Goal: Task Accomplishment & Management: Manage account settings

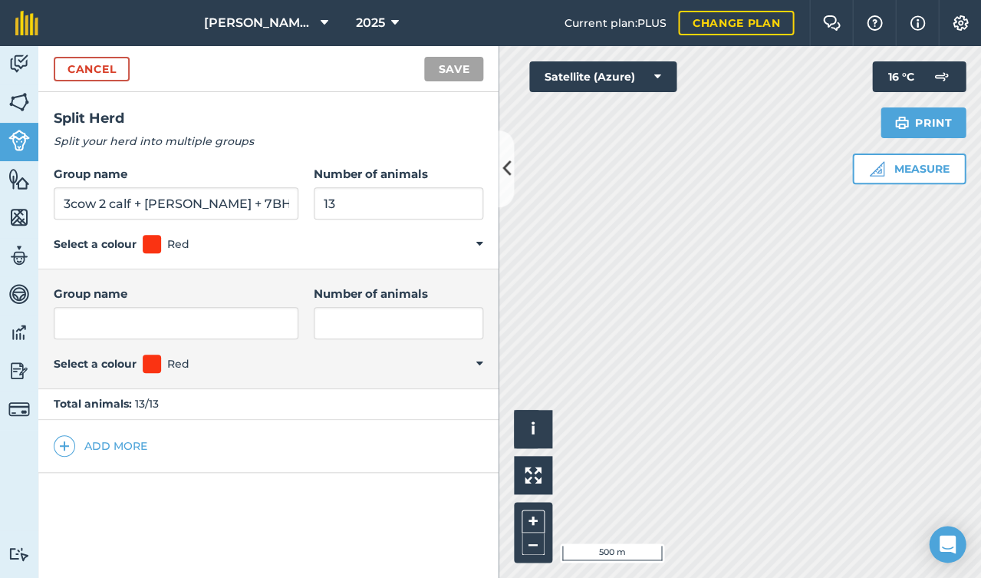
click at [25, 133] on img at bounding box center [18, 140] width 21 height 21
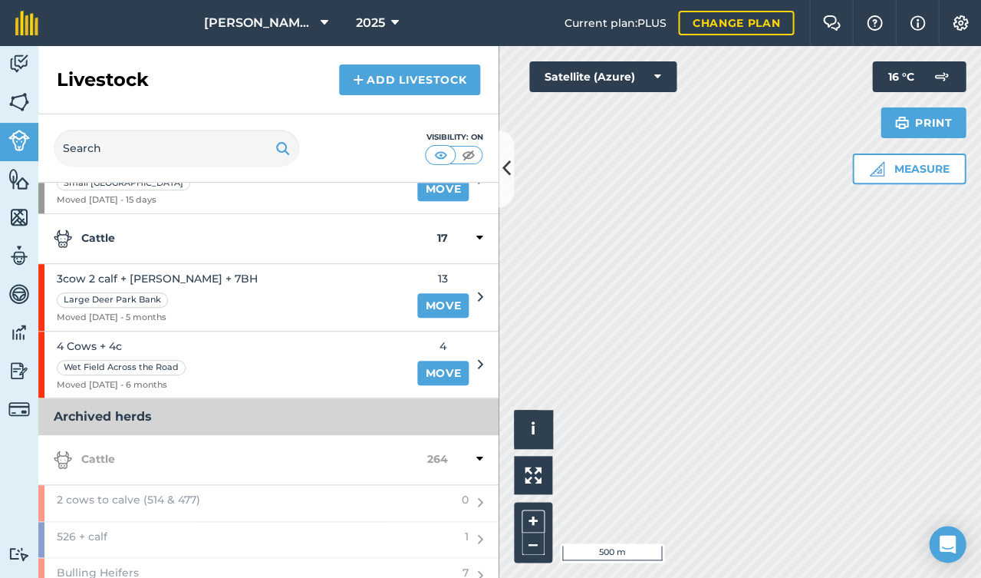
scroll to position [618, 0]
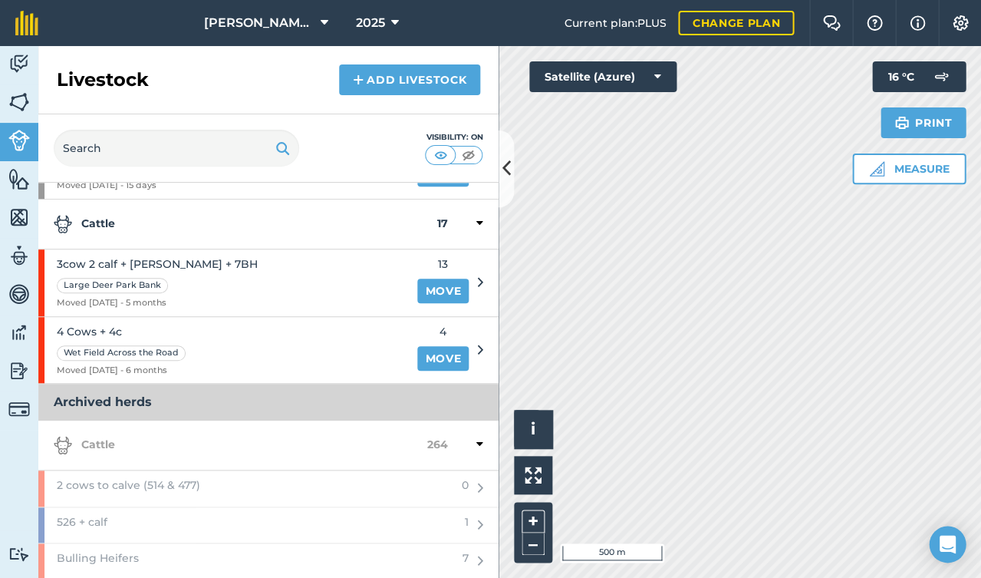
click at [343, 273] on div "3cow 2 calf + [PERSON_NAME] + 7BH Large Deer Park Bank Moved [DATE] - 5 months" at bounding box center [223, 282] width 370 height 67
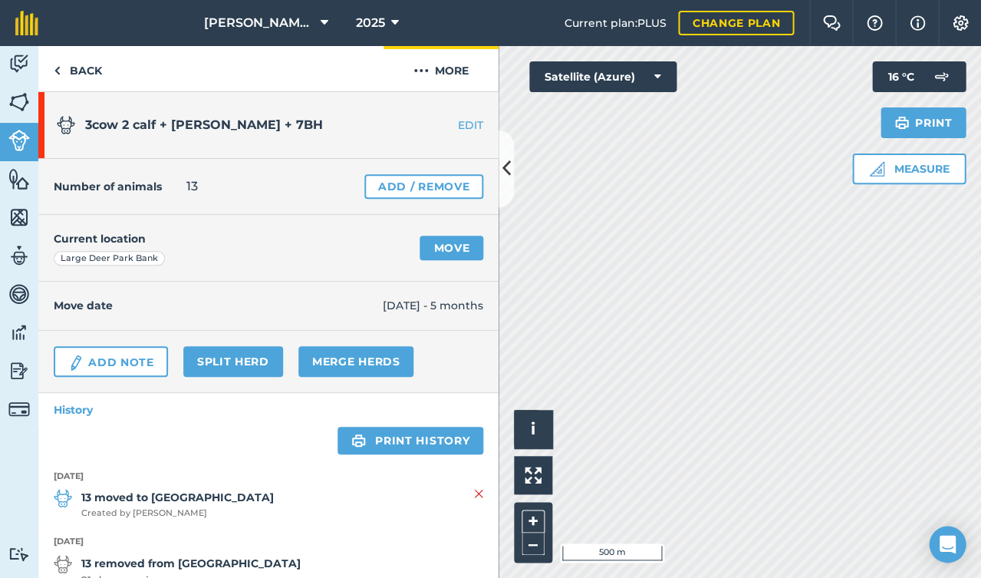
click at [455, 73] on button "More" at bounding box center [440, 68] width 115 height 45
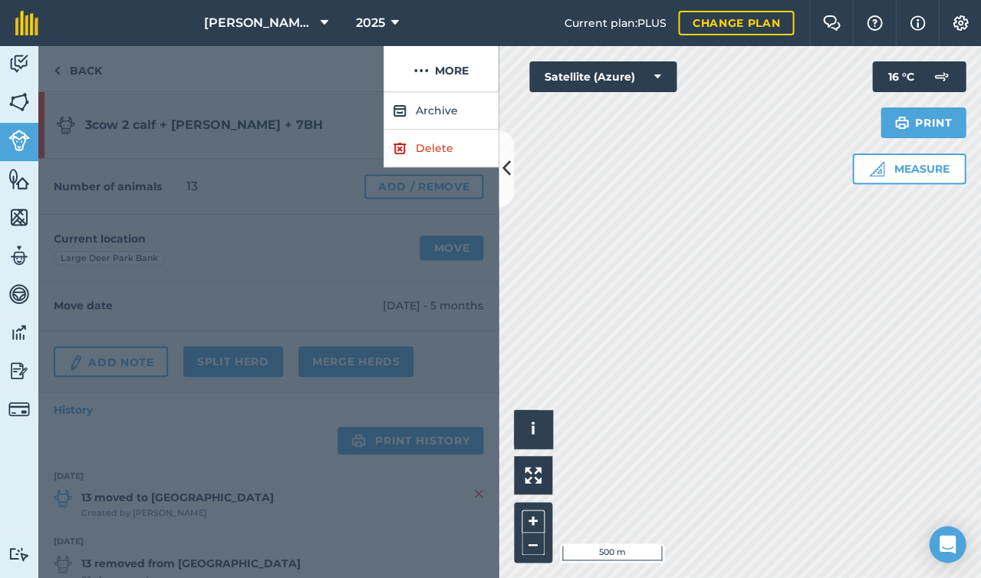
click at [453, 113] on button "Archive" at bounding box center [440, 111] width 115 height 38
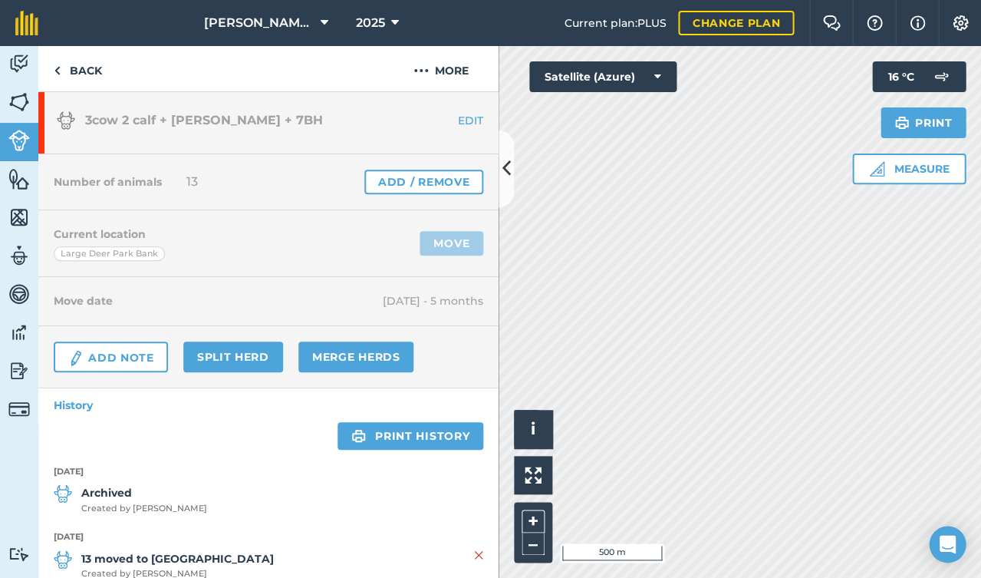
scroll to position [53, 0]
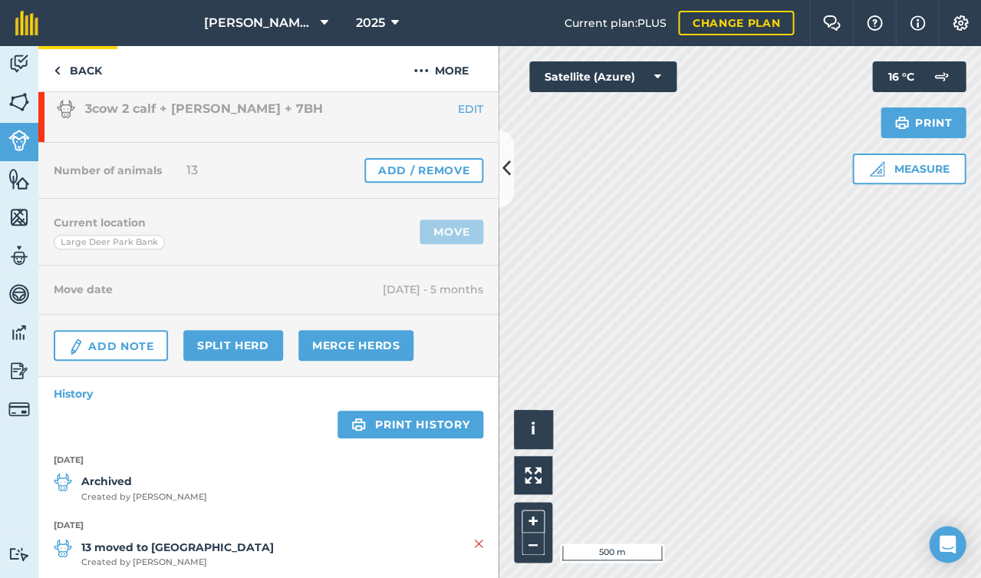
click at [83, 68] on link "Back" at bounding box center [77, 68] width 79 height 45
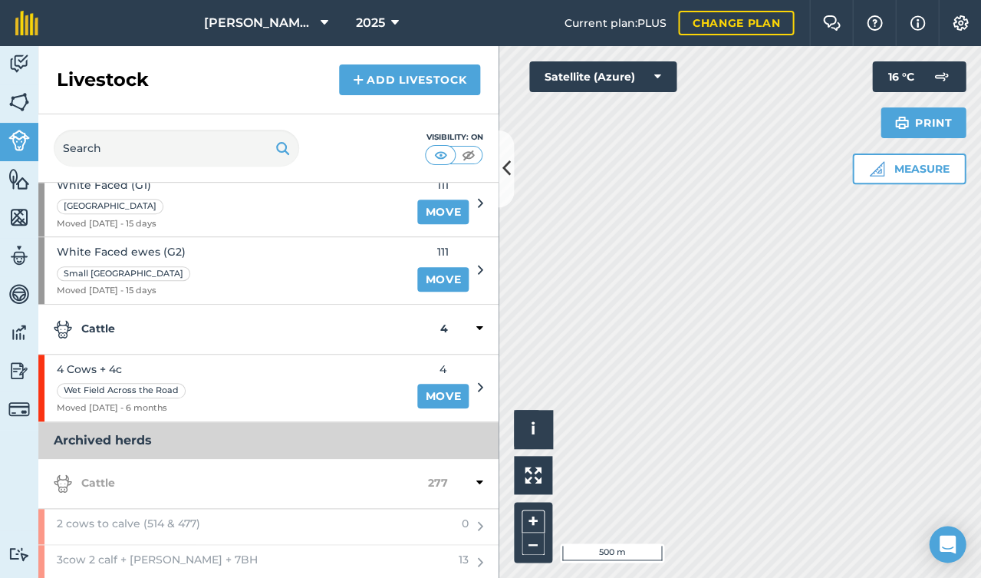
scroll to position [519, 0]
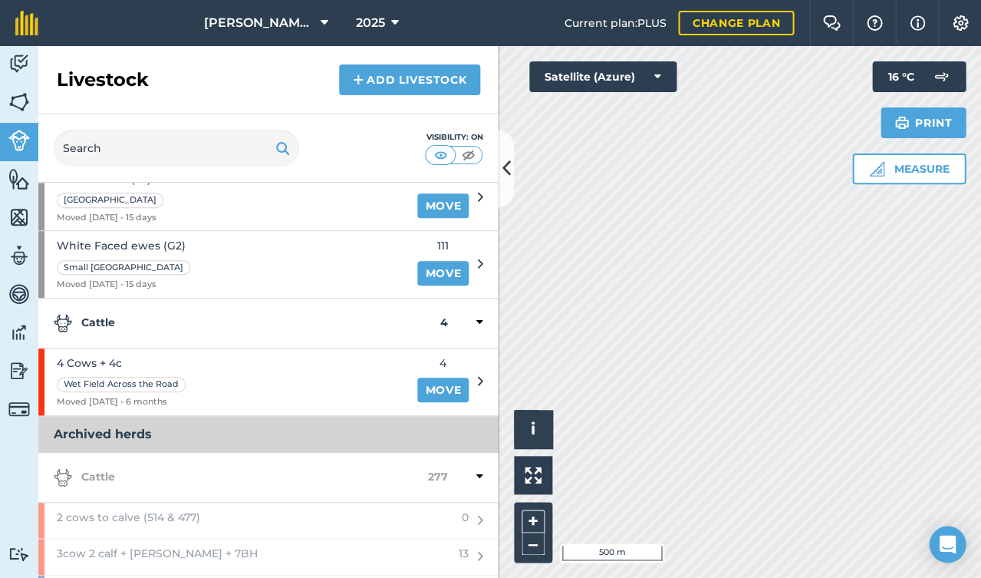
click at [255, 350] on div "4 Cows + 4c Wet Field Across the Road Moved [DATE] - 6 months" at bounding box center [223, 381] width 370 height 67
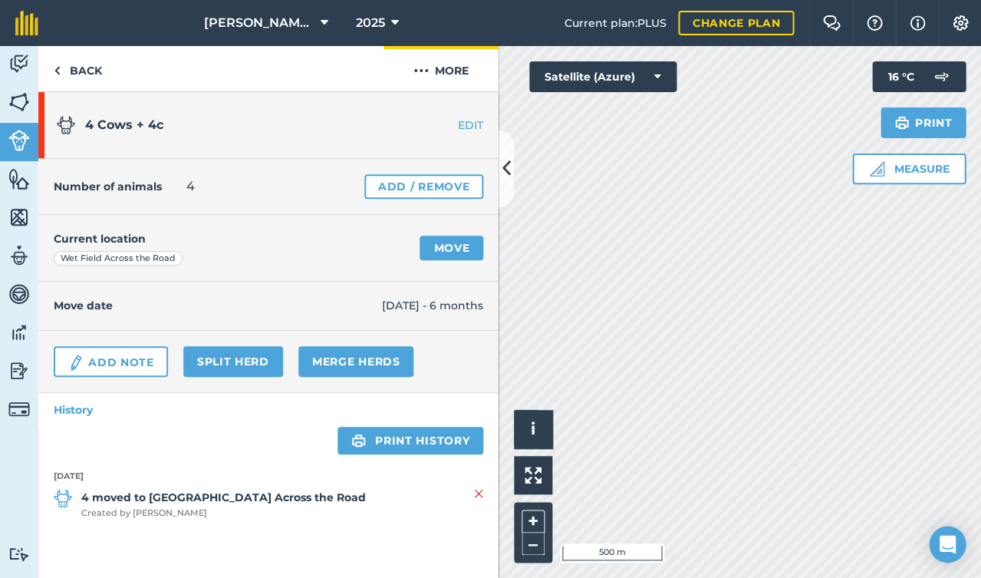
click at [437, 66] on button "More" at bounding box center [440, 68] width 115 height 45
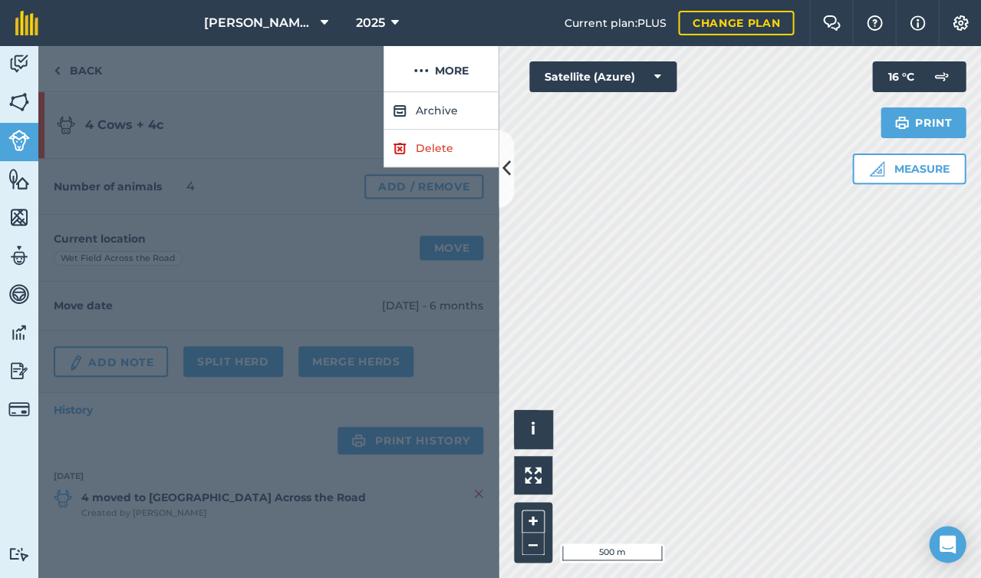
click at [424, 121] on button "Archive" at bounding box center [440, 111] width 115 height 38
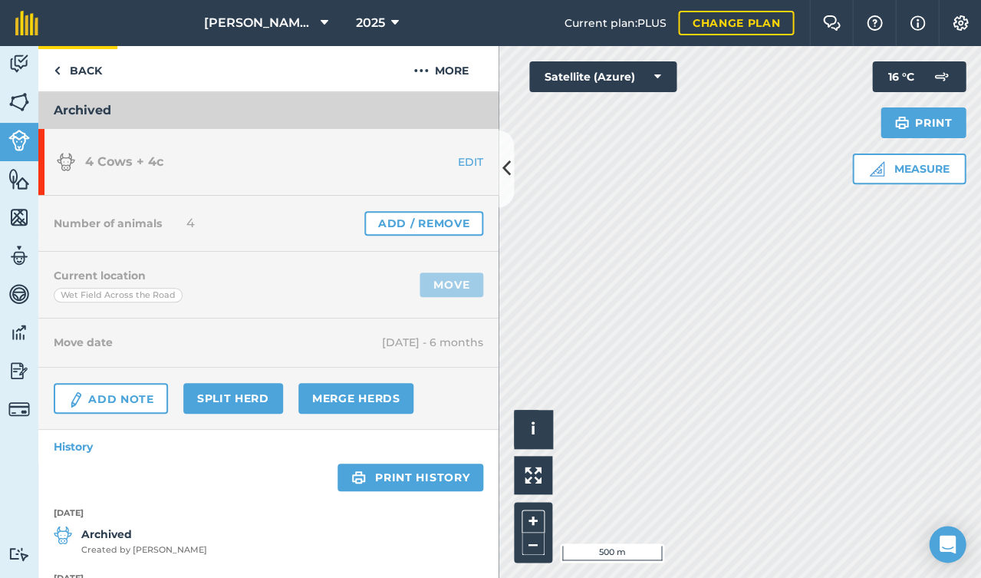
click at [78, 71] on link "Back" at bounding box center [77, 68] width 79 height 45
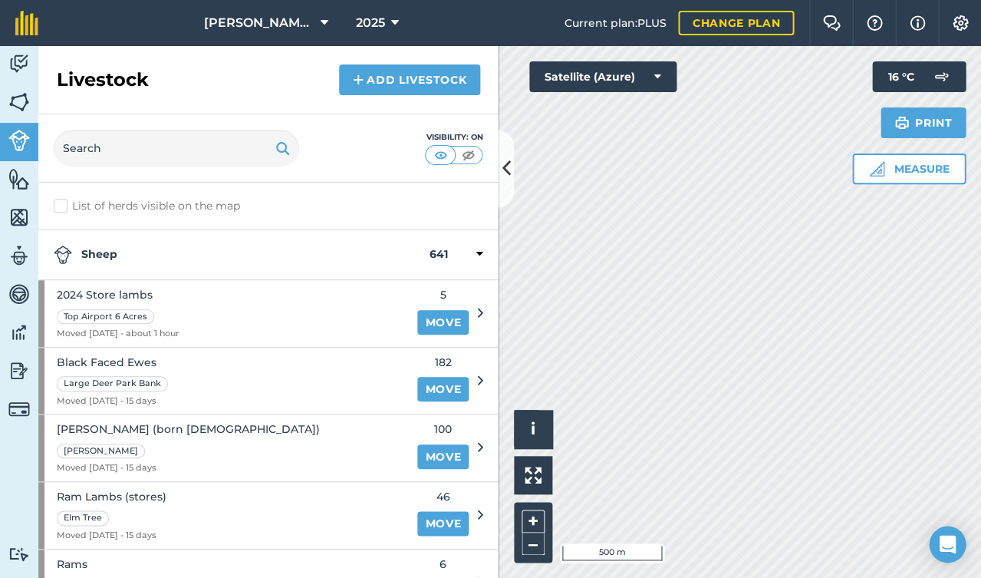
click at [502, 182] on button at bounding box center [506, 168] width 15 height 77
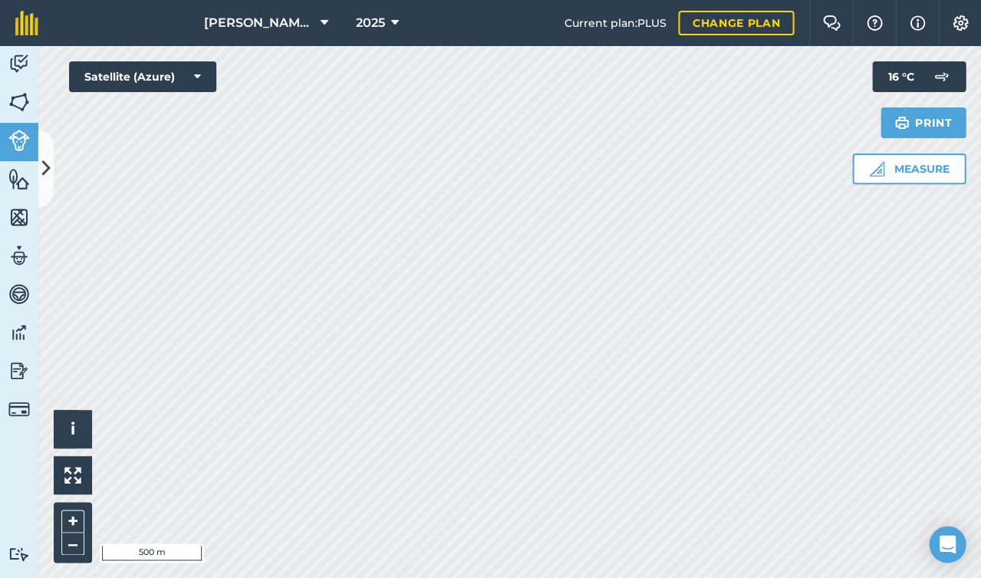
click at [42, 177] on icon at bounding box center [46, 168] width 8 height 27
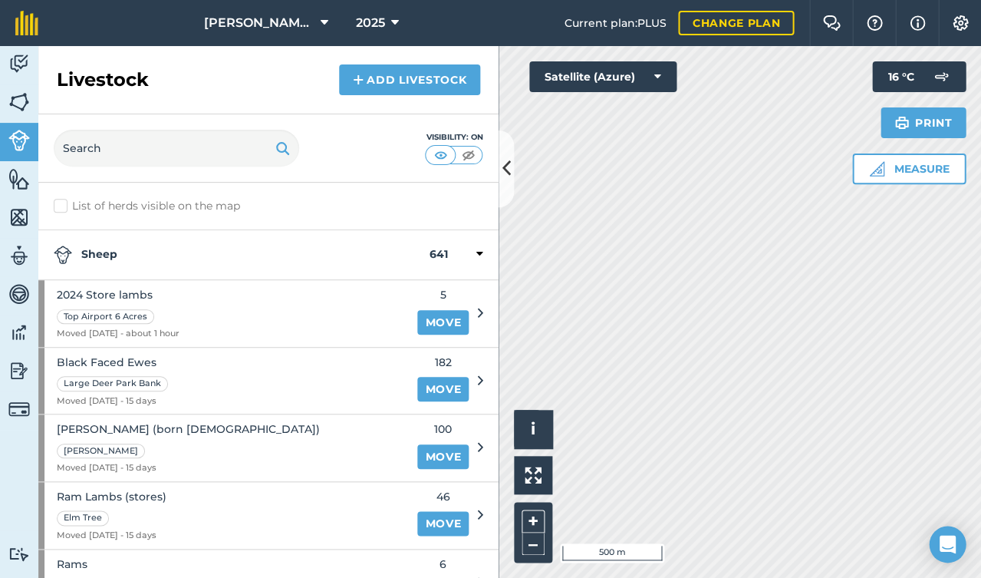
click at [357, 81] on img at bounding box center [358, 80] width 11 height 18
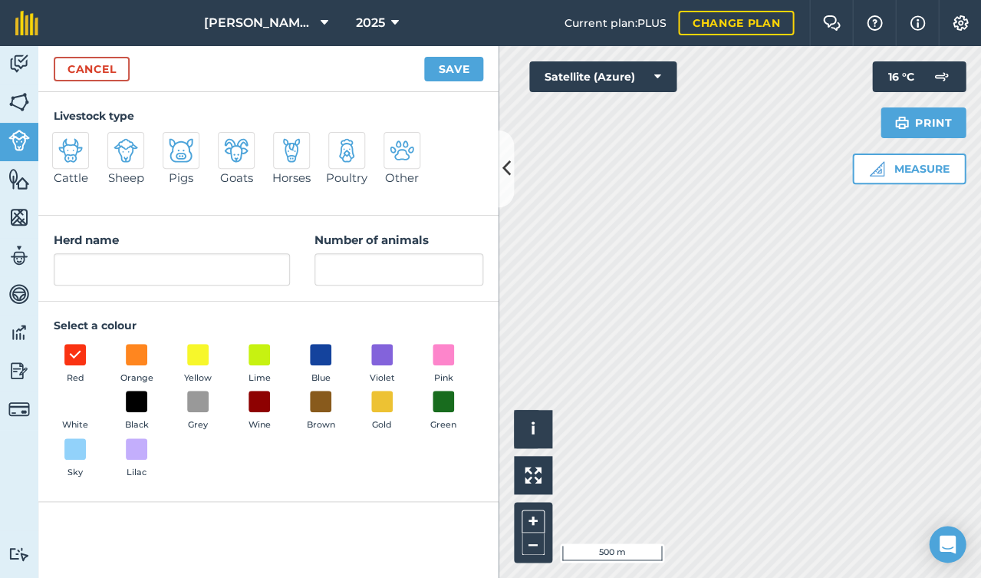
click at [77, 151] on img at bounding box center [70, 150] width 25 height 25
click at [64, 142] on input "Cattle" at bounding box center [59, 137] width 10 height 10
radio input "true"
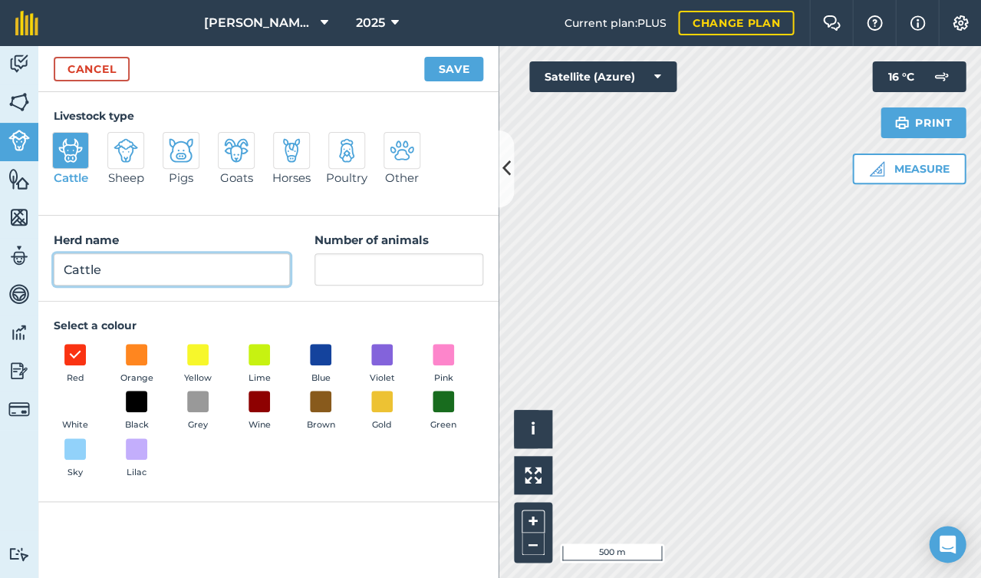
click at [135, 268] on input "Cattle" at bounding box center [172, 269] width 236 height 32
type input "C"
click at [222, 275] on input "Cows (19) + Calves" at bounding box center [172, 269] width 236 height 32
type input "Cows (19) + Calves (with AA)"
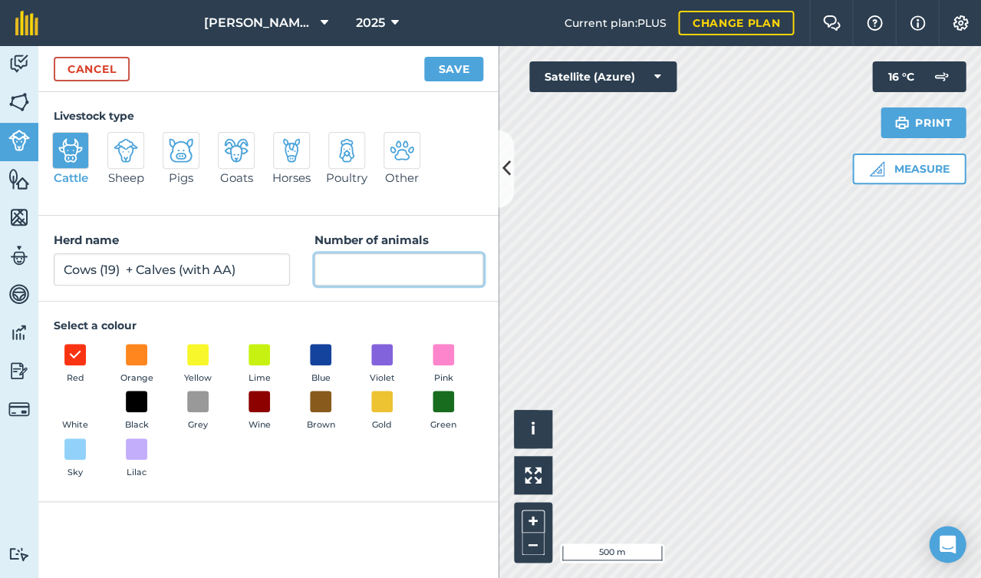
click at [390, 255] on input "Number of animals" at bounding box center [398, 269] width 169 height 32
type input "19"
click at [444, 61] on button "Save" at bounding box center [453, 69] width 59 height 25
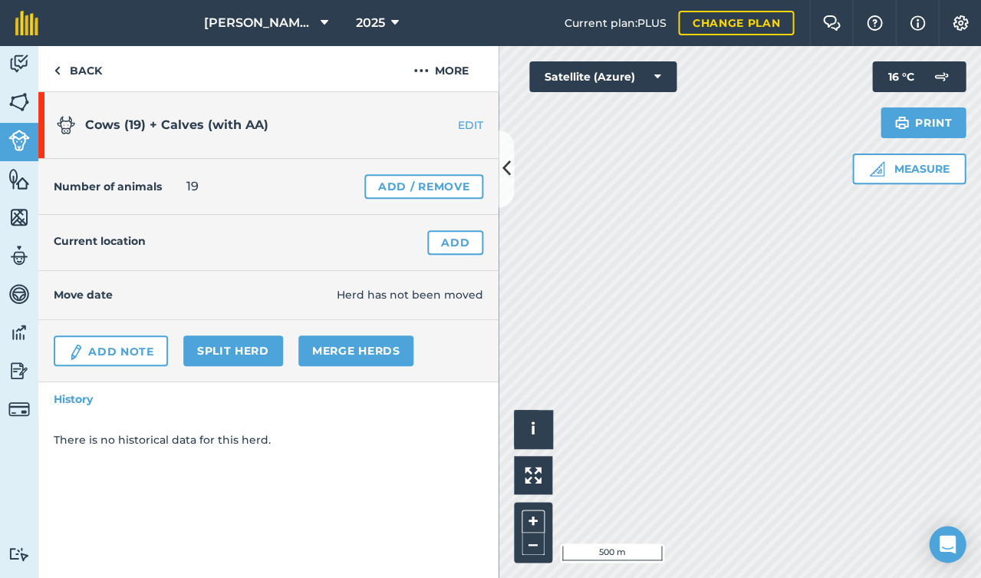
click at [459, 242] on link "Add" at bounding box center [455, 242] width 56 height 25
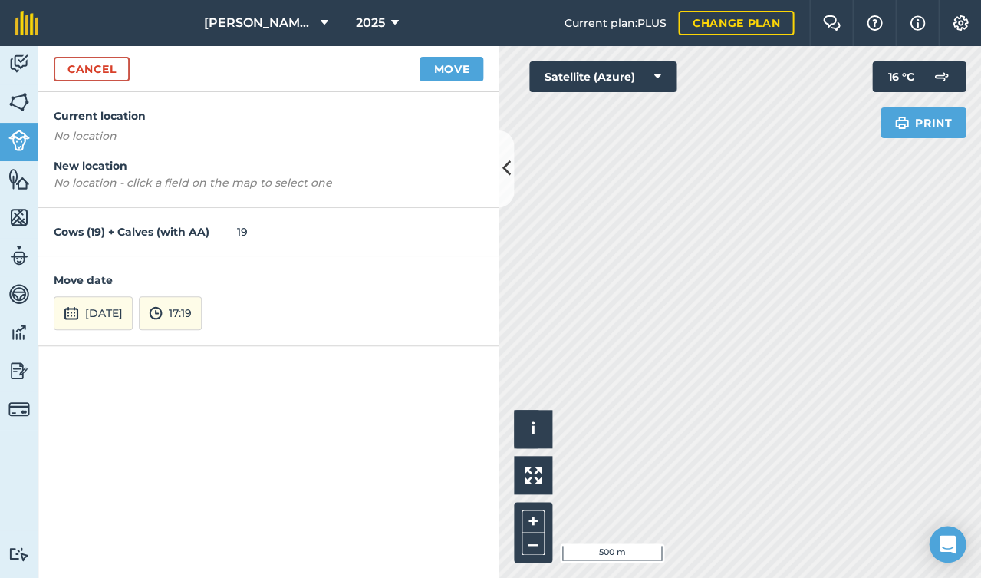
click at [130, 311] on button "[DATE]" at bounding box center [93, 313] width 79 height 34
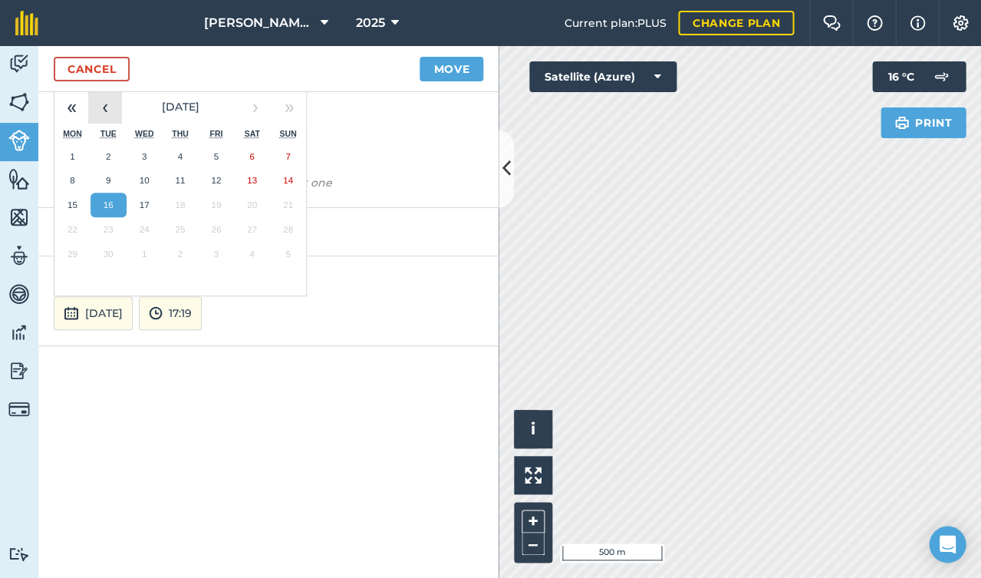
click at [102, 103] on button "‹" at bounding box center [105, 107] width 34 height 34
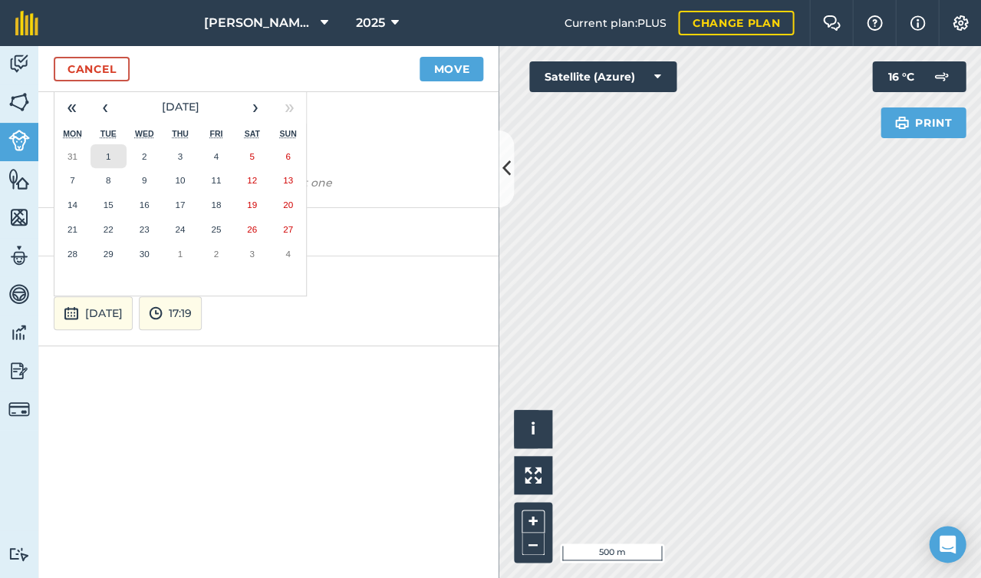
click at [104, 148] on button "1" at bounding box center [109, 156] width 36 height 25
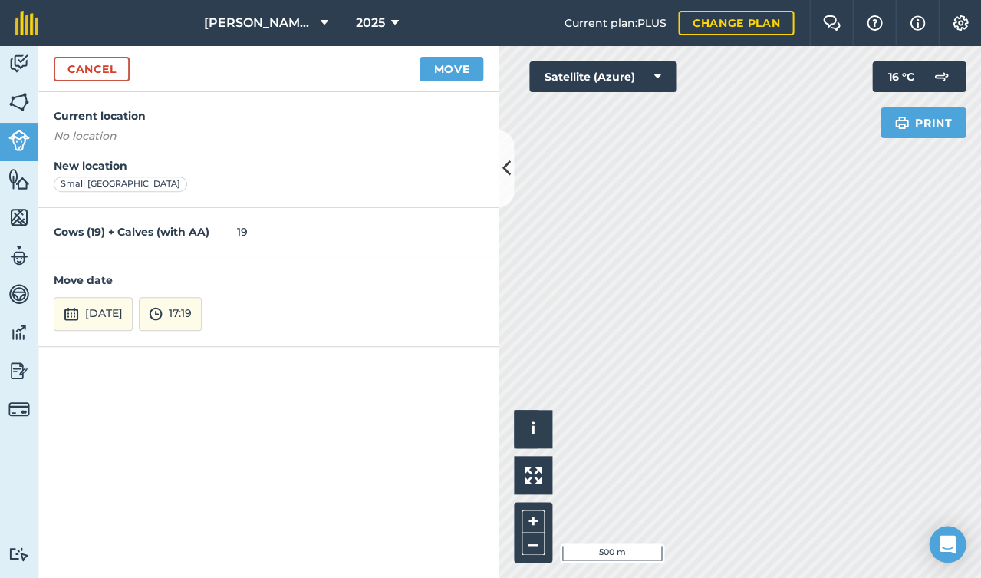
click at [451, 65] on button "Move" at bounding box center [452, 69] width 64 height 25
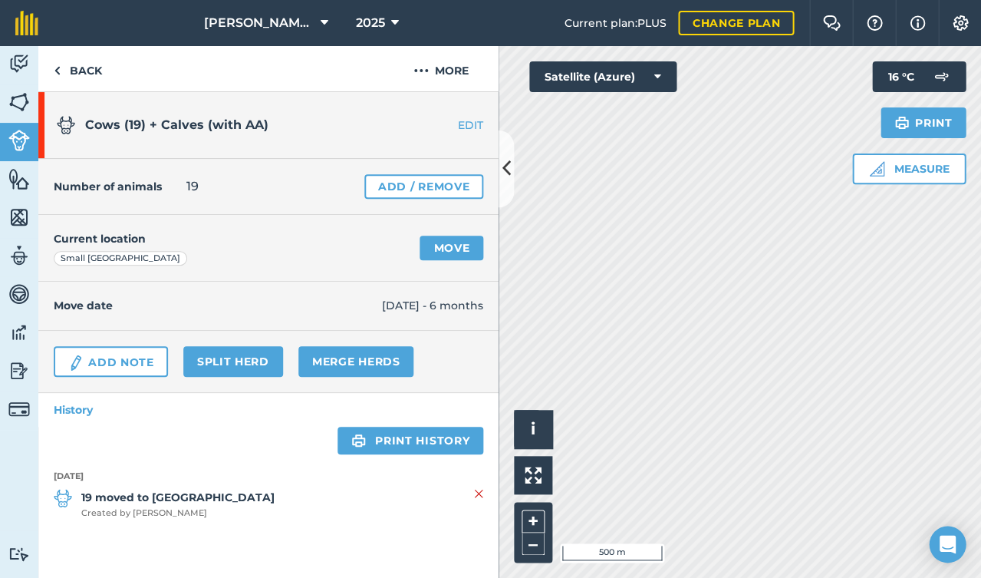
click at [23, 134] on img at bounding box center [18, 140] width 21 height 21
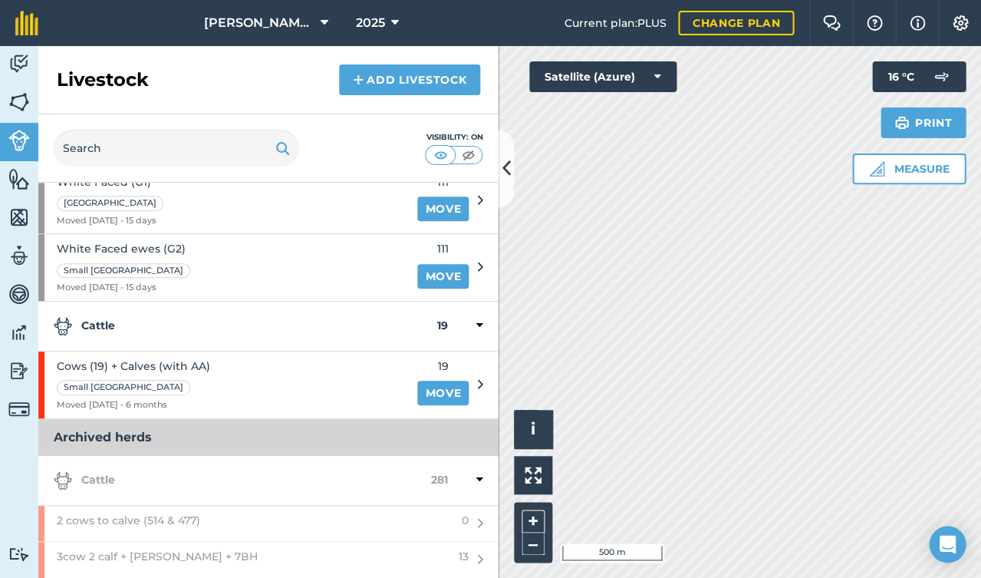
scroll to position [513, 0]
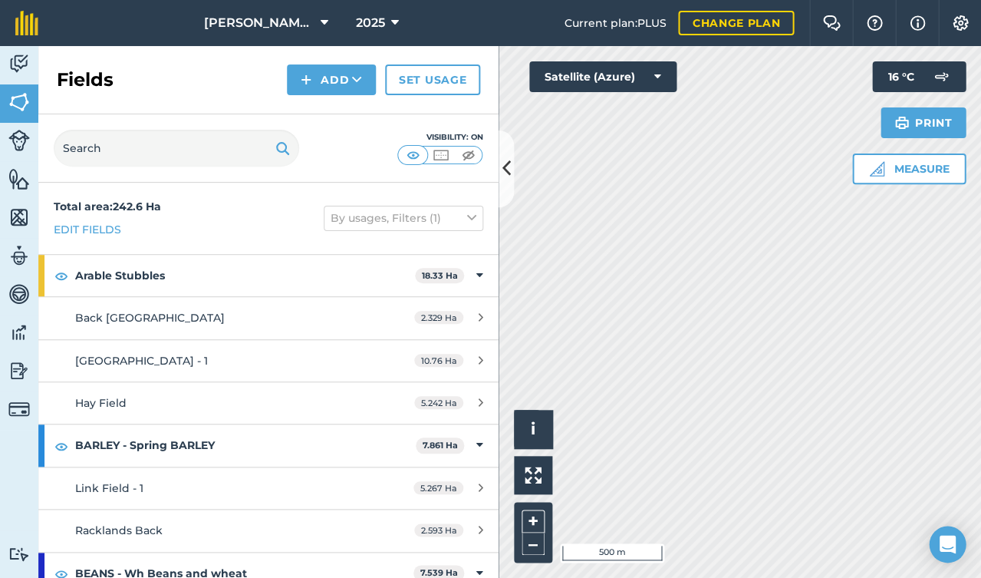
click at [21, 145] on img at bounding box center [18, 140] width 21 height 21
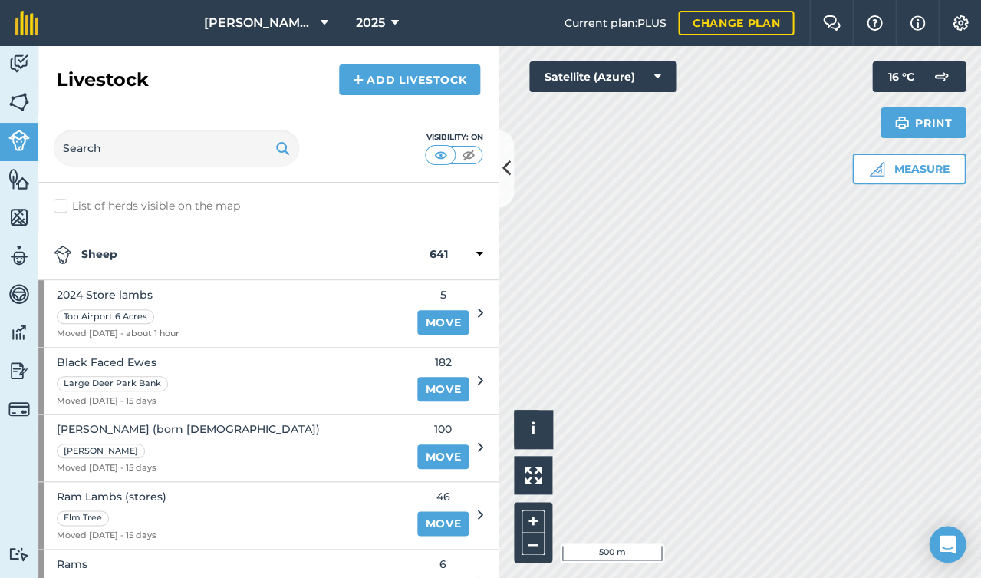
click at [393, 77] on link "Add Livestock" at bounding box center [409, 79] width 141 height 31
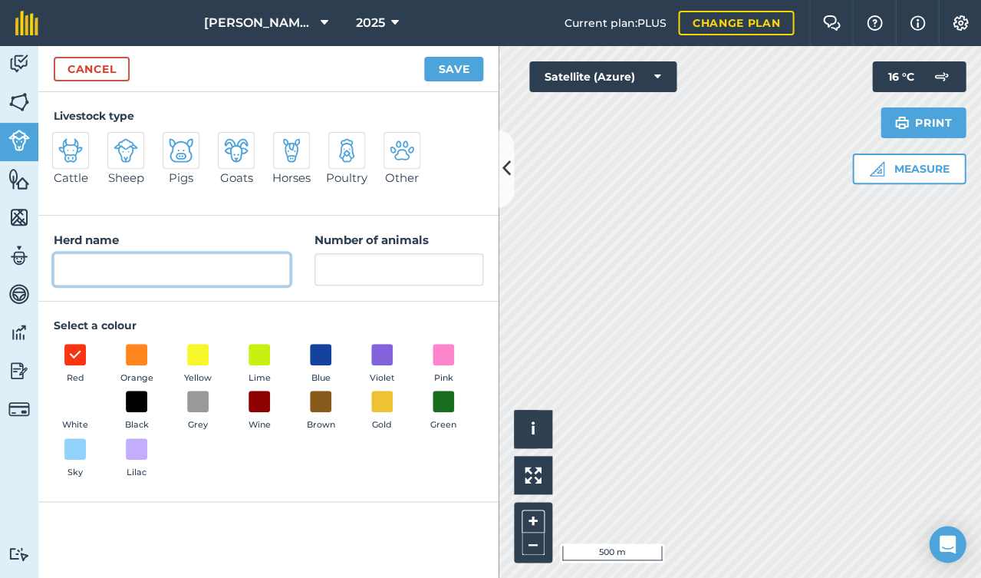
click at [137, 256] on input "Herd name" at bounding box center [172, 269] width 236 height 32
click at [96, 271] on input "Cows + Calves (He Bull)" at bounding box center [172, 269] width 236 height 32
type input "Cows (22) + Calves (He Bull)"
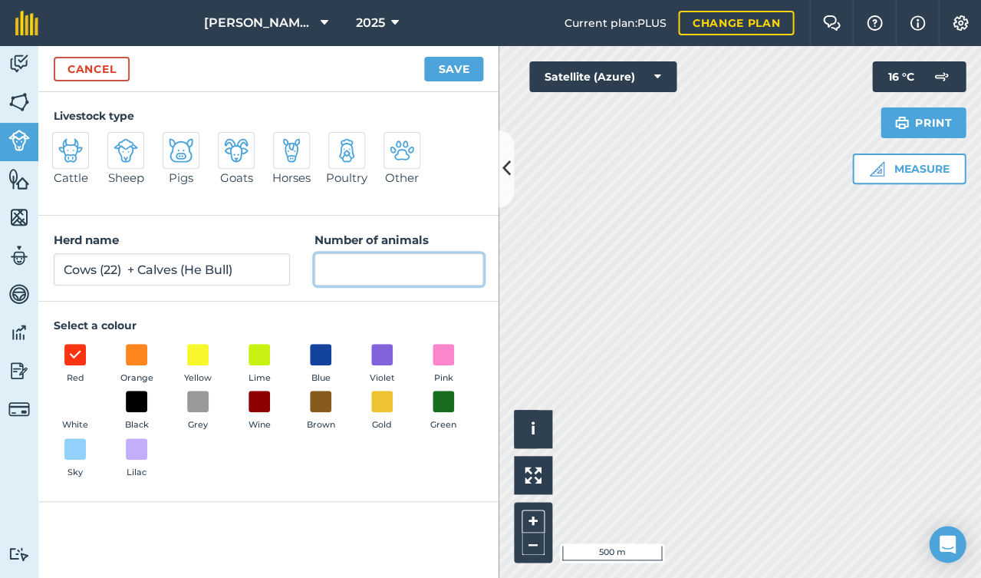
click at [367, 278] on input "Number of animals" at bounding box center [398, 269] width 169 height 32
type input "22"
click at [72, 155] on img at bounding box center [70, 150] width 25 height 25
click at [64, 142] on input "Cattle" at bounding box center [59, 137] width 10 height 10
radio input "true"
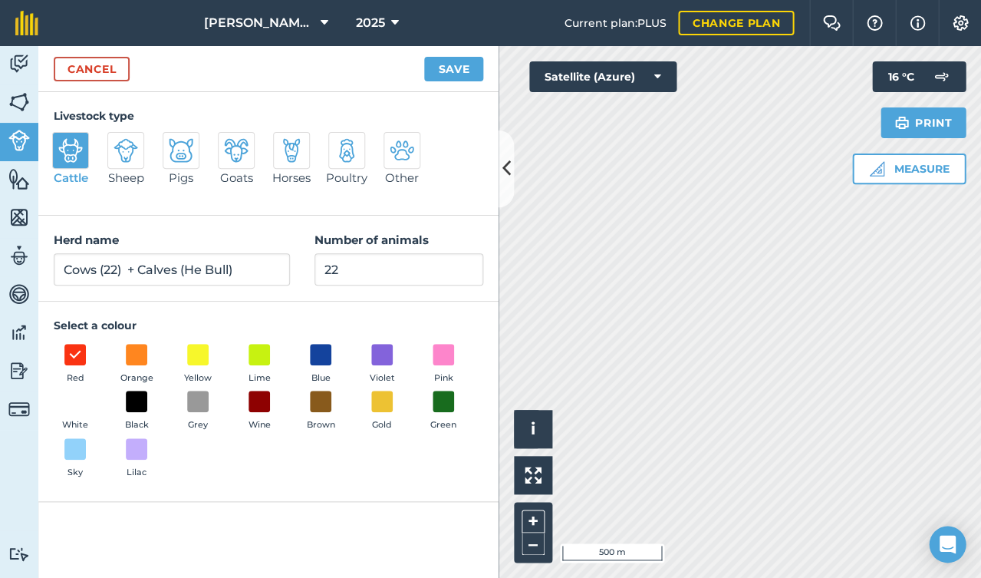
click at [450, 77] on button "Save" at bounding box center [453, 69] width 59 height 25
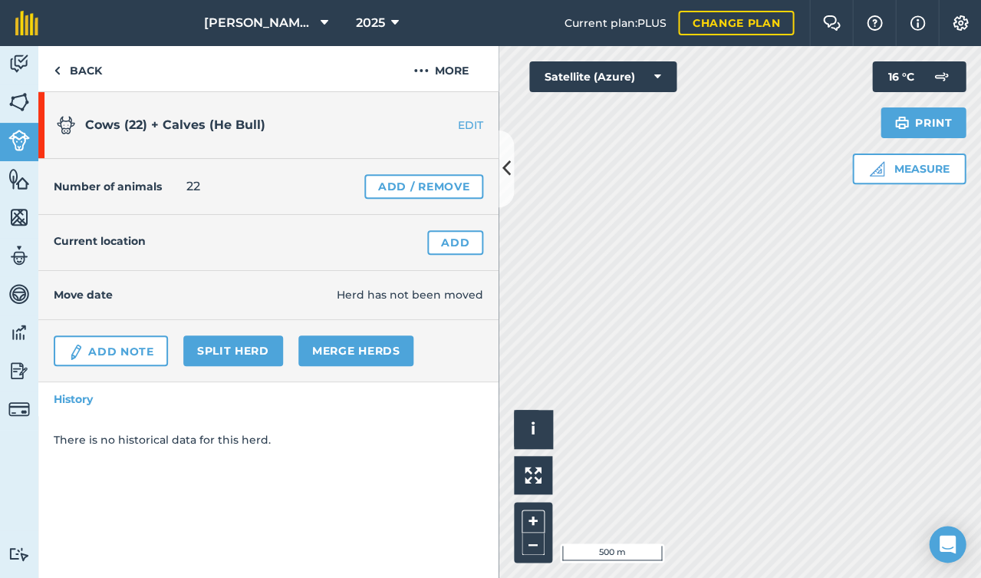
click at [448, 240] on link "Add" at bounding box center [455, 242] width 56 height 25
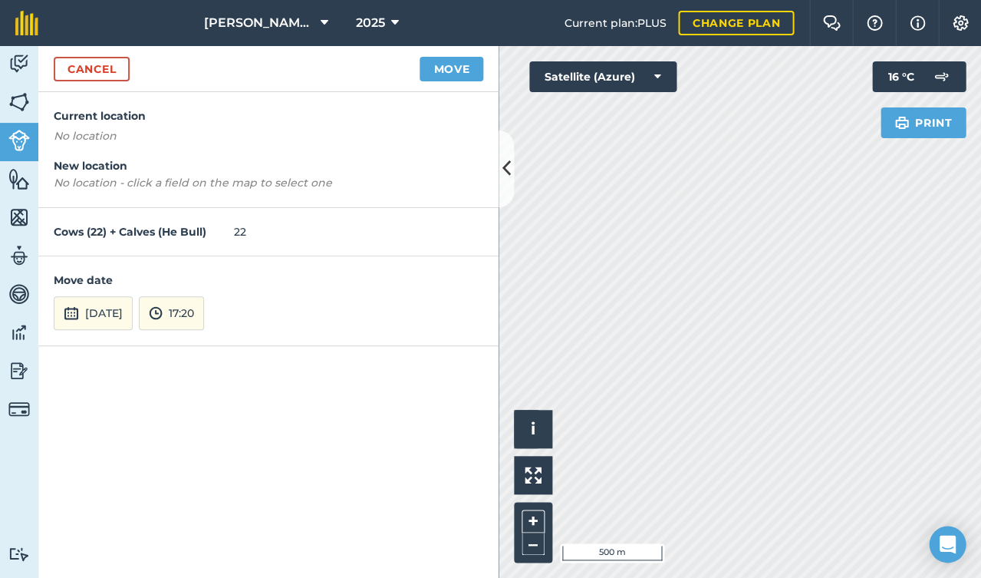
click at [110, 308] on button "[DATE]" at bounding box center [93, 313] width 79 height 34
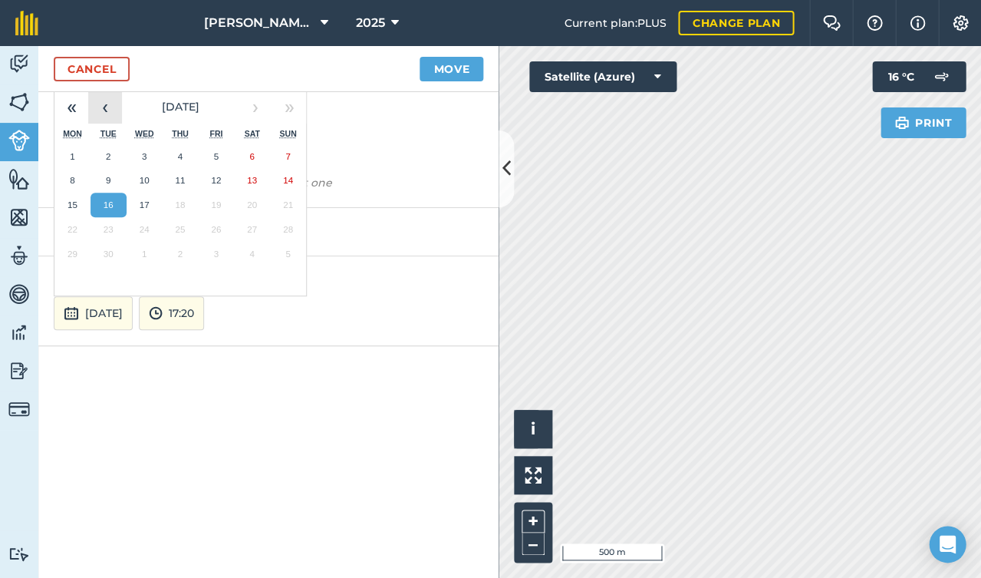
click at [105, 104] on button "‹" at bounding box center [105, 107] width 34 height 34
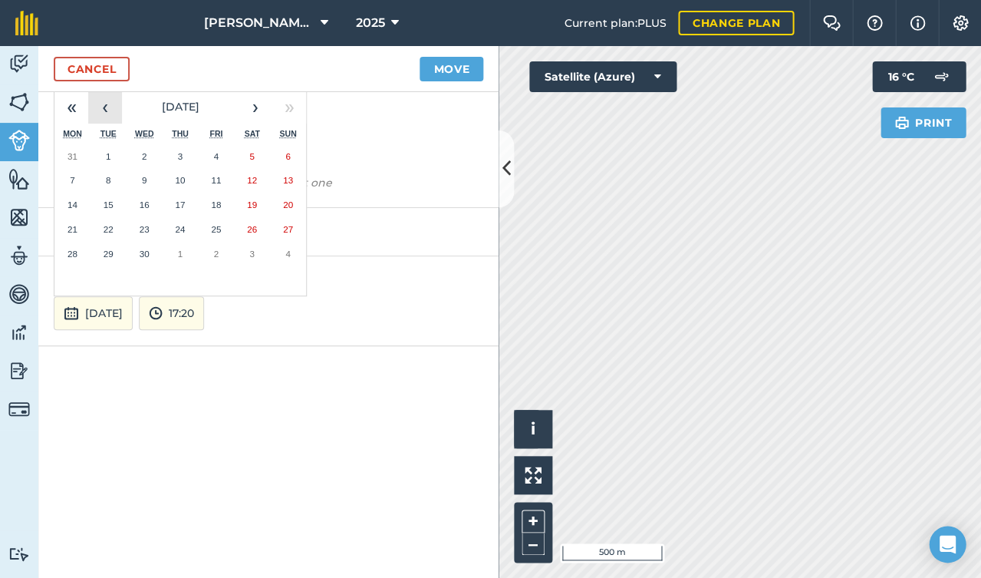
click at [105, 104] on button "‹" at bounding box center [105, 107] width 34 height 34
click at [253, 102] on button "›" at bounding box center [256, 107] width 34 height 34
click at [107, 151] on abbr "1" at bounding box center [108, 156] width 5 height 10
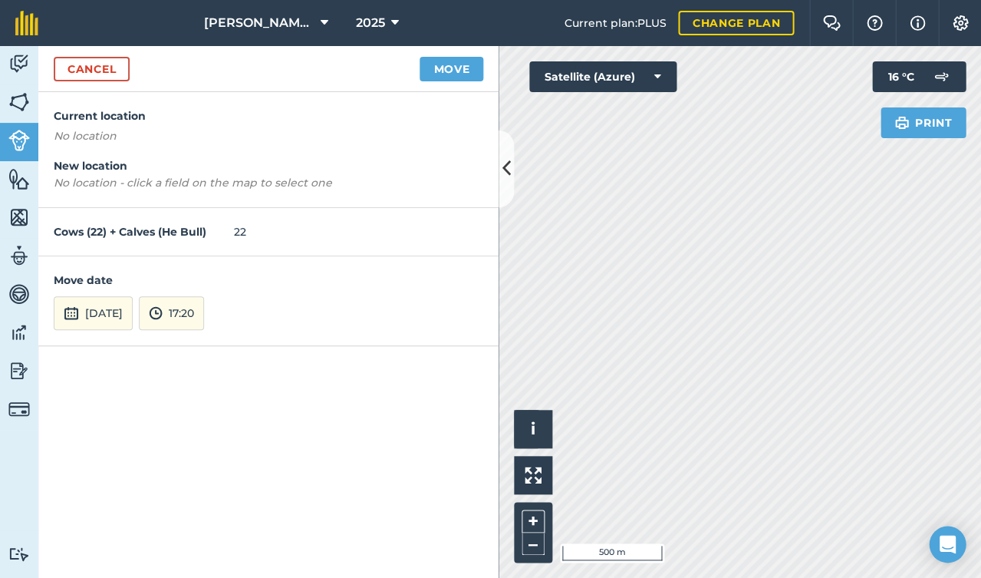
click at [451, 66] on button "Move" at bounding box center [452, 69] width 64 height 25
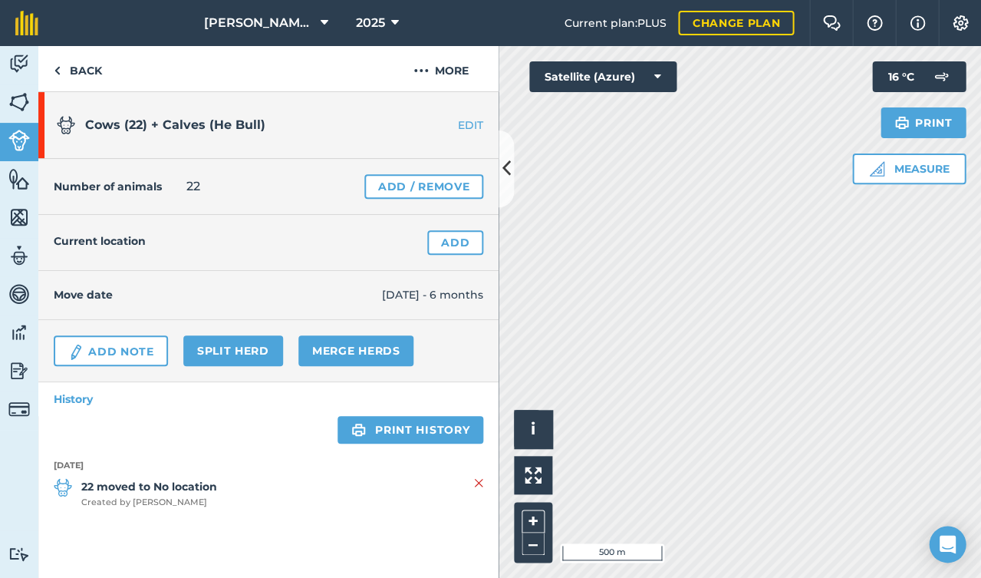
click at [465, 245] on link "Add" at bounding box center [455, 242] width 56 height 25
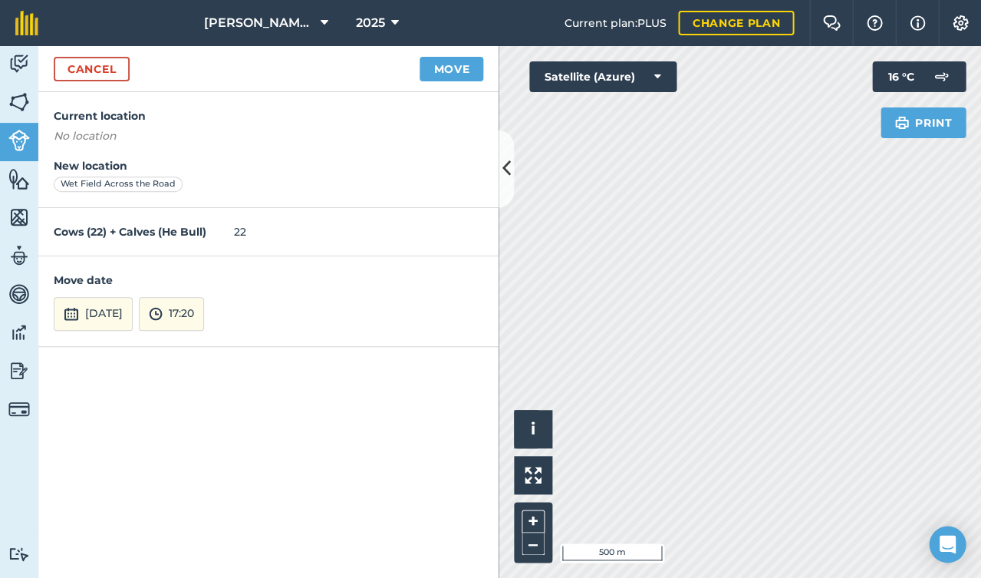
click at [130, 312] on button "[DATE]" at bounding box center [93, 314] width 79 height 34
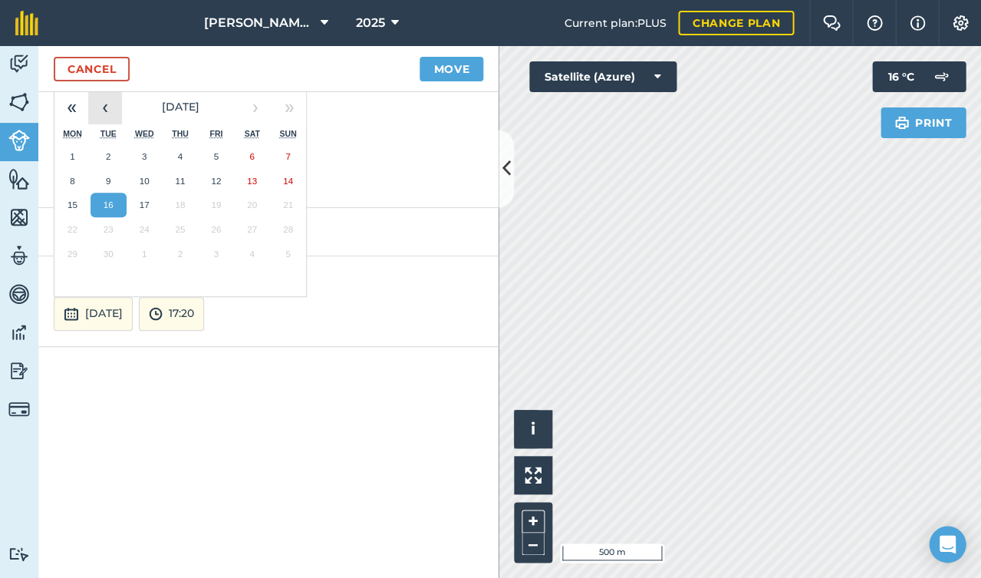
click at [112, 104] on button "‹" at bounding box center [105, 108] width 34 height 34
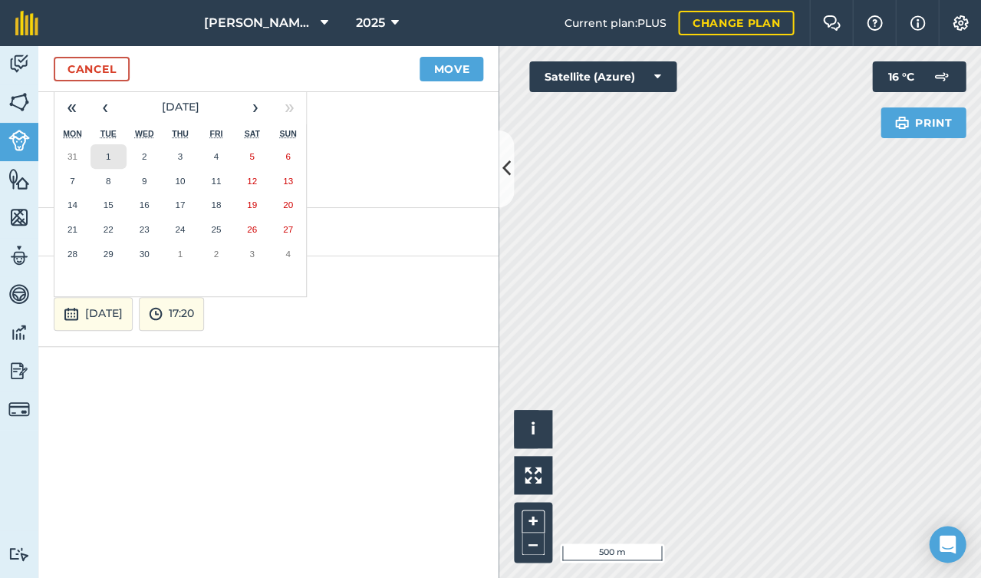
click at [97, 150] on button "1" at bounding box center [109, 156] width 36 height 25
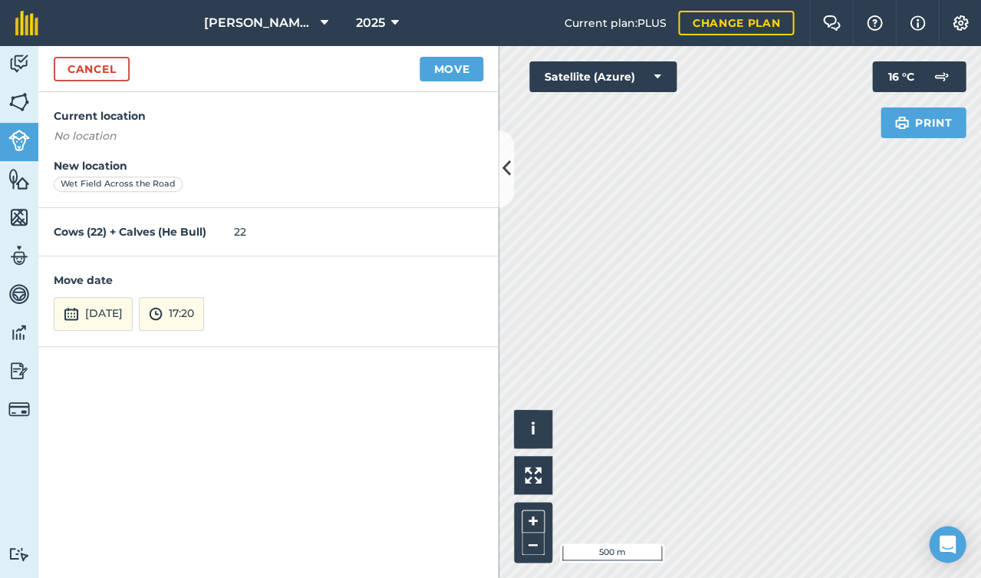
click at [455, 53] on div "Cancel Move" at bounding box center [268, 69] width 460 height 46
click at [453, 63] on button "Move" at bounding box center [452, 69] width 64 height 25
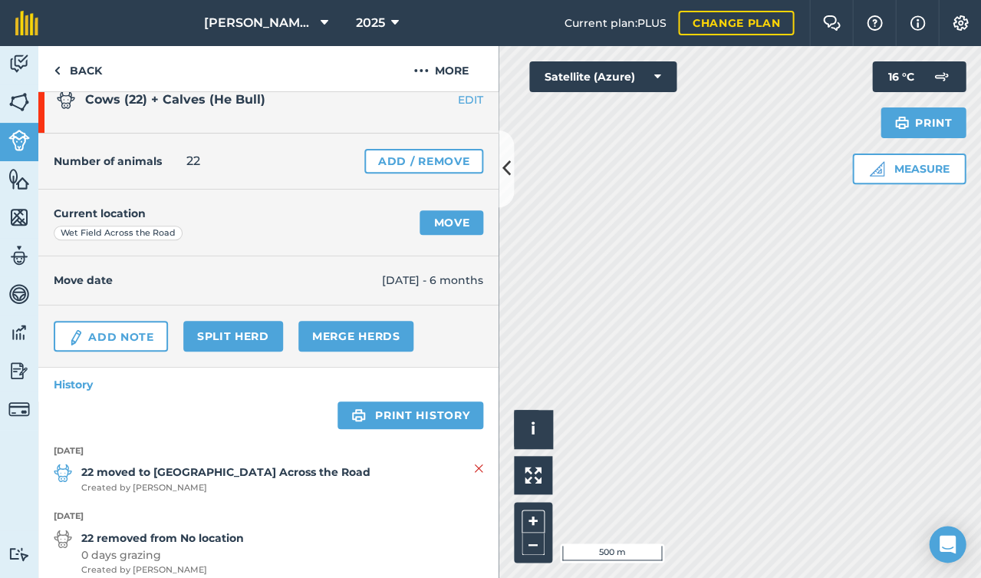
scroll to position [38, 0]
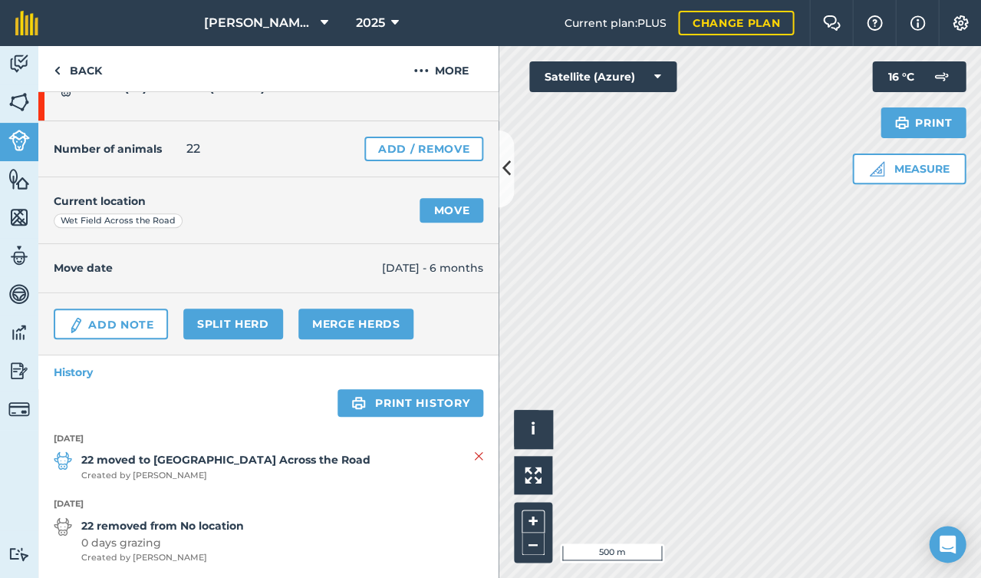
click at [501, 163] on button at bounding box center [506, 168] width 15 height 77
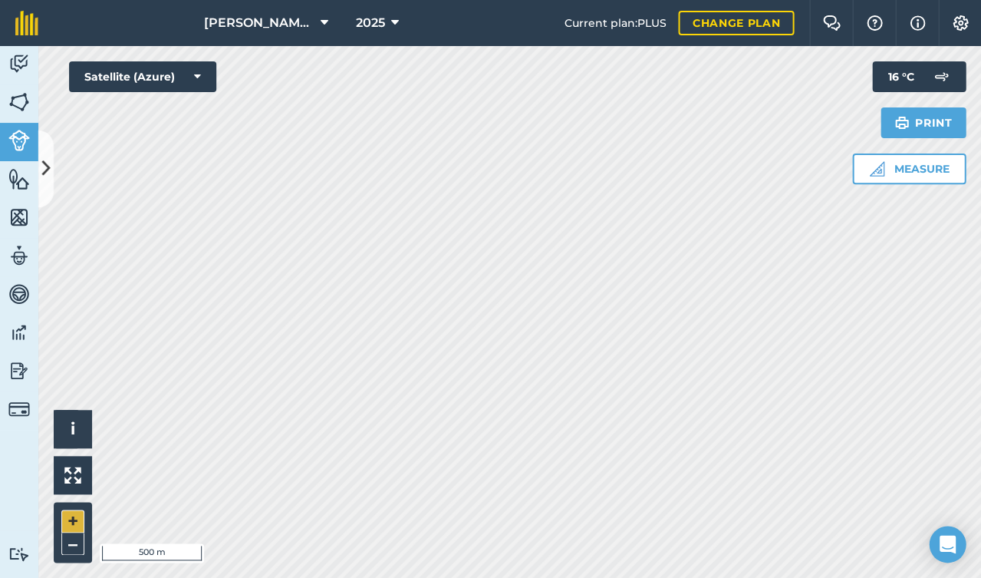
click at [73, 510] on button "+" at bounding box center [72, 520] width 23 height 23
click at [42, 183] on button at bounding box center [45, 168] width 15 height 77
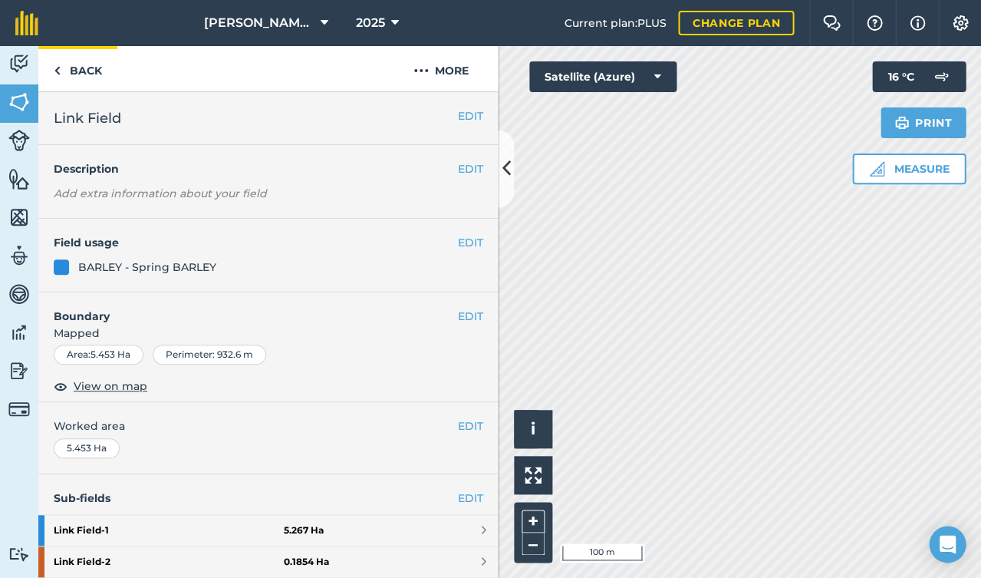
click at [78, 71] on link "Back" at bounding box center [77, 68] width 79 height 45
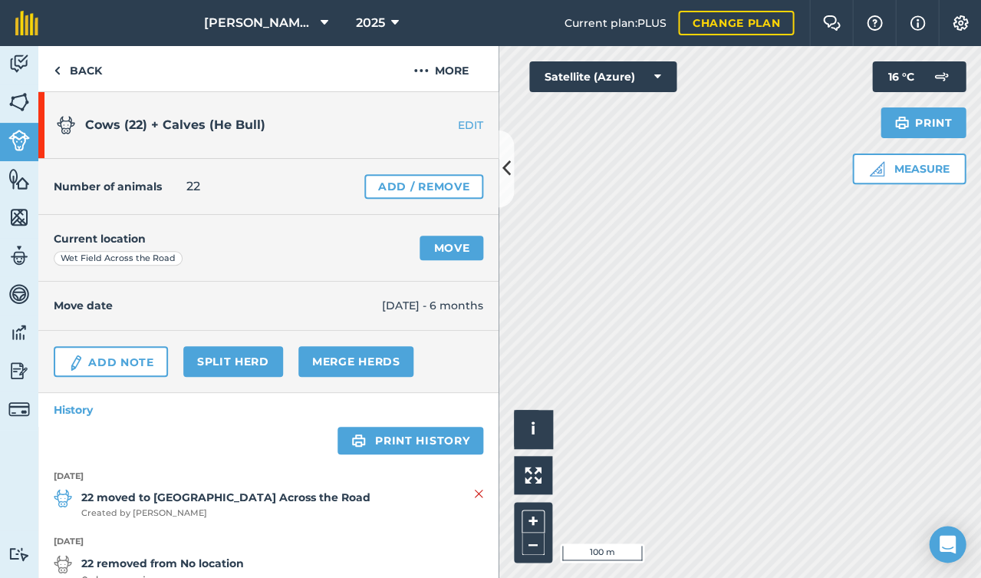
click at [16, 153] on link "Livestock" at bounding box center [19, 142] width 38 height 38
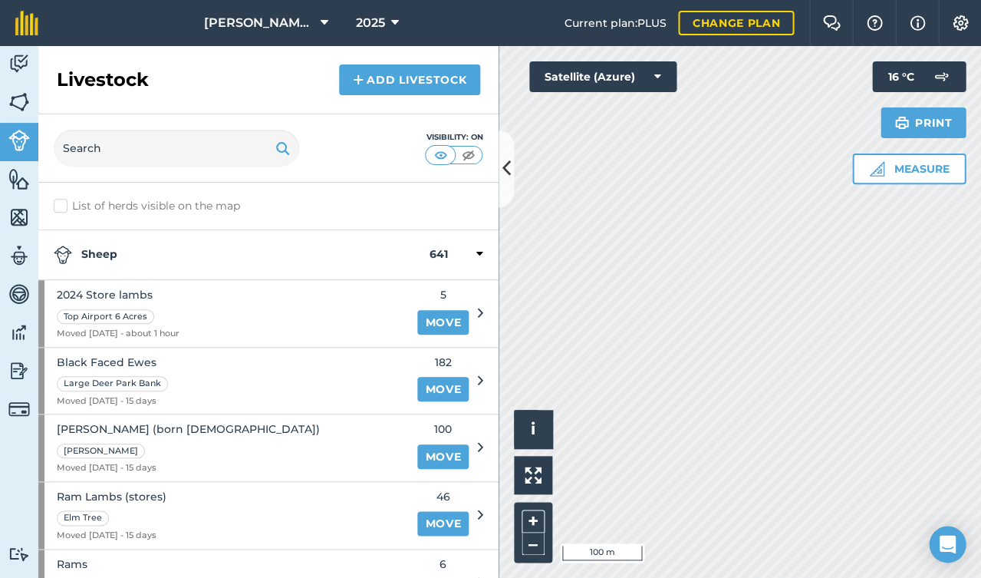
click at [390, 77] on link "Add Livestock" at bounding box center [409, 79] width 141 height 31
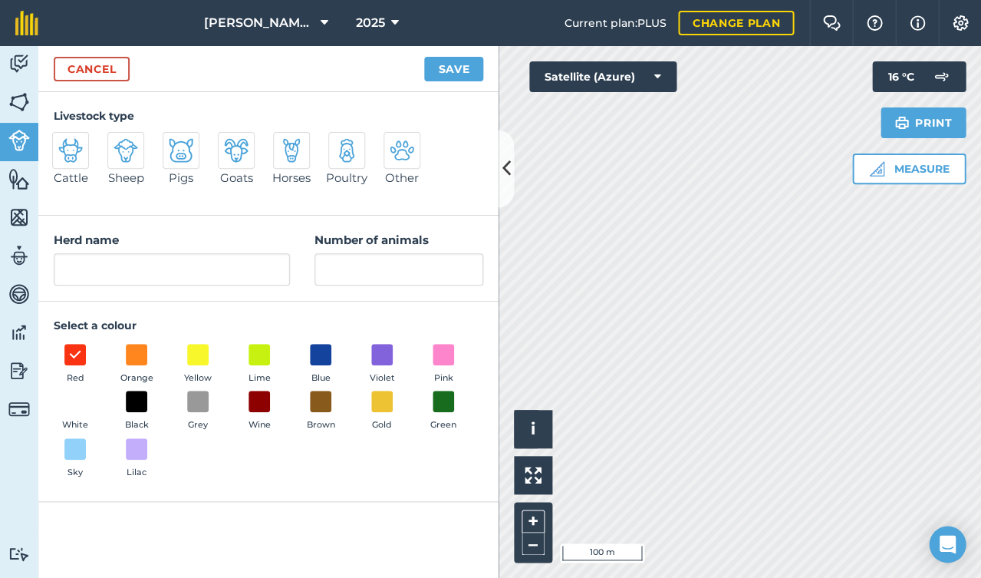
click at [77, 156] on img at bounding box center [70, 150] width 25 height 25
click at [64, 142] on input "Cattle" at bounding box center [59, 137] width 10 height 10
radio input "true"
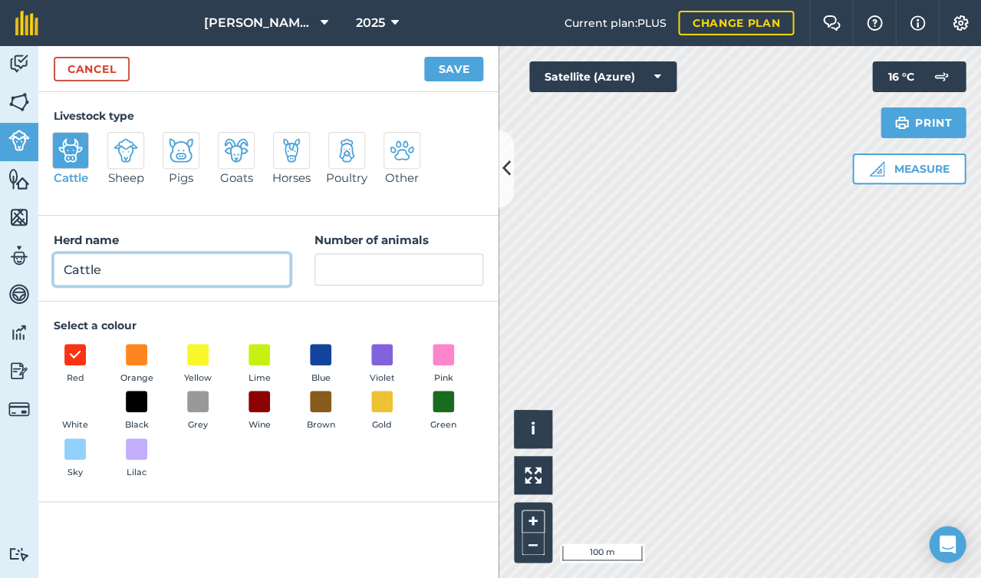
click at [143, 280] on input "Cattle" at bounding box center [172, 269] width 236 height 32
type input "C"
type input "Cull Cows + Store Heifers"
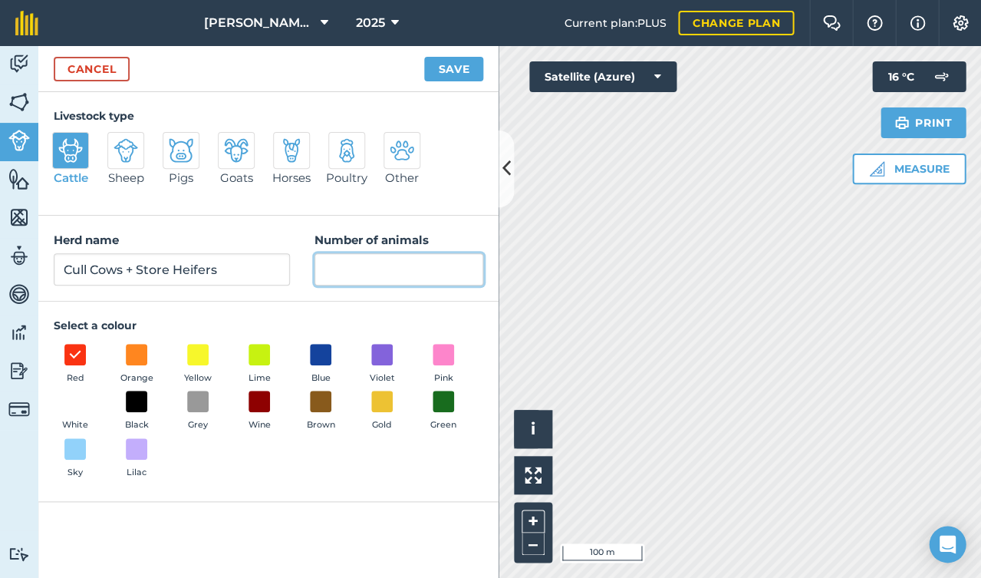
click at [369, 280] on input "Number of animals" at bounding box center [398, 269] width 169 height 32
type input "14"
click at [459, 64] on button "Save" at bounding box center [453, 69] width 59 height 25
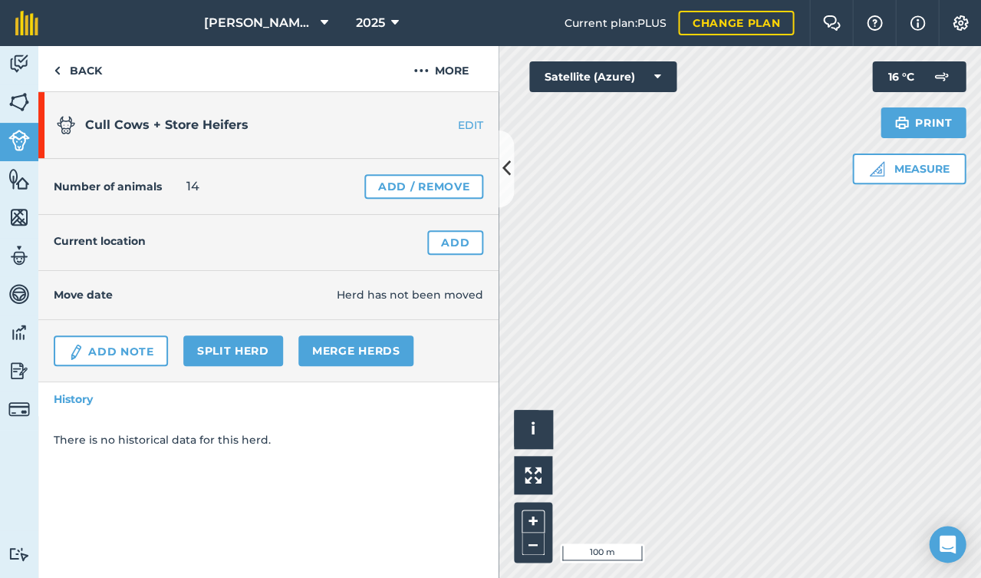
click at [136, 347] on link "Add Note" at bounding box center [111, 350] width 114 height 31
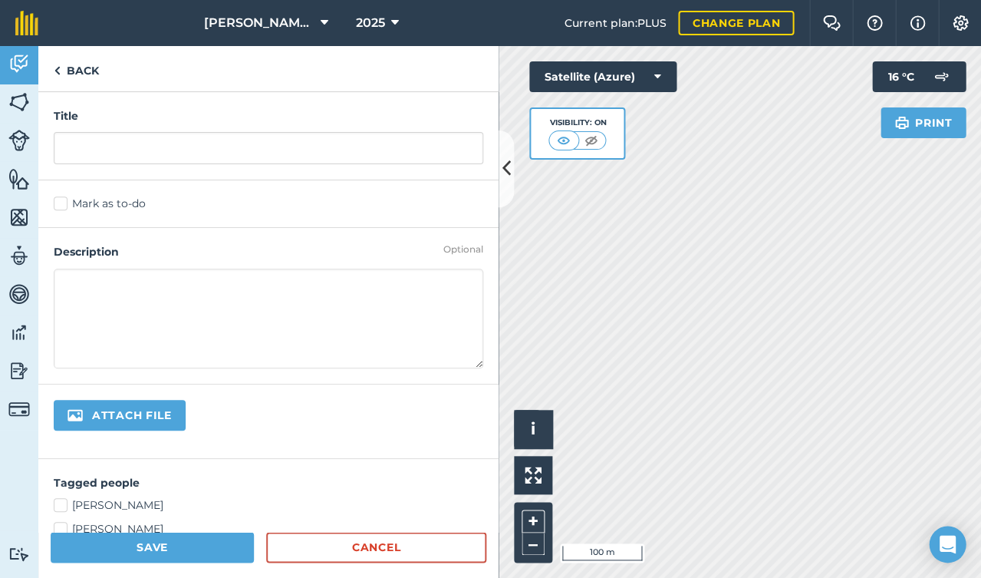
click at [201, 293] on textarea at bounding box center [269, 318] width 430 height 100
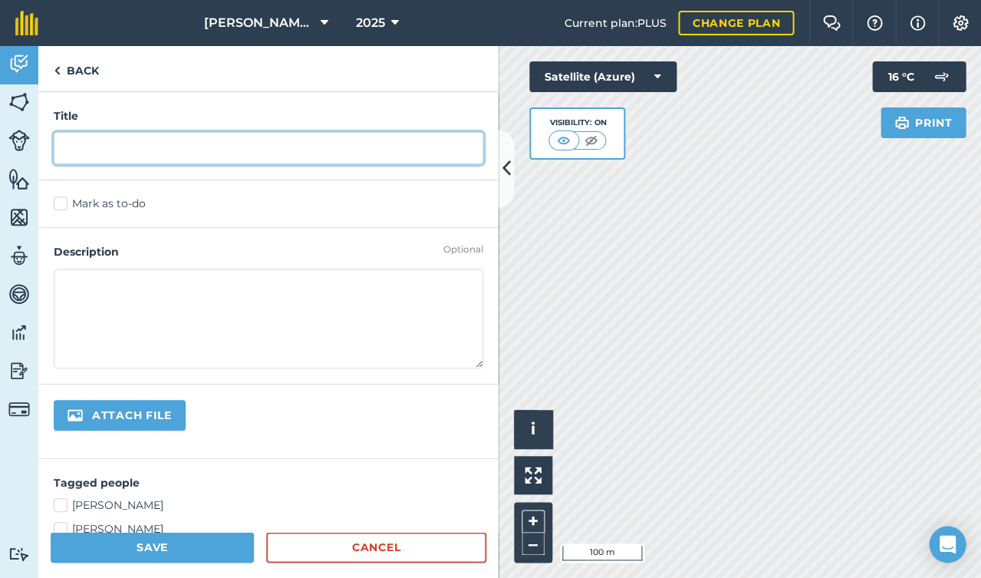
click at [212, 137] on input "text" at bounding box center [269, 148] width 430 height 32
type input "Stock take"
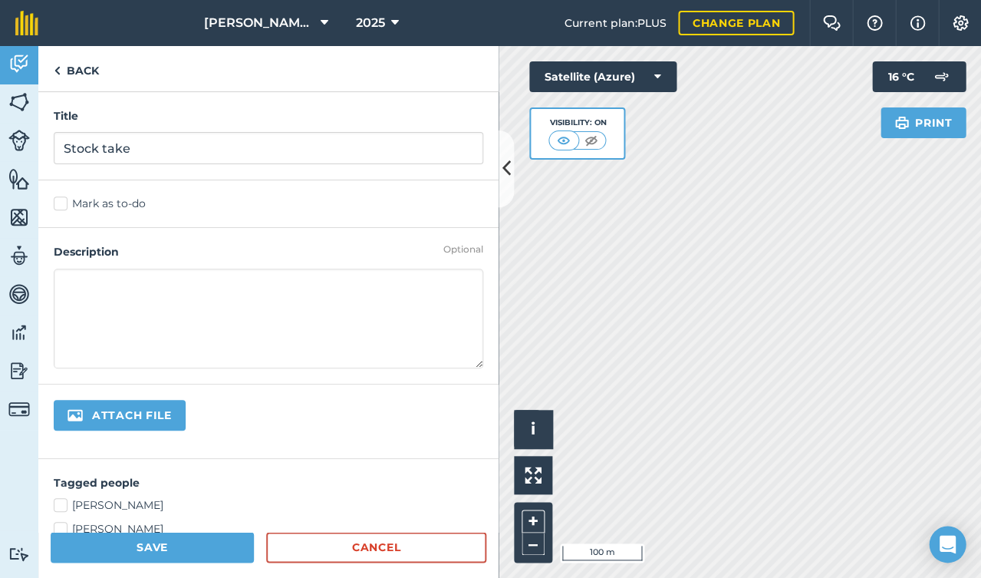
click at [157, 281] on textarea at bounding box center [269, 318] width 430 height 100
type textarea "@"
type textarea "2"
type textarea "3 cull cows + calfs 1 Twin cow (2 calfs) 9 heifers ( could be 8)"
click at [173, 548] on button "Save" at bounding box center [152, 547] width 203 height 31
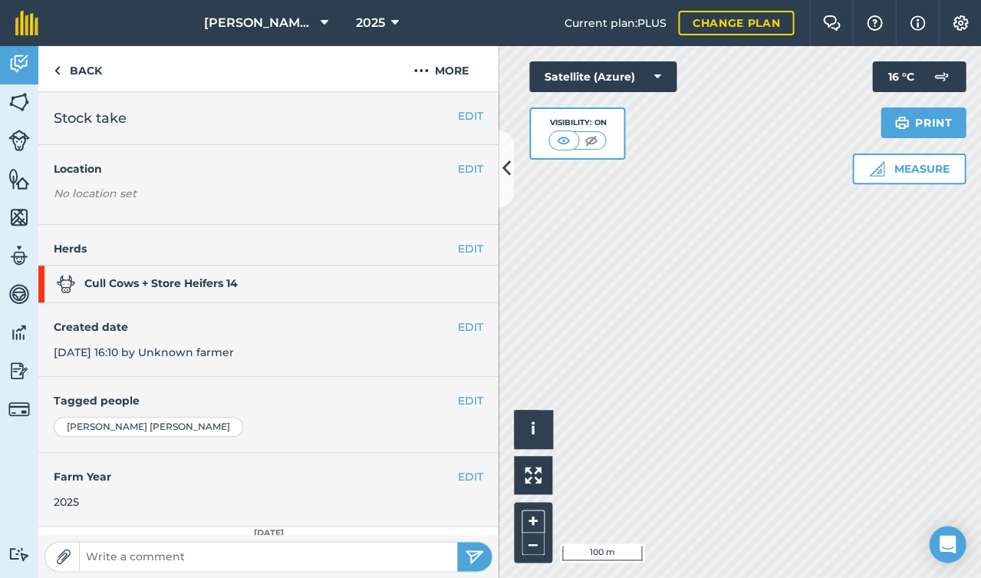
click at [237, 285] on strong "Cull Cows + Store Heifers 14" at bounding box center [147, 284] width 181 height 18
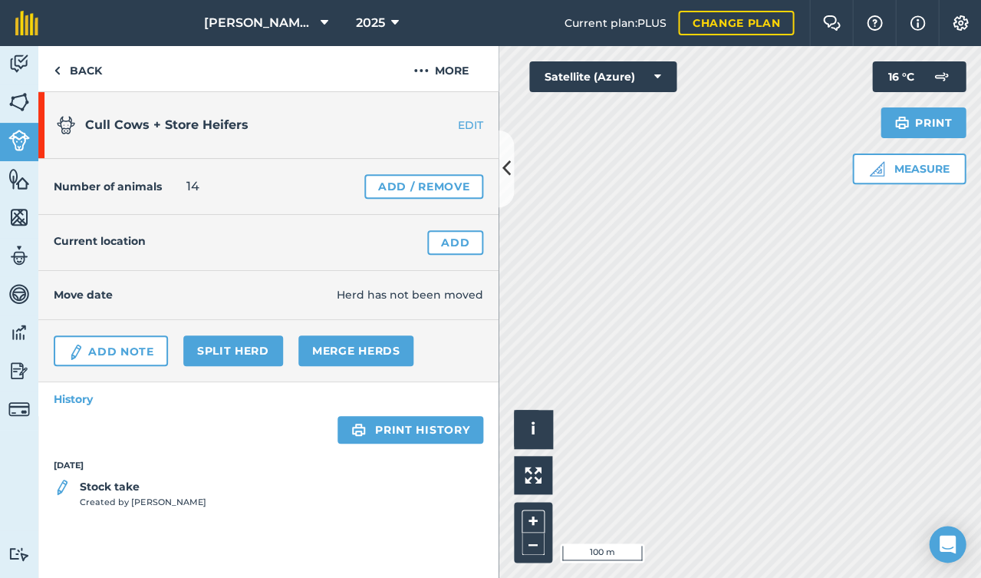
click at [451, 245] on link "Add" at bounding box center [455, 242] width 56 height 25
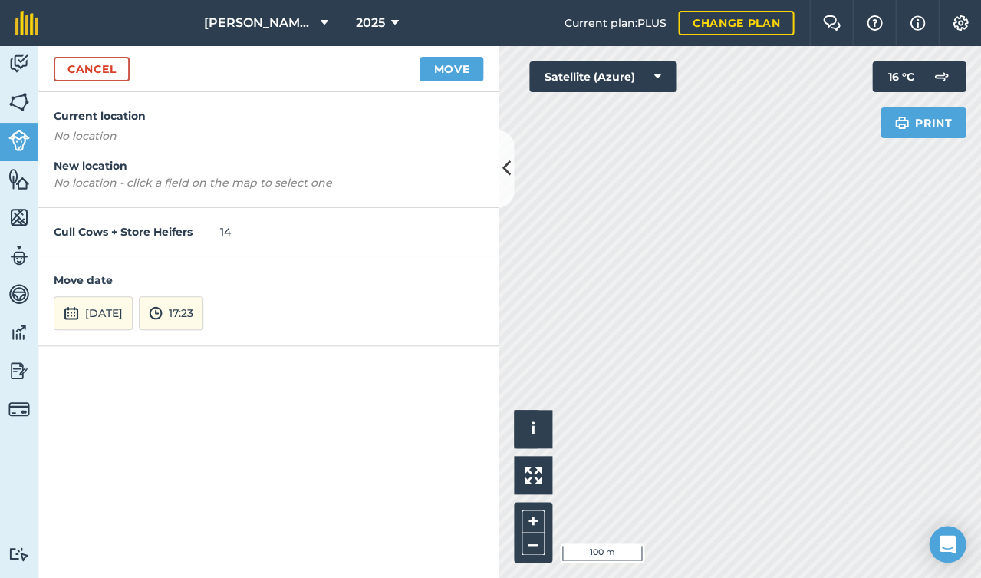
click at [110, 312] on button "[DATE]" at bounding box center [93, 313] width 79 height 34
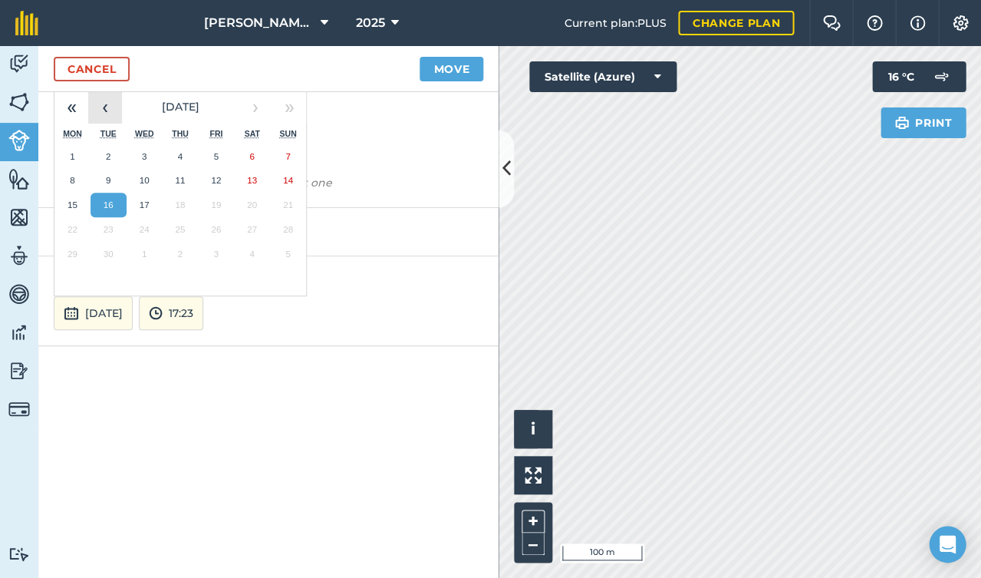
click at [113, 110] on button "‹" at bounding box center [105, 107] width 34 height 34
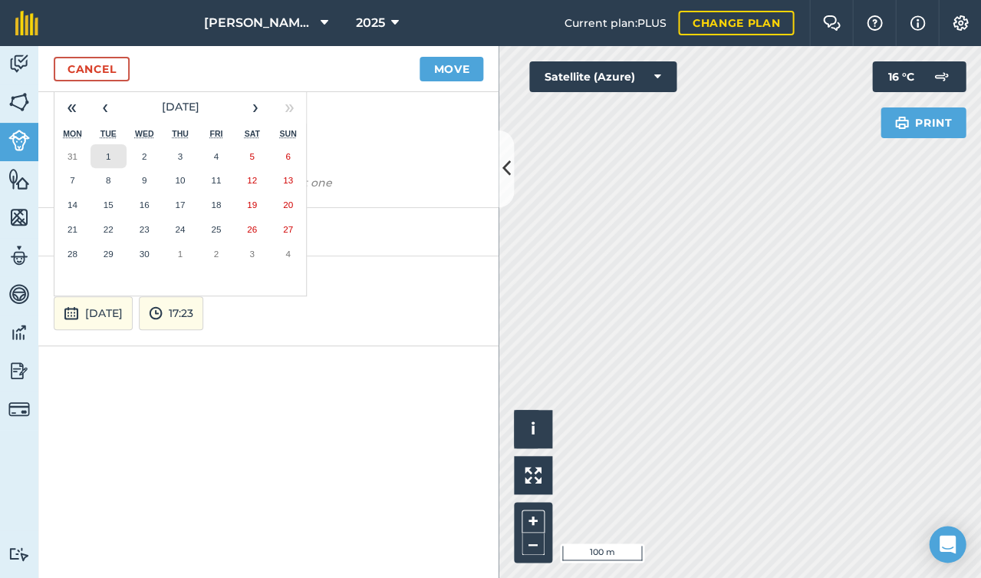
click at [102, 153] on button "1" at bounding box center [109, 156] width 36 height 25
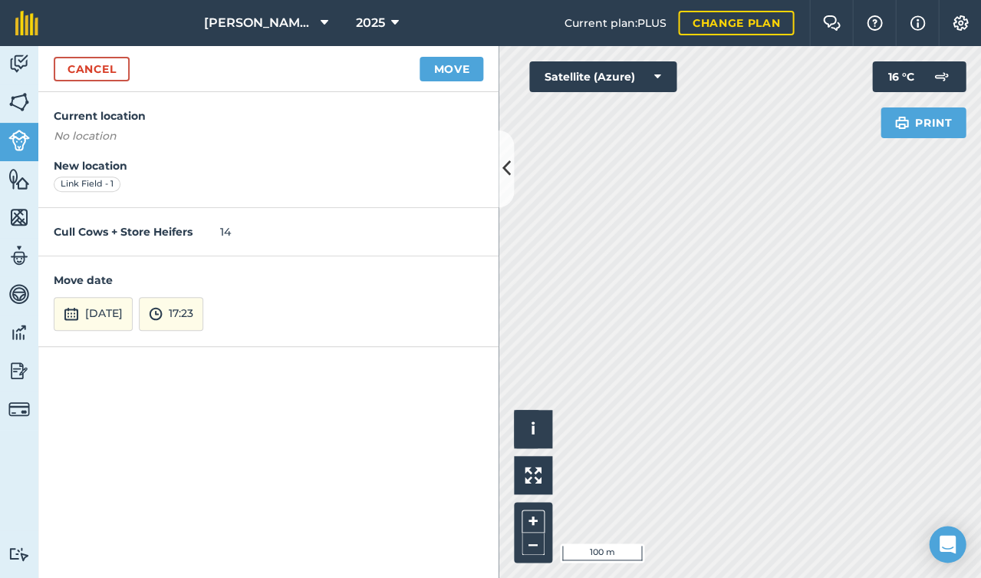
click at [445, 64] on button "Move" at bounding box center [452, 69] width 64 height 25
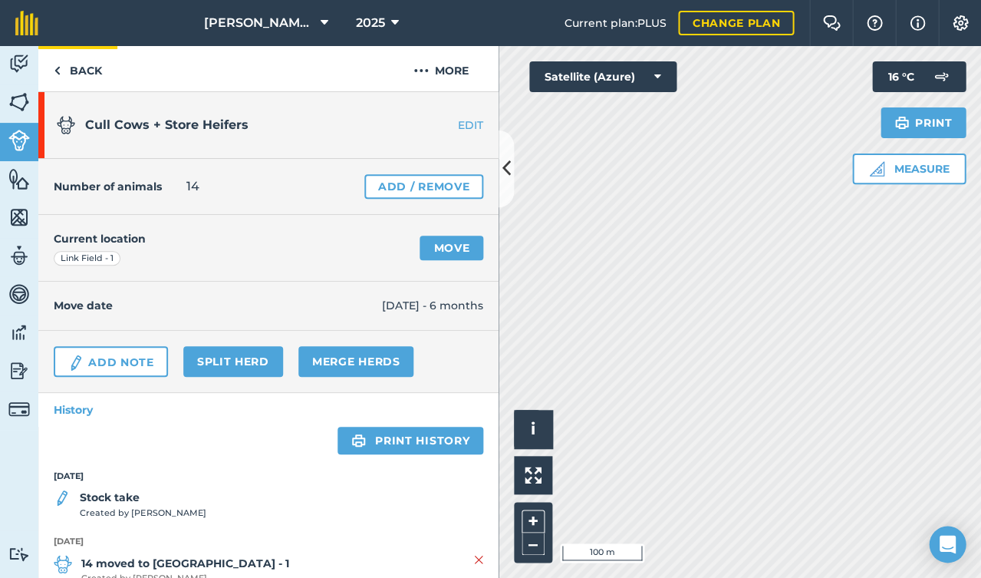
click at [82, 69] on link "Back" at bounding box center [77, 68] width 79 height 45
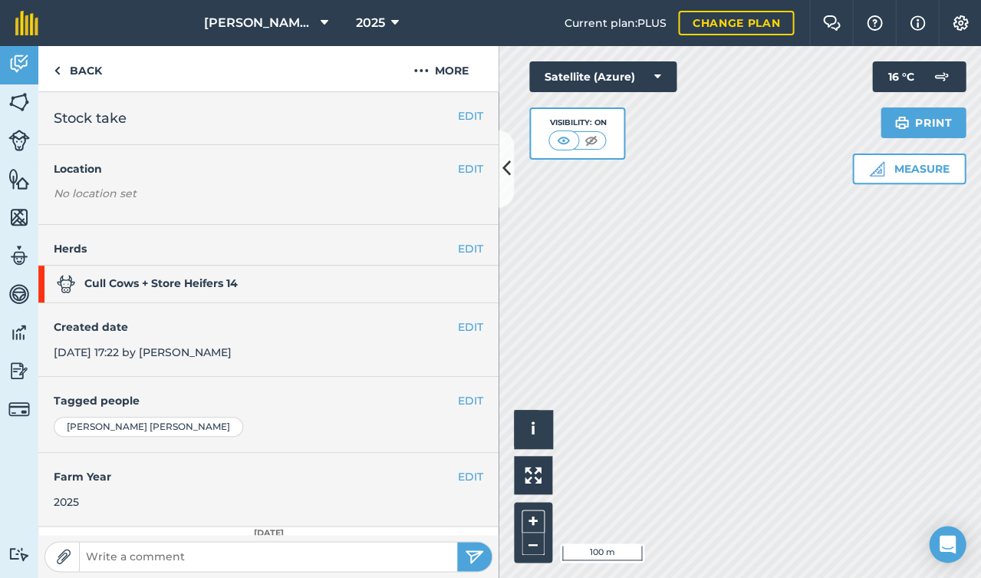
click at [17, 145] on img at bounding box center [18, 140] width 21 height 21
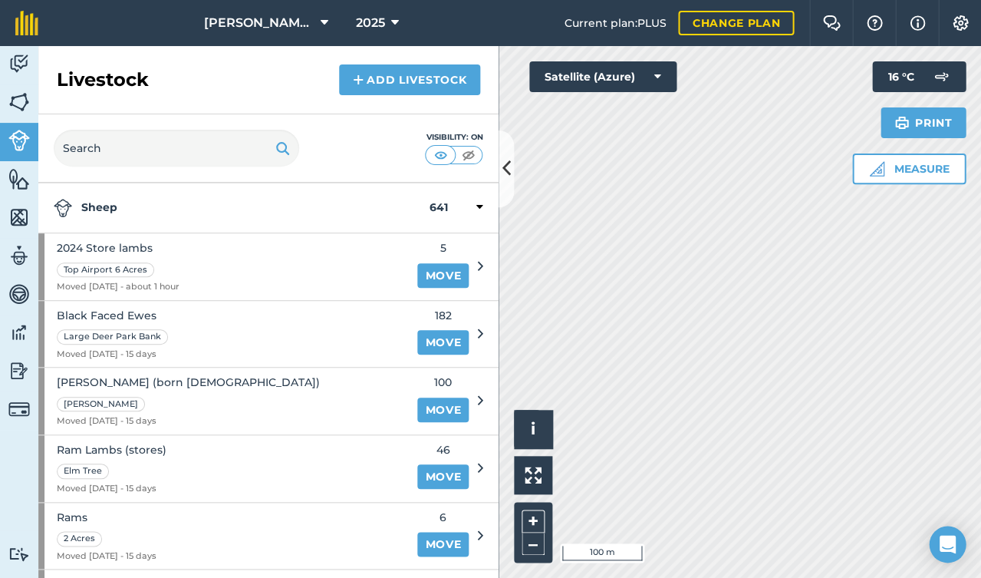
scroll to position [31, 0]
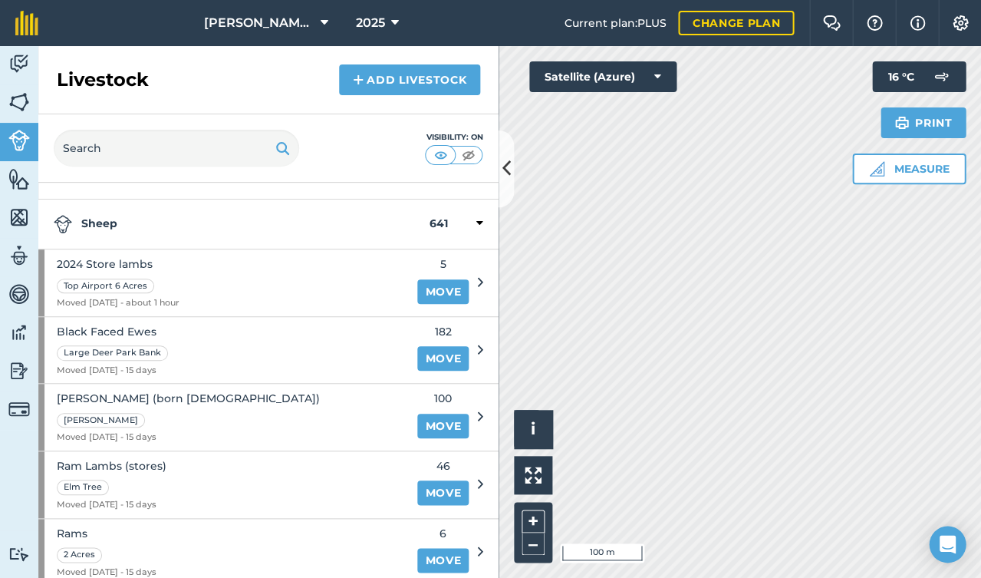
click at [472, 224] on div at bounding box center [465, 224] width 36 height 18
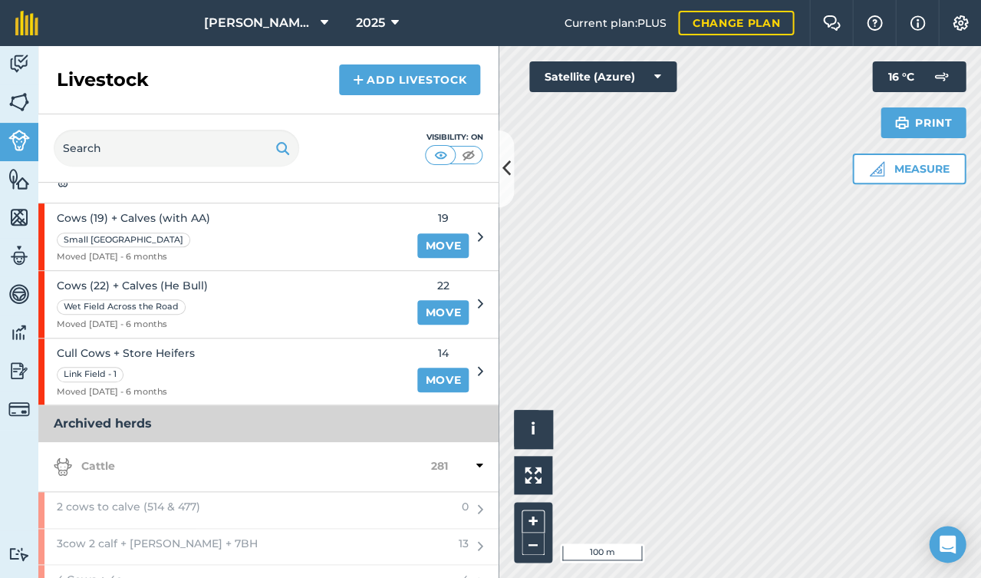
scroll to position [123, 0]
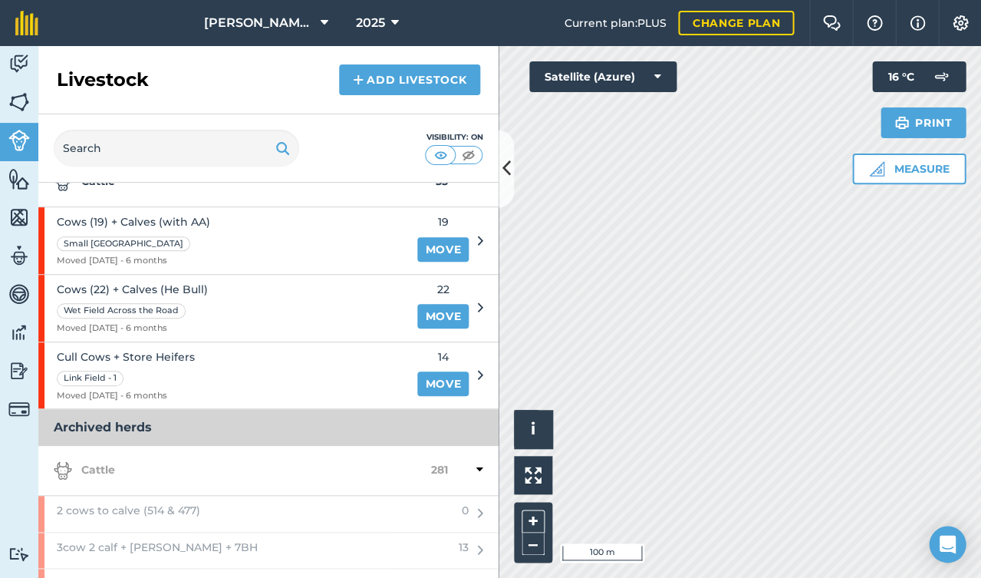
click at [478, 468] on icon at bounding box center [479, 469] width 7 height 14
click at [474, 511] on div at bounding box center [465, 520] width 36 height 18
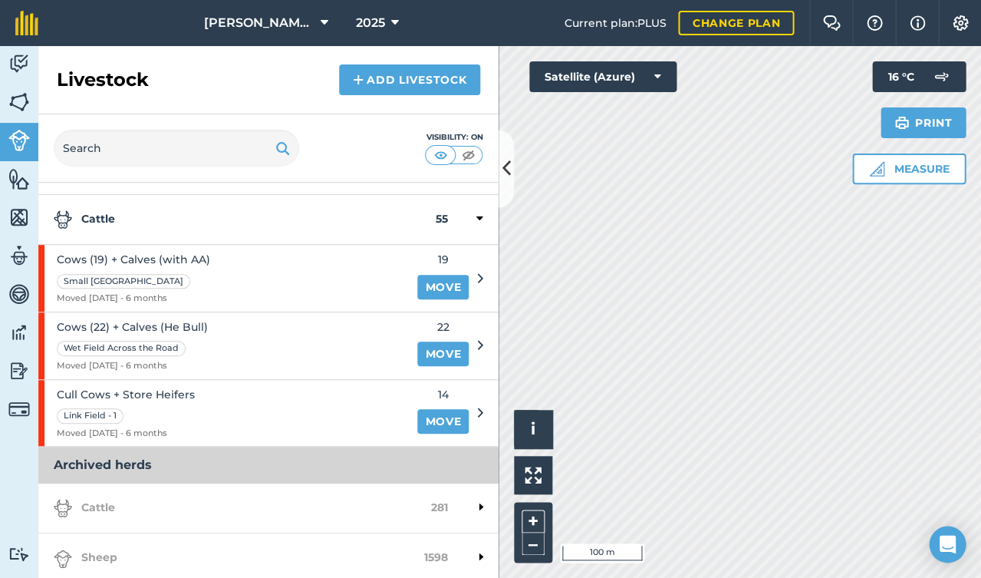
scroll to position [61, 0]
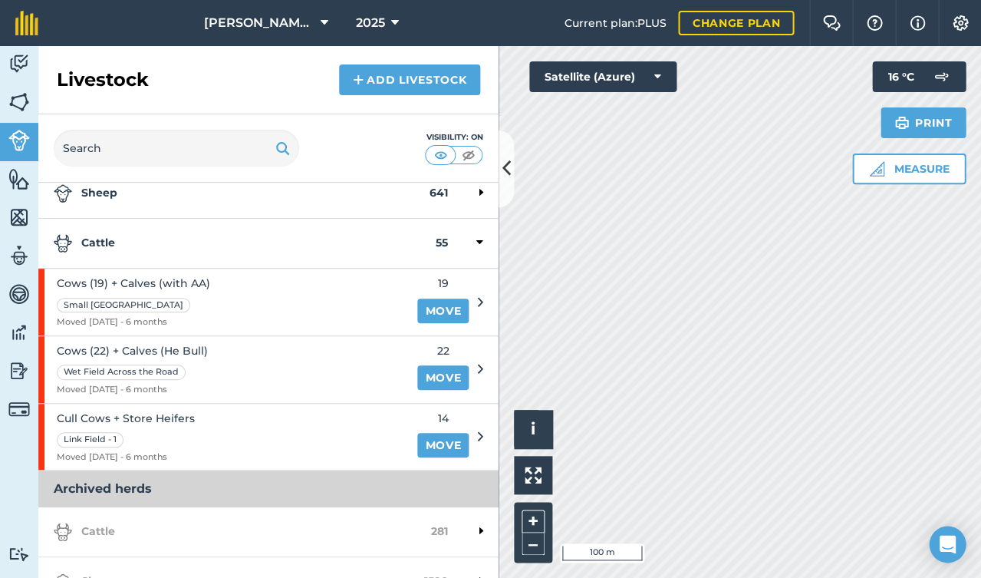
click at [413, 78] on link "Add Livestock" at bounding box center [409, 79] width 141 height 31
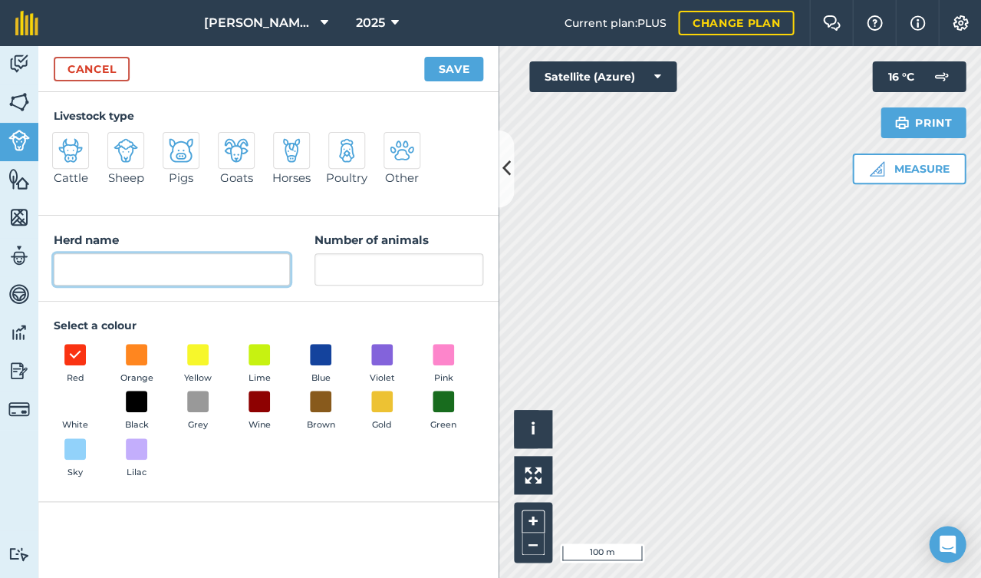
click at [181, 270] on input "Herd name" at bounding box center [172, 269] width 236 height 32
type input "Bulling Heifers + Cull Cow"
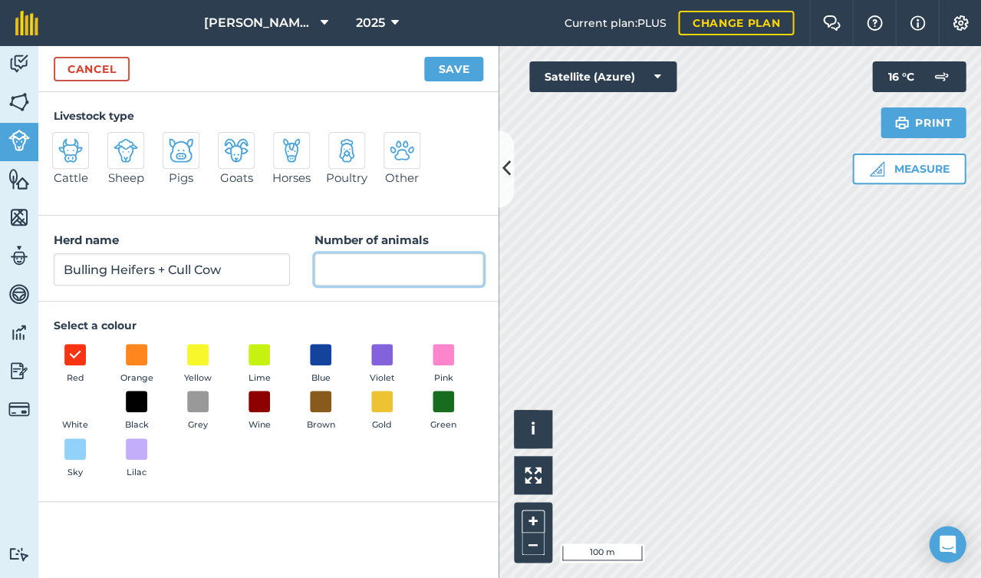
click at [336, 263] on input "Number of animals" at bounding box center [398, 269] width 169 height 32
type input "9"
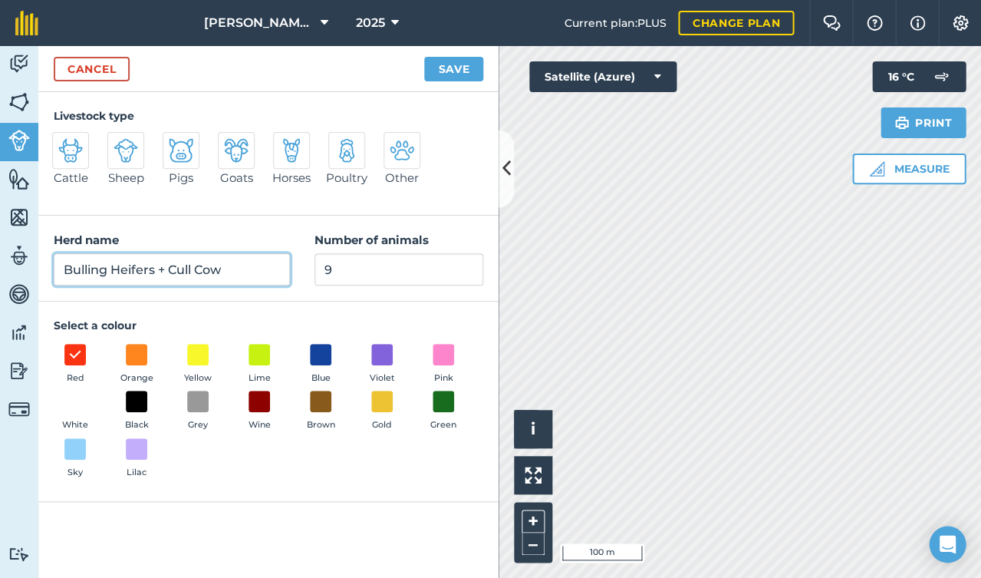
click at [262, 272] on input "Bulling Heifers + Cull Cow" at bounding box center [172, 269] width 236 height 32
type input "Bulling Heifers + Cull Cow ( +c)"
click at [67, 159] on img at bounding box center [70, 150] width 25 height 25
click at [64, 142] on input "Cattle" at bounding box center [59, 137] width 10 height 10
radio input "true"
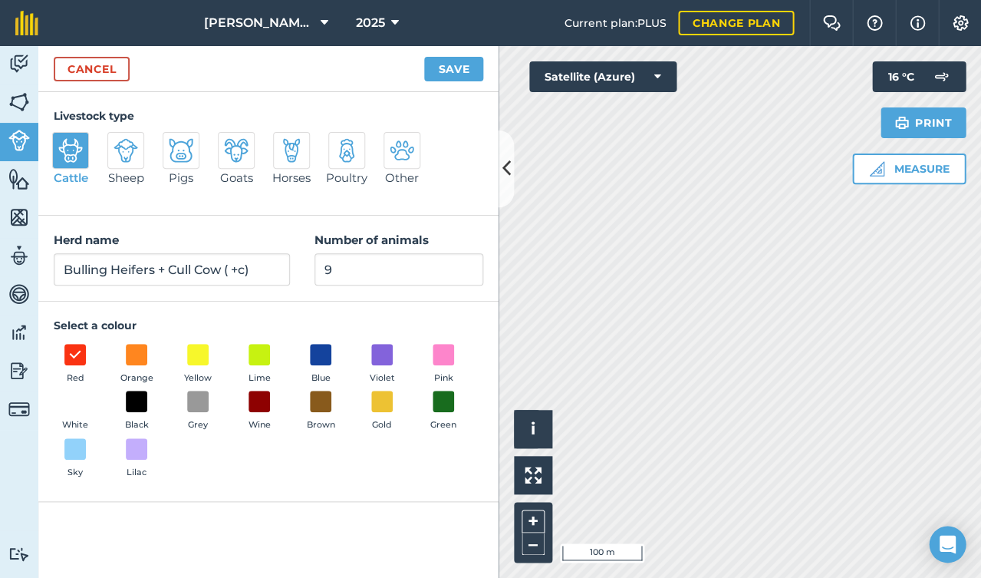
click at [455, 71] on button "Save" at bounding box center [453, 69] width 59 height 25
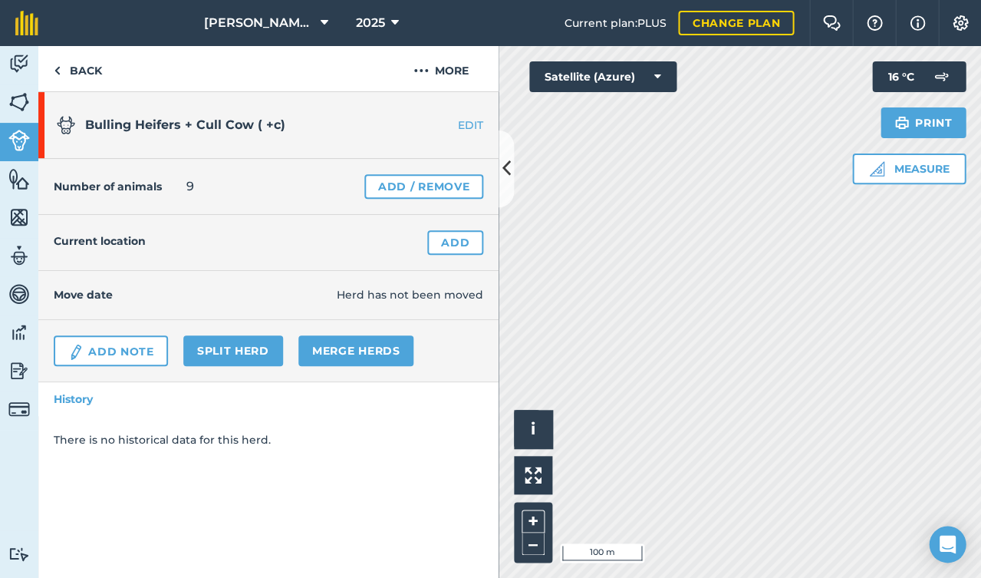
click at [129, 347] on link "Add Note" at bounding box center [111, 350] width 114 height 31
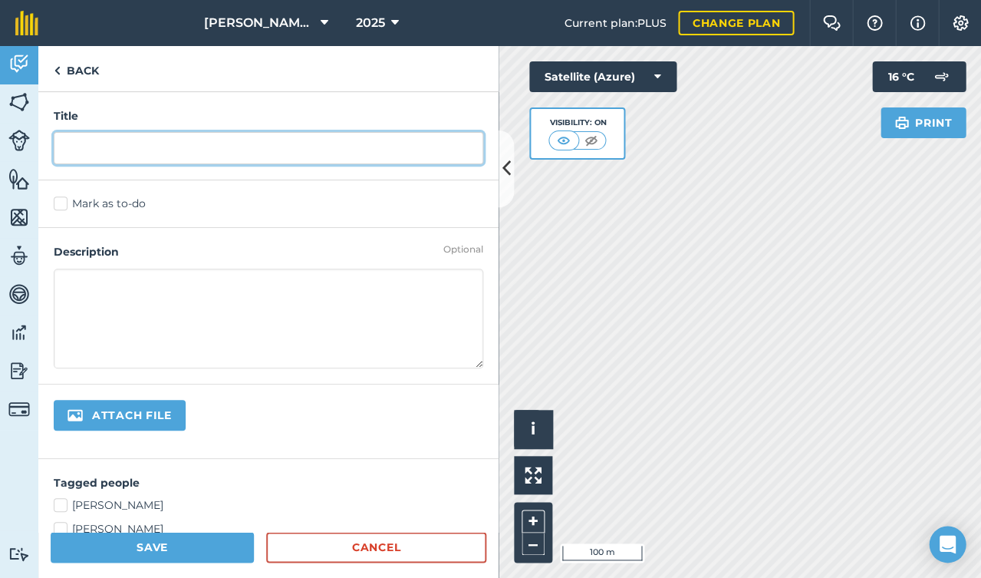
click at [158, 151] on input "text" at bounding box center [269, 148] width 430 height 32
type input "Stocktake"
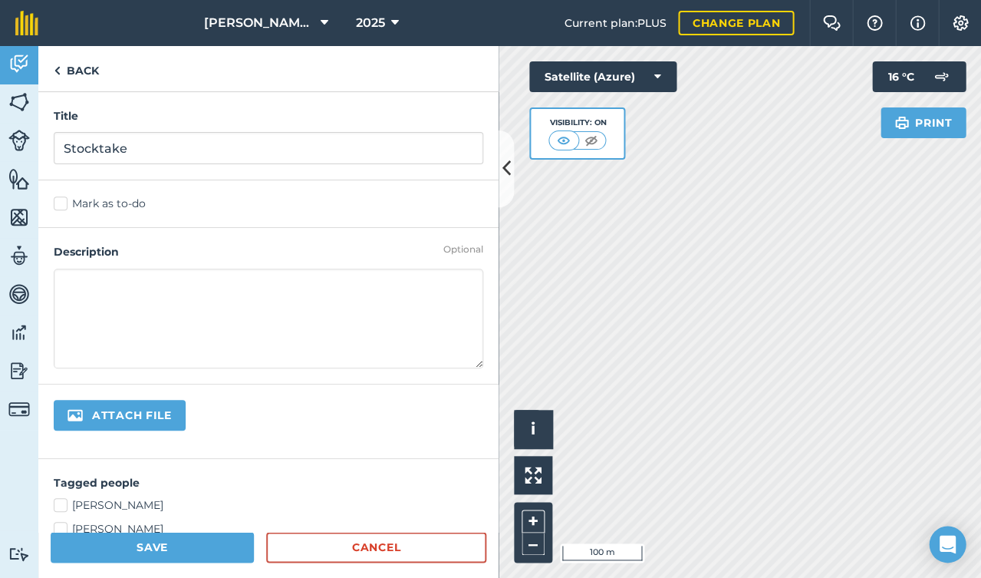
click at [106, 310] on textarea at bounding box center [269, 318] width 430 height 100
type textarea "7 BH 1 Store Heifer (lump on jaw) 1 cull cow (724) + calf"
click at [173, 541] on button "Save" at bounding box center [152, 547] width 203 height 31
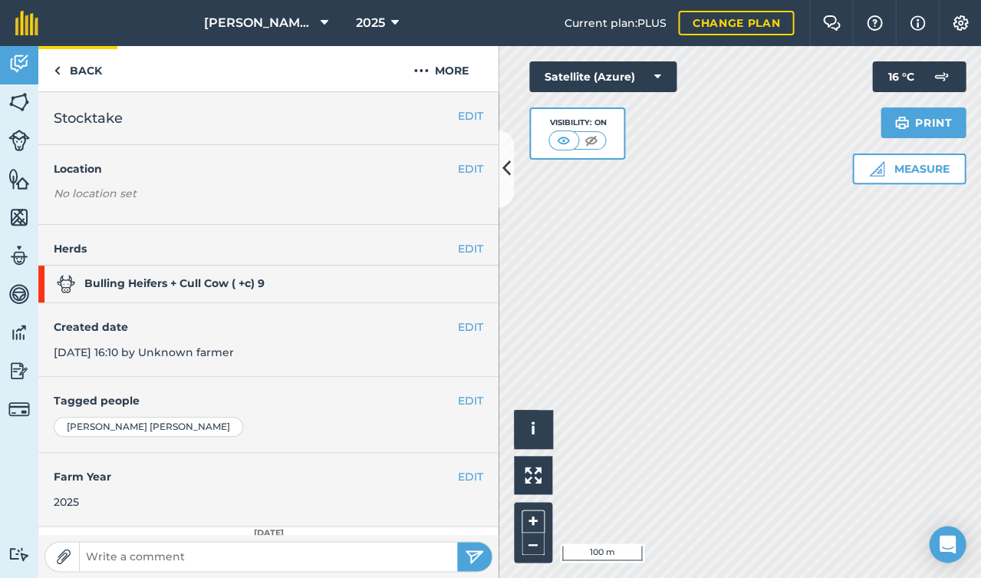
click at [95, 77] on link "Back" at bounding box center [77, 68] width 79 height 45
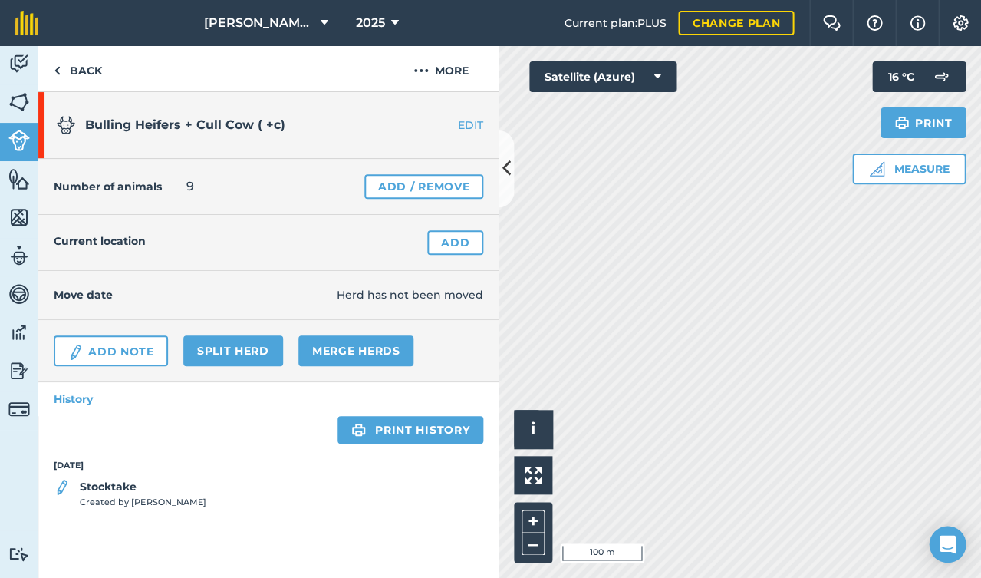
click at [462, 240] on link "Add" at bounding box center [455, 242] width 56 height 25
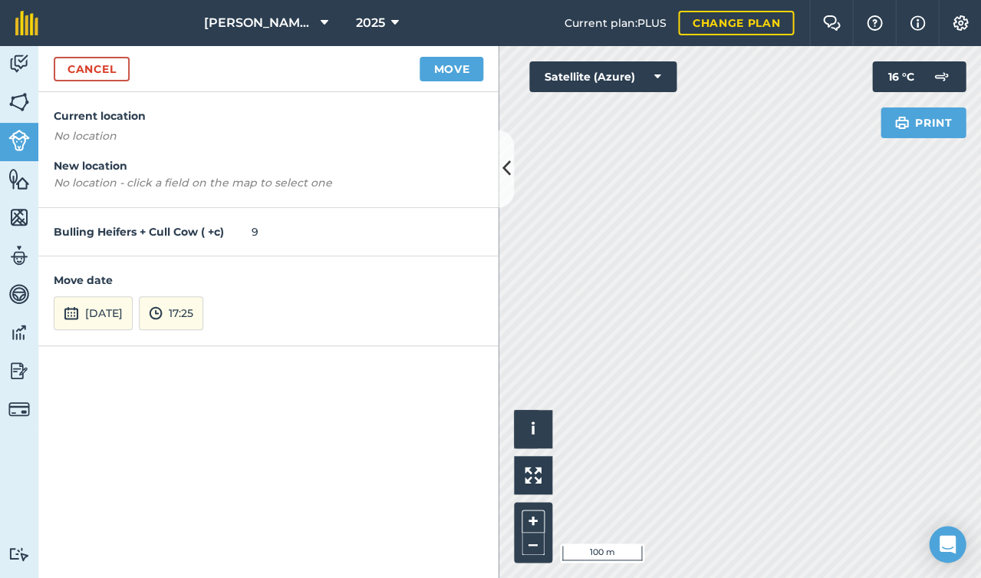
click at [133, 301] on button "[DATE]" at bounding box center [93, 313] width 79 height 34
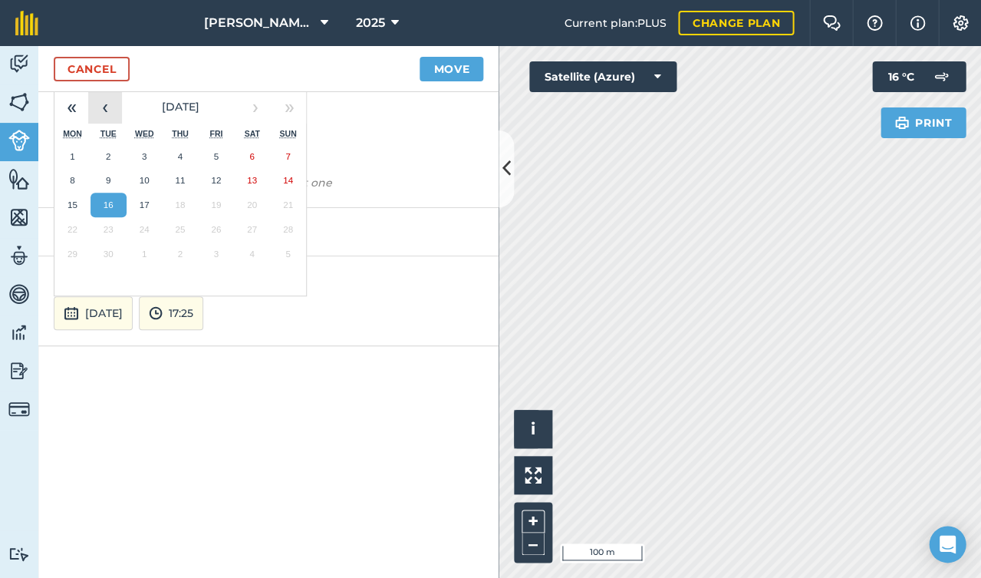
click at [102, 111] on button "‹" at bounding box center [105, 107] width 34 height 34
click at [74, 242] on button "25" at bounding box center [72, 254] width 36 height 25
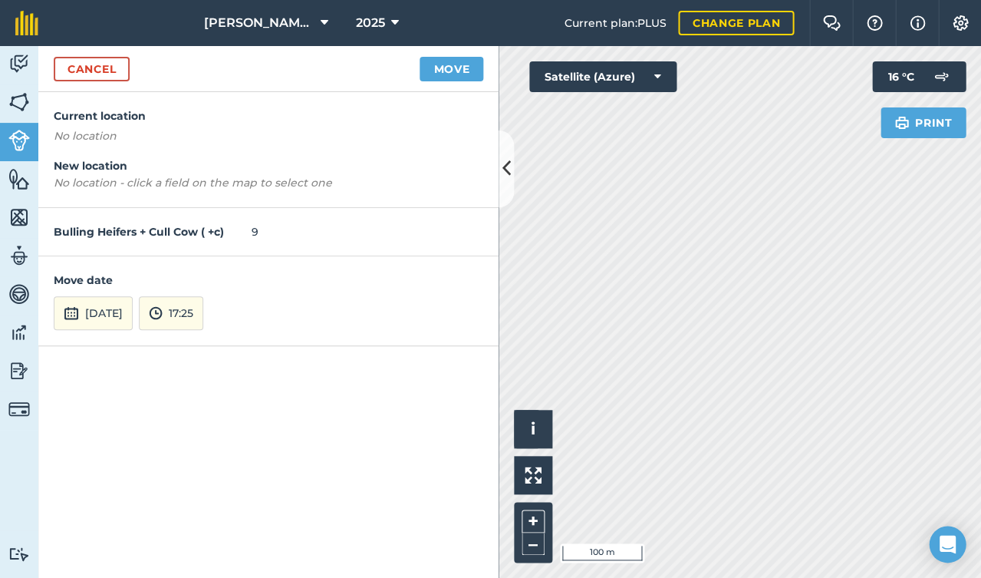
click at [133, 296] on button "[DATE]" at bounding box center [93, 313] width 79 height 34
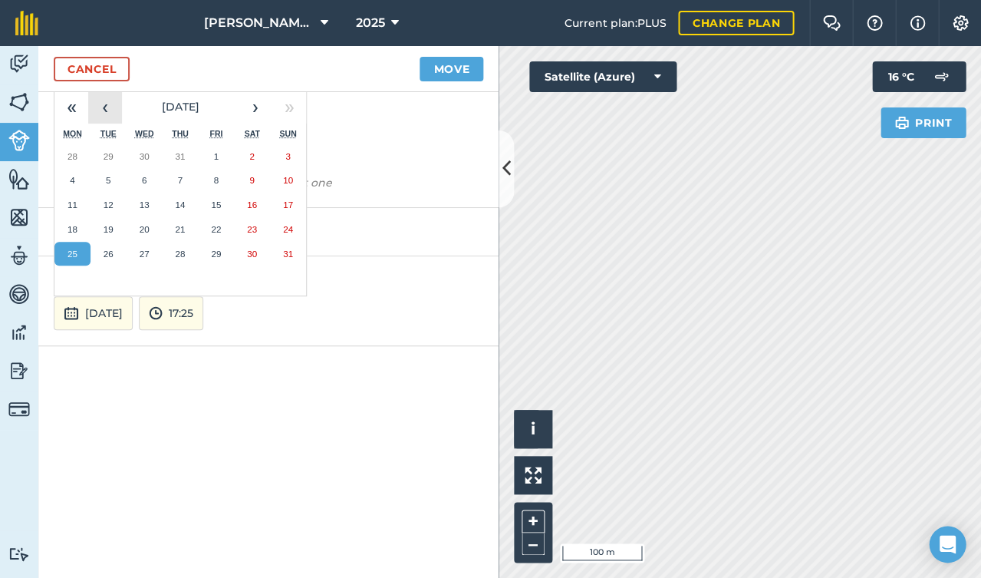
click at [100, 107] on button "‹" at bounding box center [105, 107] width 34 height 34
click at [100, 115] on button "‹" at bounding box center [105, 107] width 34 height 34
click at [99, 153] on button "1" at bounding box center [109, 156] width 36 height 25
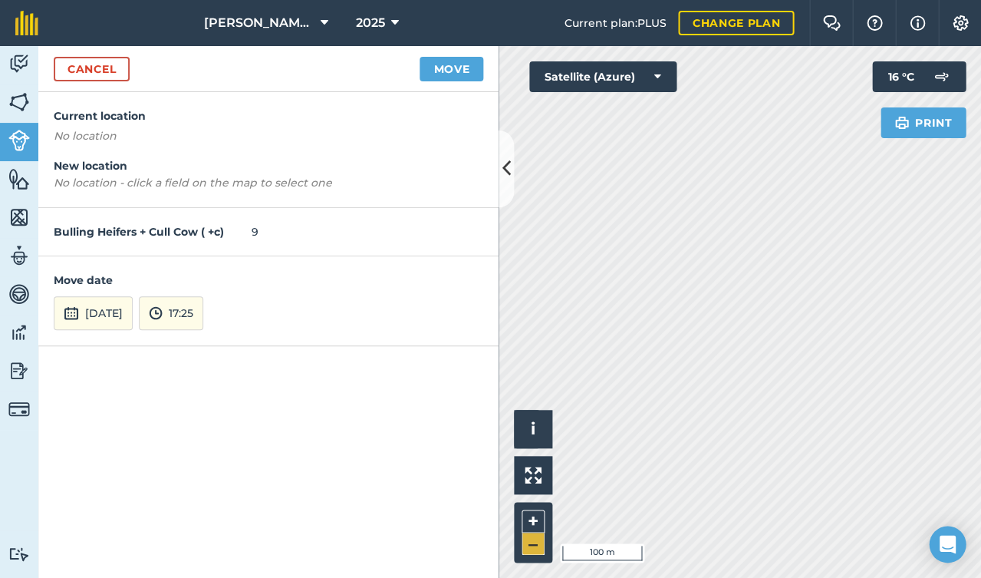
click at [531, 542] on button "–" at bounding box center [533, 543] width 23 height 22
click at [443, 71] on button "Move" at bounding box center [452, 69] width 64 height 25
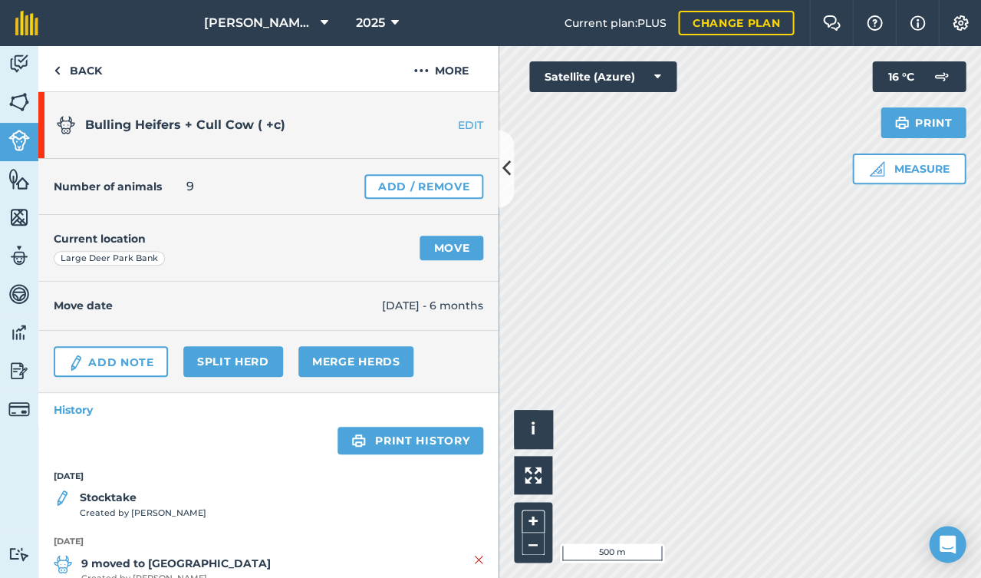
click at [457, 247] on link "Move" at bounding box center [452, 247] width 64 height 25
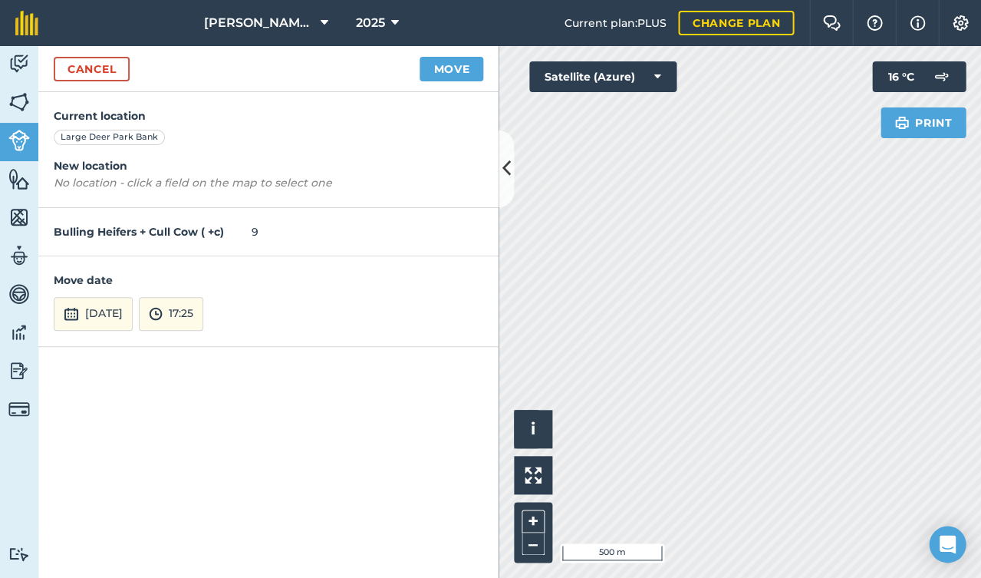
click at [441, 67] on button "Move" at bounding box center [452, 69] width 64 height 25
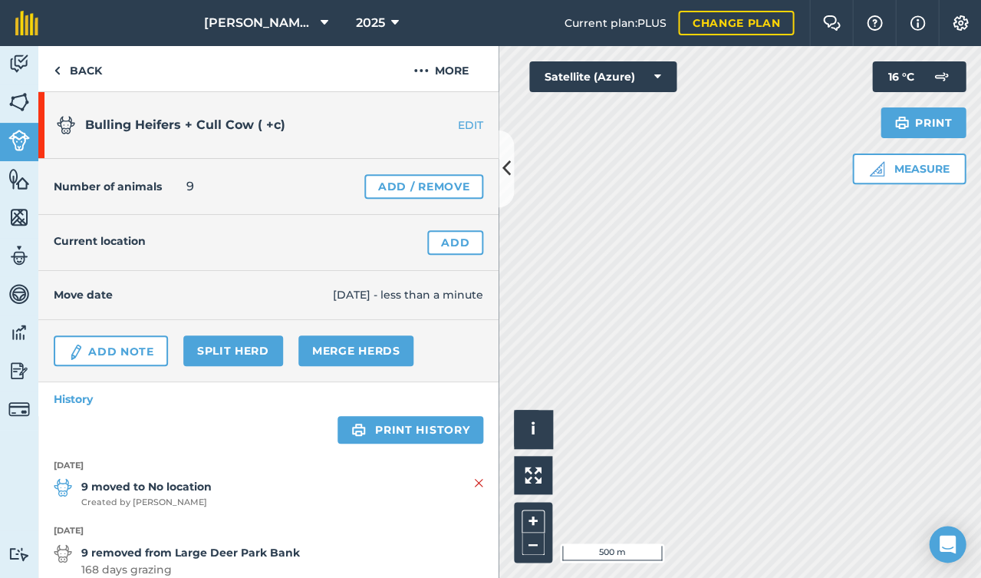
click at [447, 247] on link "Add" at bounding box center [455, 242] width 56 height 25
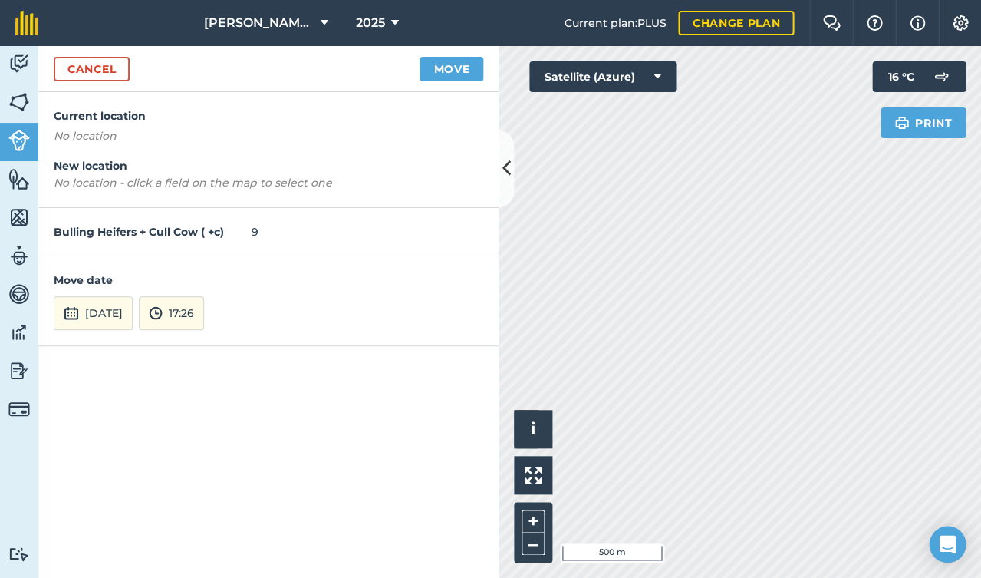
click at [110, 324] on button "[DATE]" at bounding box center [93, 313] width 79 height 34
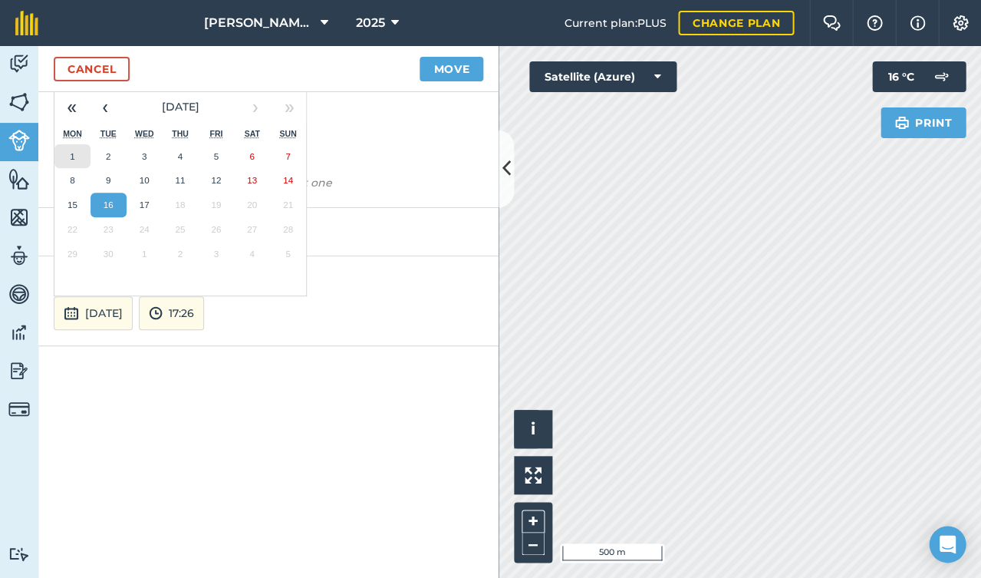
click at [71, 160] on button "1" at bounding box center [72, 156] width 36 height 25
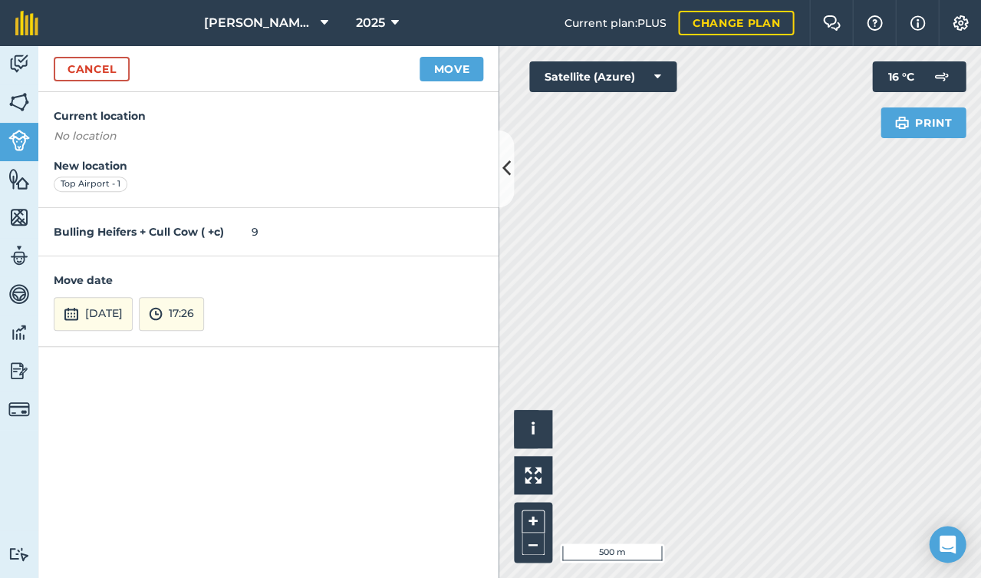
click at [439, 71] on button "Move" at bounding box center [452, 69] width 64 height 25
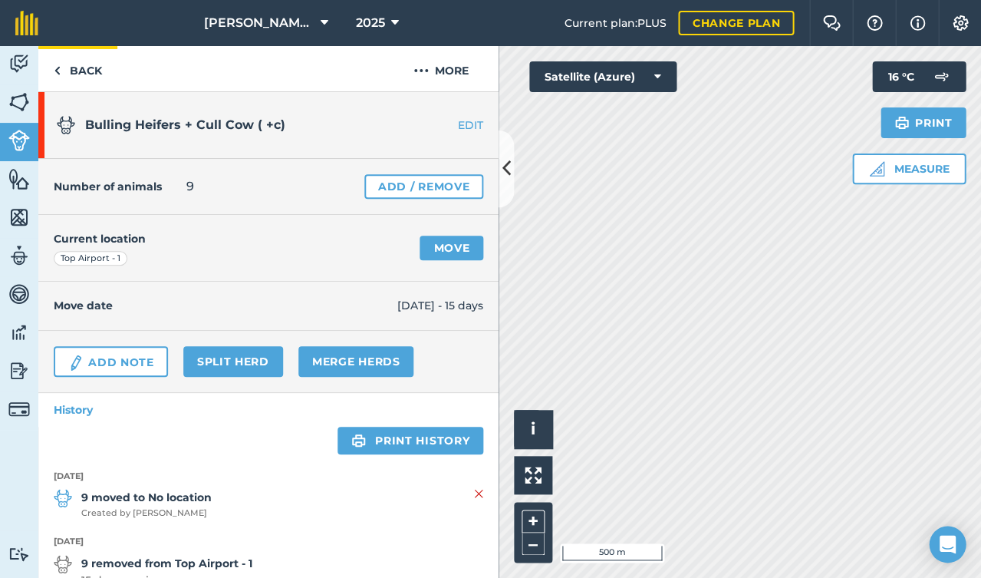
click at [58, 71] on img at bounding box center [57, 70] width 7 height 18
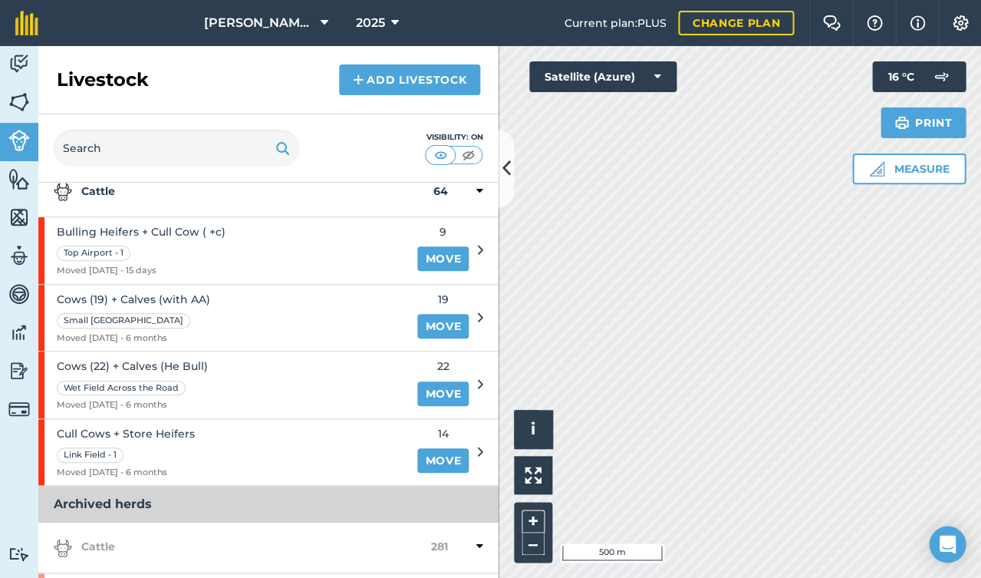
scroll to position [656, 0]
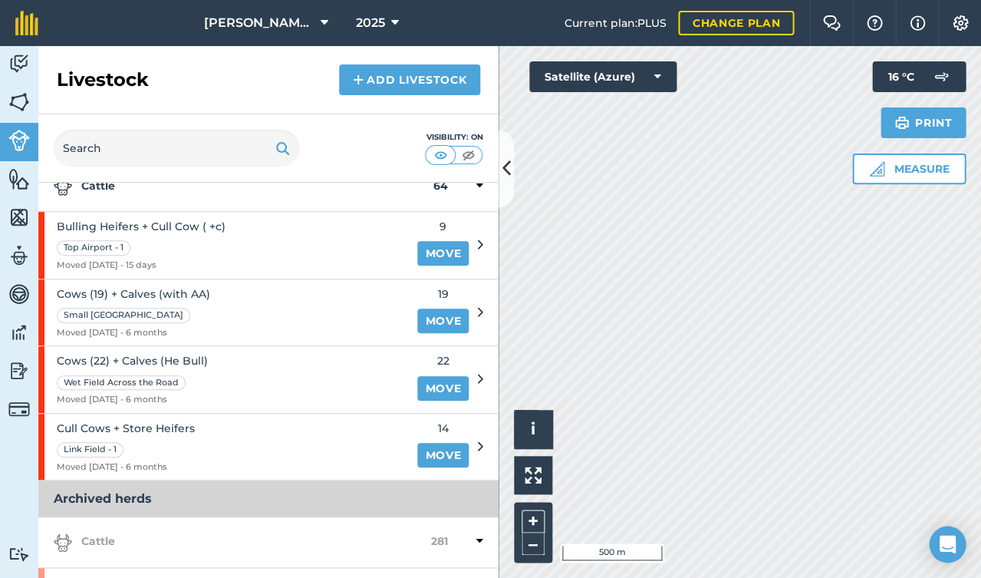
click at [372, 88] on link "Add Livestock" at bounding box center [409, 79] width 141 height 31
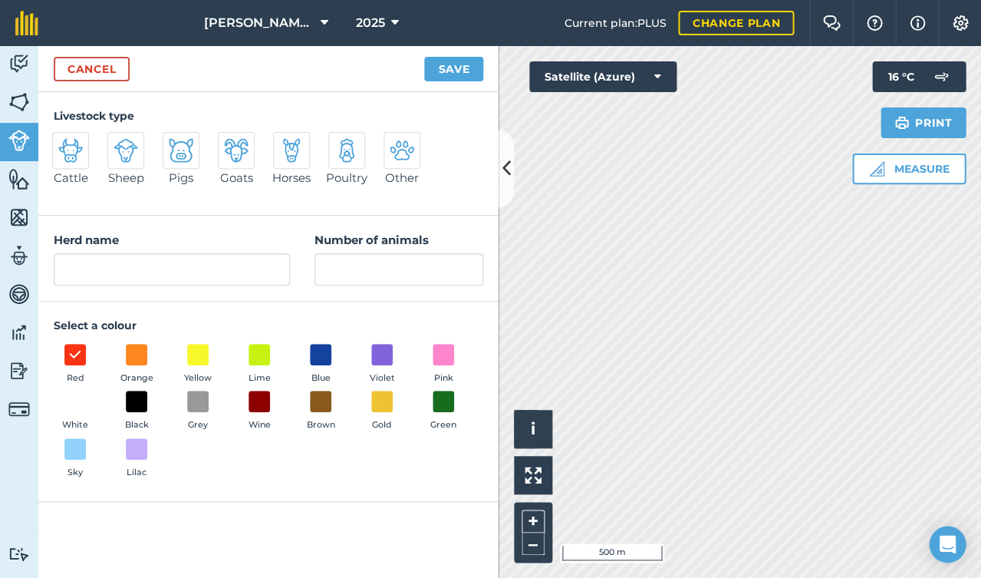
click at [74, 158] on img at bounding box center [70, 150] width 25 height 25
click at [64, 142] on input "Cattle" at bounding box center [59, 137] width 10 height 10
radio input "true"
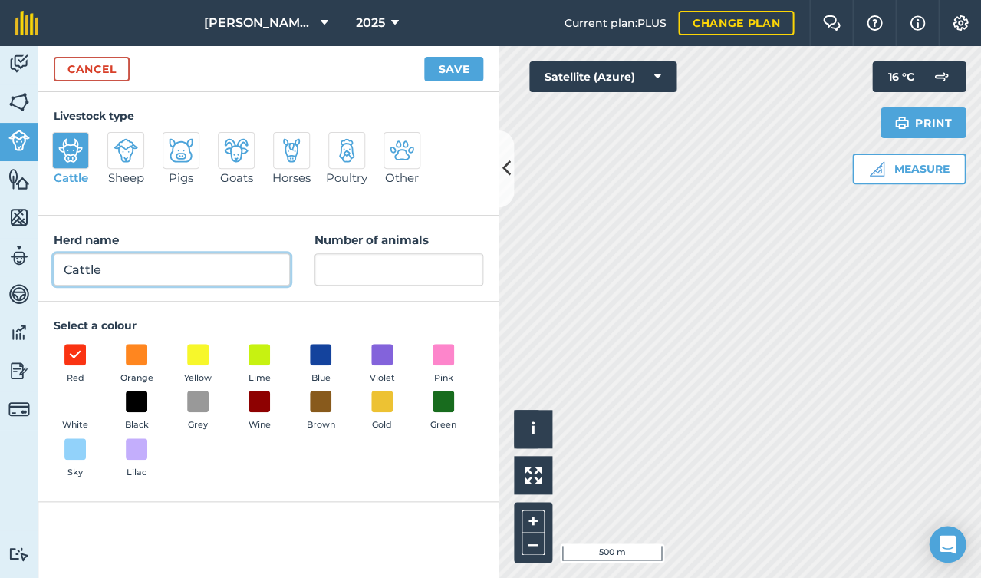
click at [123, 271] on input "Cattle" at bounding box center [172, 269] width 236 height 32
type input "C"
type input "Store Steers"
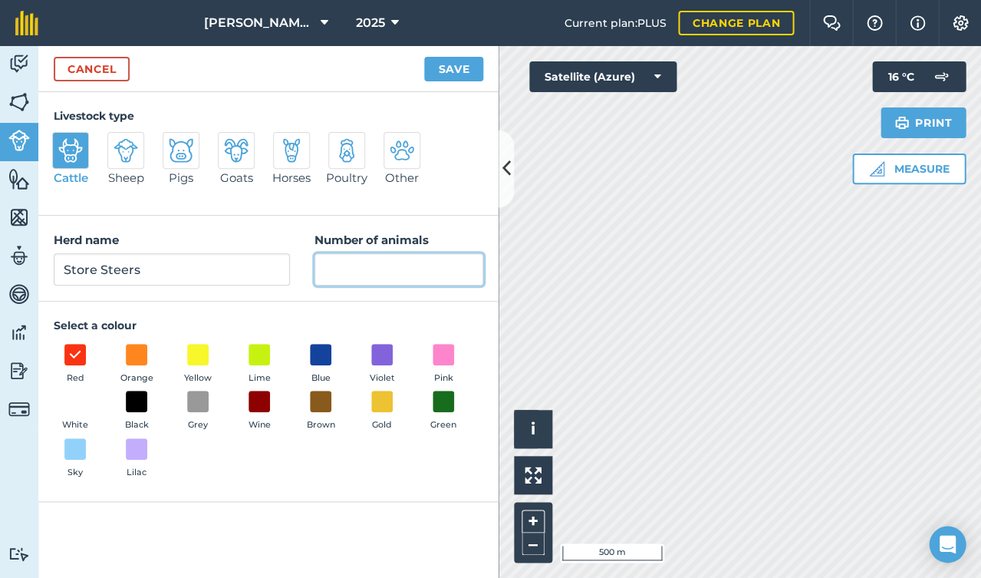
click at [387, 255] on input "Number of animals" at bounding box center [398, 269] width 169 height 32
type input "18"
click at [443, 400] on span at bounding box center [444, 402] width 24 height 24
click at [449, 64] on button "Save" at bounding box center [453, 69] width 59 height 25
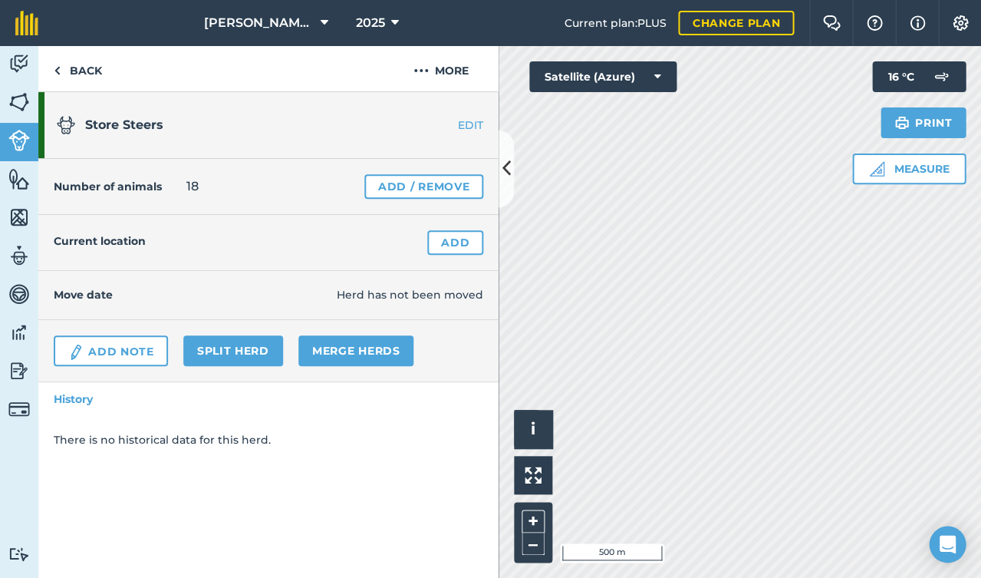
click at [128, 351] on link "Add Note" at bounding box center [111, 350] width 114 height 31
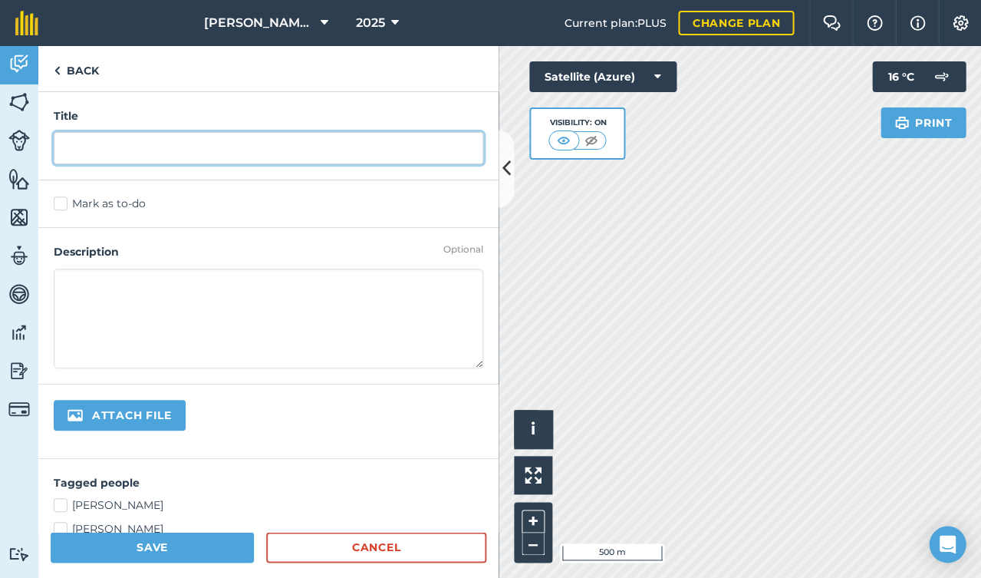
click at [133, 153] on input "text" at bounding box center [269, 148] width 430 height 32
type input "Stocktake"
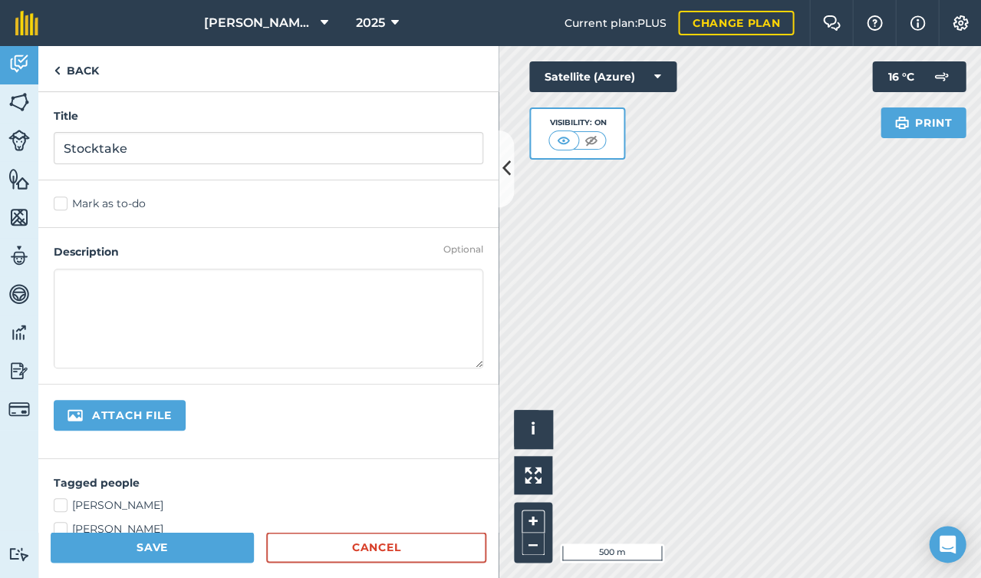
click at [100, 291] on textarea at bounding box center [269, 318] width 430 height 100
type textarea "Number an estimate (18)"
click at [108, 539] on button "Save" at bounding box center [152, 547] width 203 height 31
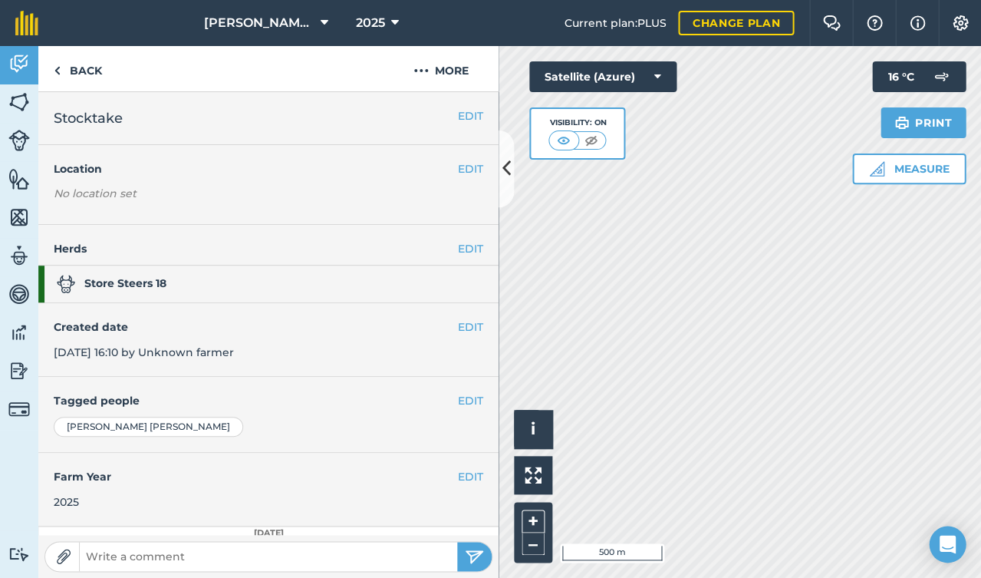
click at [468, 325] on button "EDIT" at bounding box center [470, 326] width 25 height 17
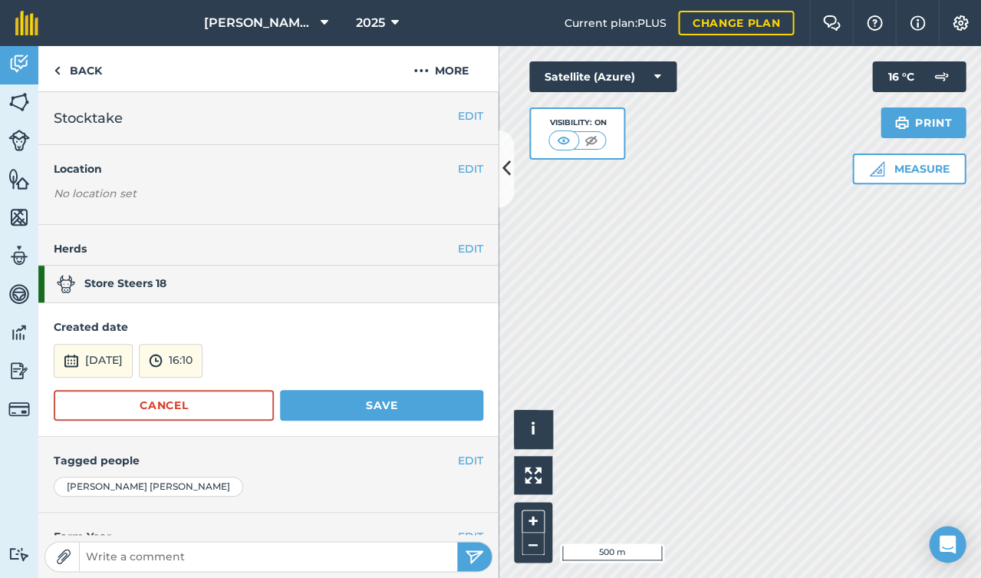
click at [375, 311] on div "Created date [DATE] 16:10 Cancel Save" at bounding box center [268, 369] width 460 height 133
click at [325, 404] on button "Save" at bounding box center [381, 405] width 203 height 31
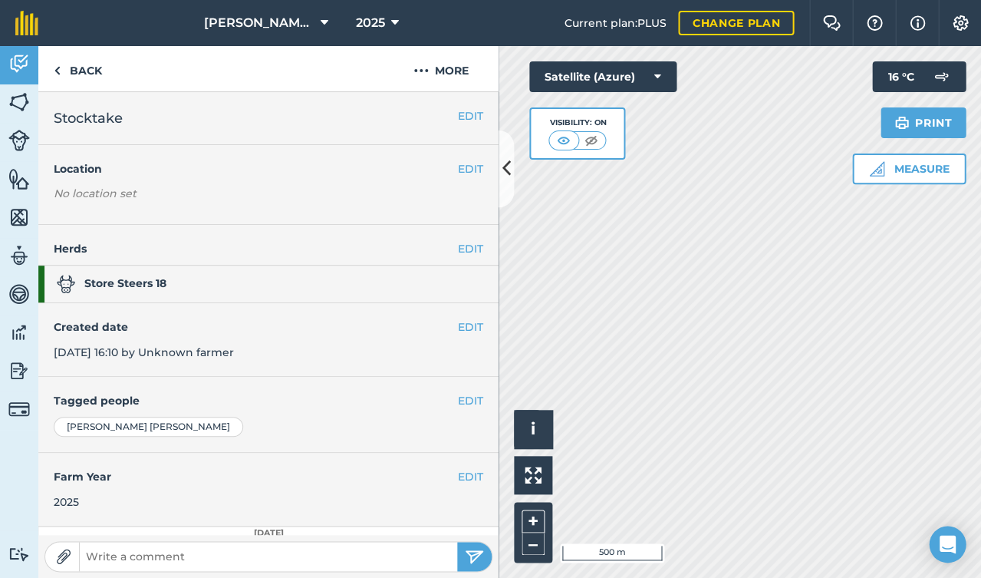
click at [466, 166] on button "EDIT" at bounding box center [470, 168] width 25 height 17
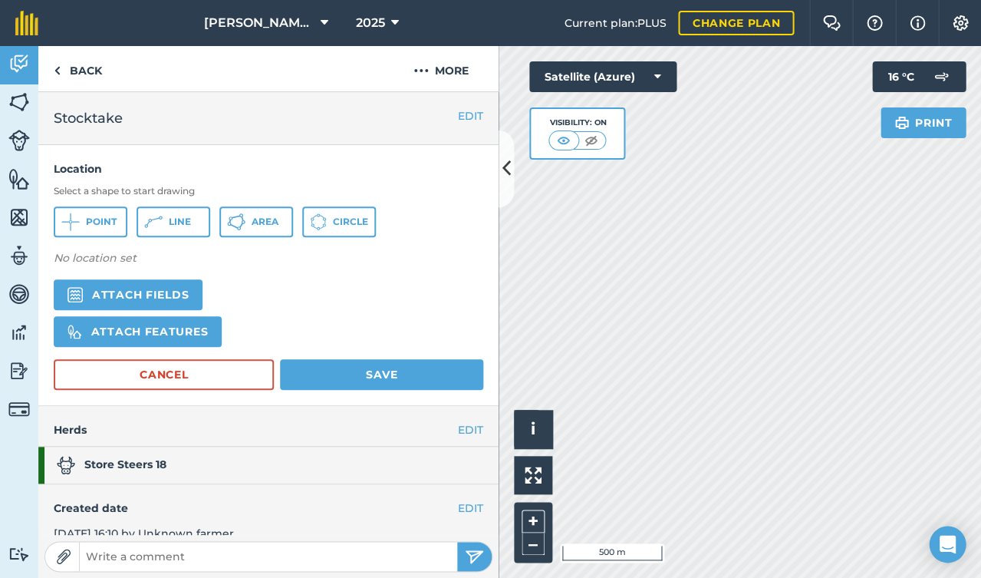
click at [240, 374] on button "Cancel" at bounding box center [164, 374] width 220 height 31
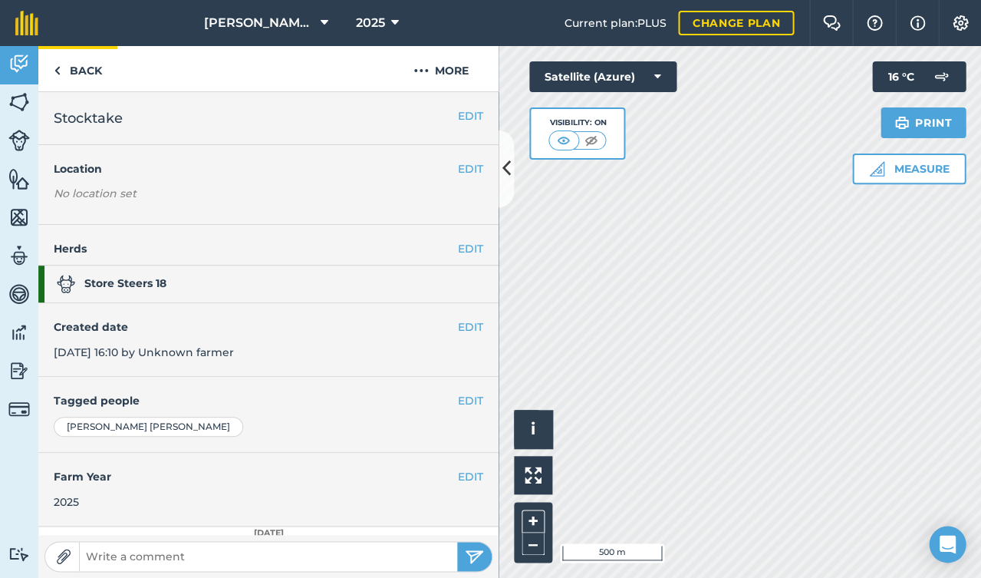
click at [90, 61] on link "Back" at bounding box center [77, 68] width 79 height 45
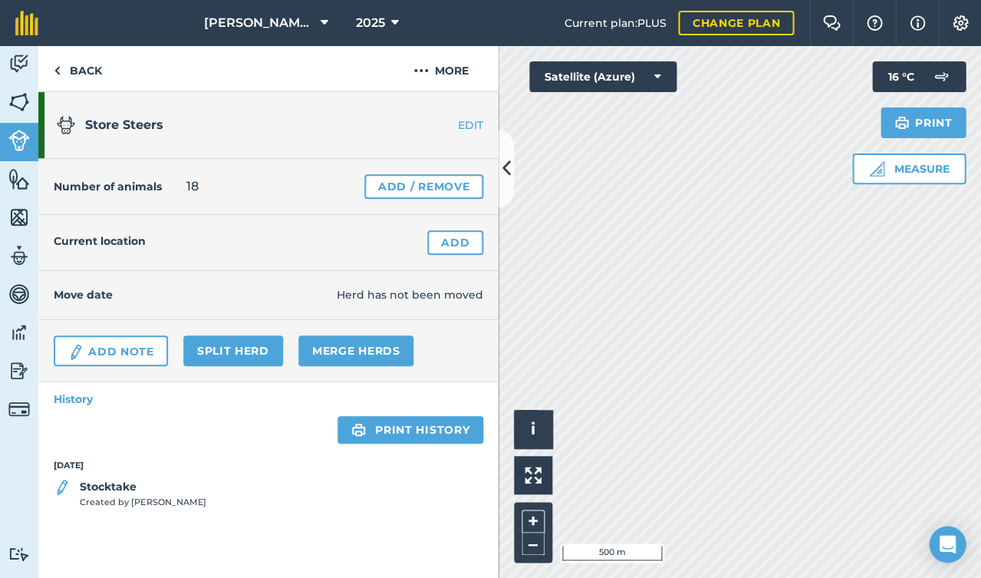
click at [469, 244] on link "Add" at bounding box center [455, 242] width 56 height 25
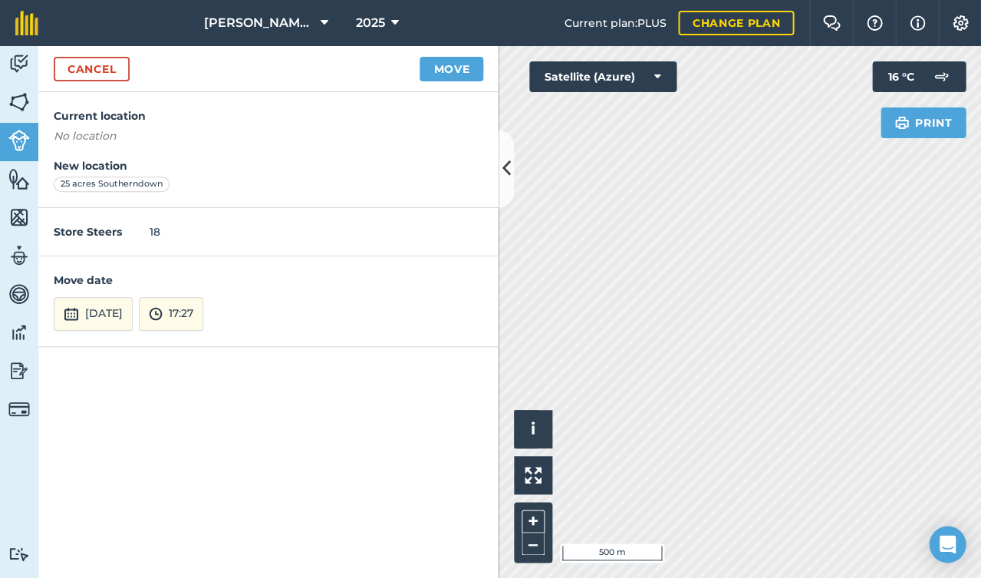
click at [101, 311] on button "[DATE]" at bounding box center [93, 314] width 79 height 34
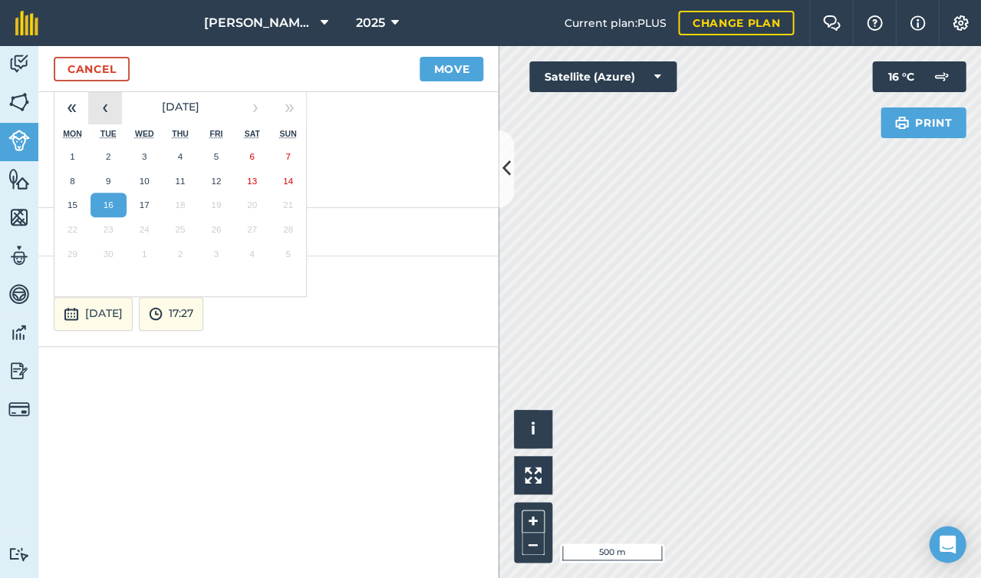
click at [106, 117] on button "‹" at bounding box center [105, 108] width 34 height 34
click at [80, 173] on button "4" at bounding box center [72, 181] width 36 height 25
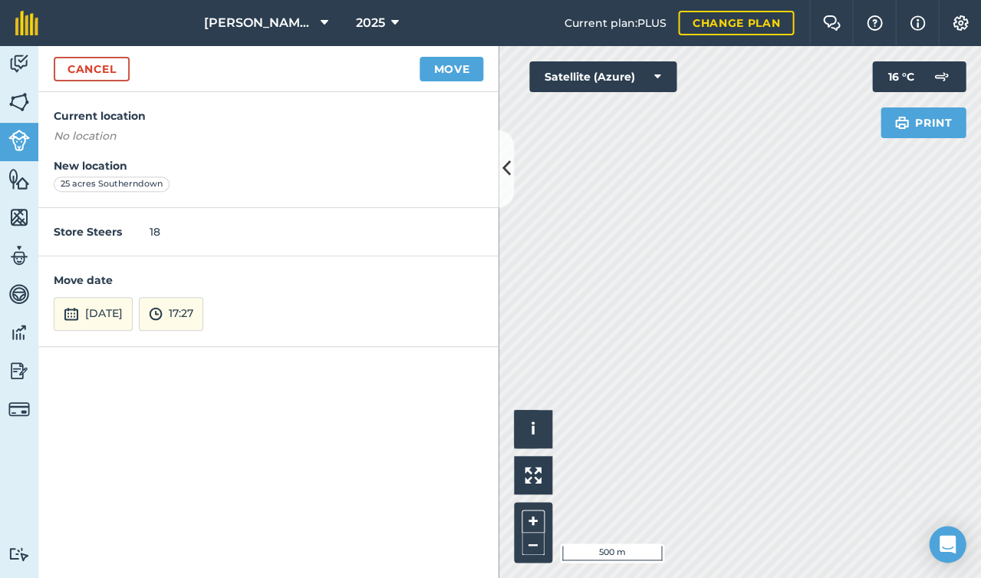
click at [468, 68] on button "Move" at bounding box center [452, 69] width 64 height 25
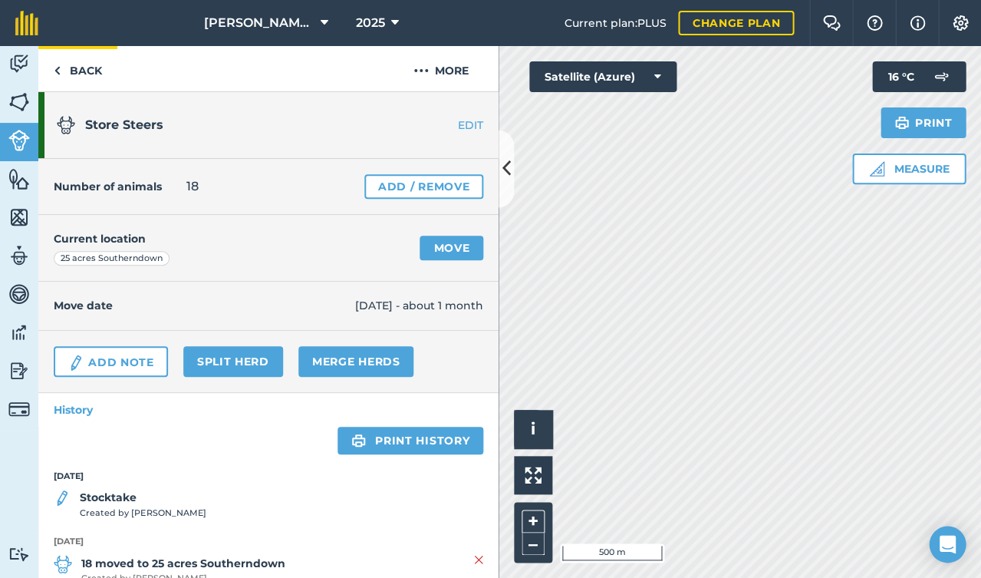
click at [81, 76] on link "Back" at bounding box center [77, 68] width 79 height 45
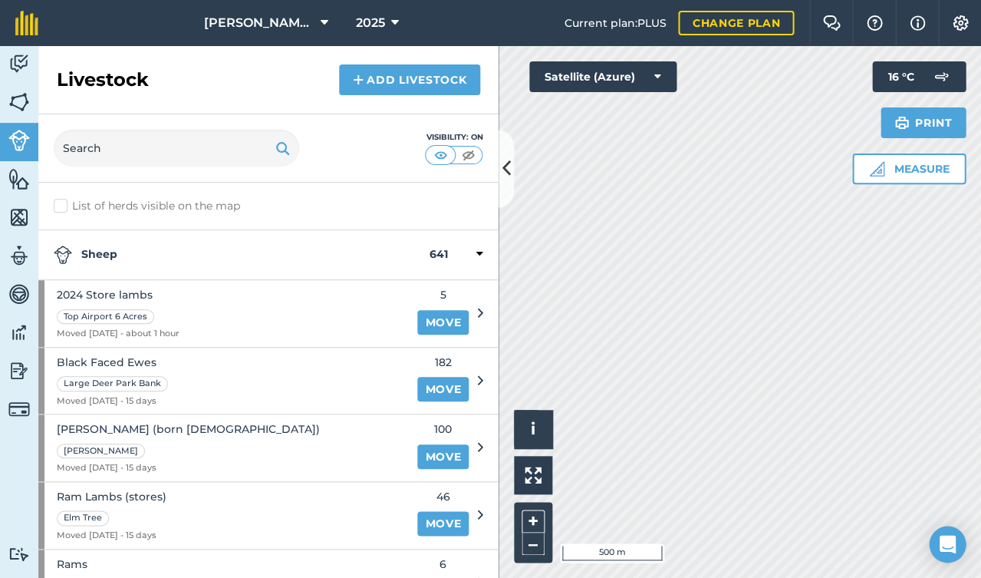
click at [475, 254] on div at bounding box center [465, 254] width 36 height 18
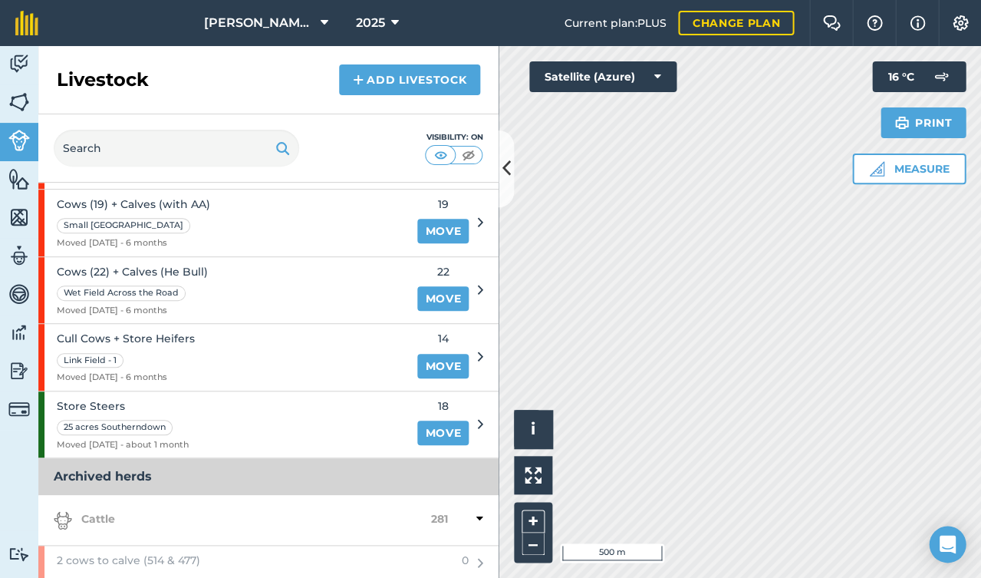
scroll to position [209, 0]
click at [362, 77] on img at bounding box center [358, 80] width 11 height 18
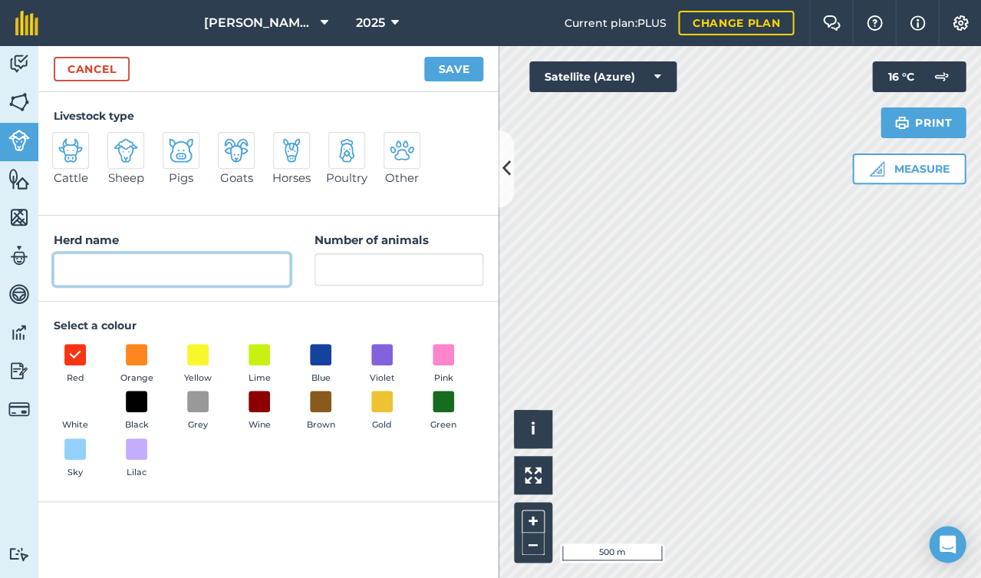
click at [164, 272] on input "Herd name" at bounding box center [172, 269] width 236 height 32
type input "Forward Steers"
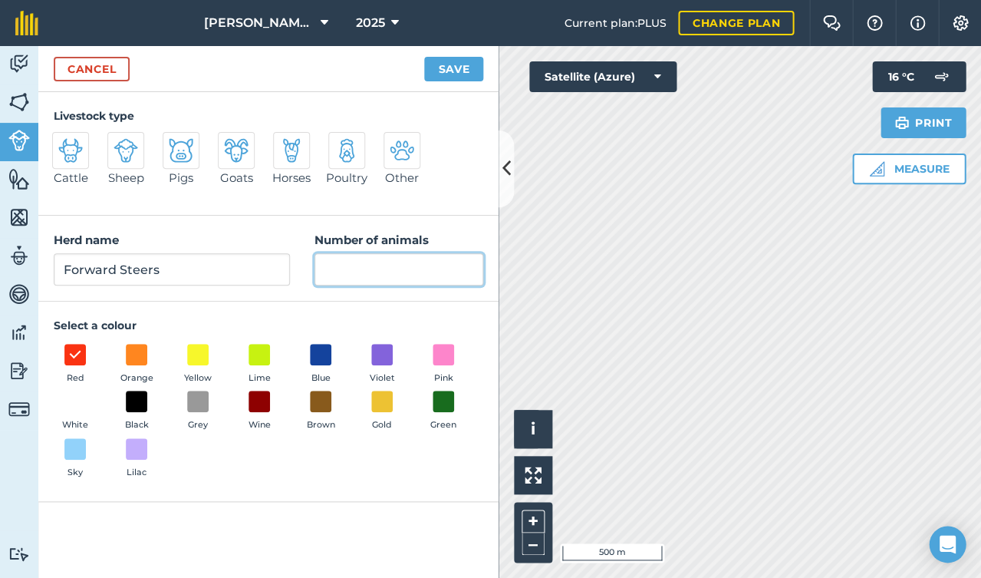
click at [364, 267] on input "Number of animals" at bounding box center [398, 269] width 169 height 32
type input "6"
click at [452, 397] on span at bounding box center [444, 402] width 24 height 24
click at [81, 151] on img at bounding box center [70, 150] width 25 height 25
click at [64, 142] on input "Cattle" at bounding box center [59, 137] width 10 height 10
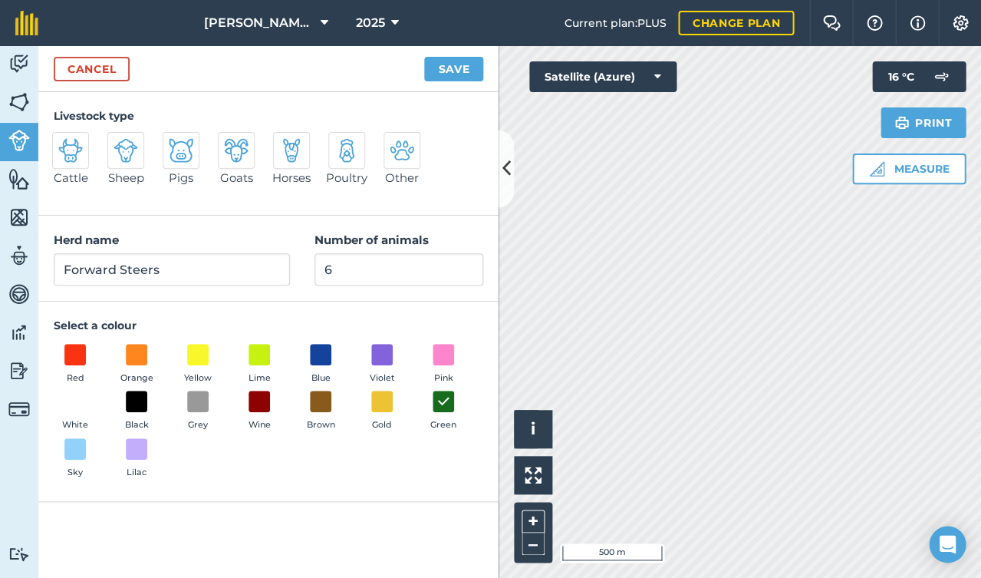
radio input "true"
click at [445, 63] on button "Save" at bounding box center [453, 69] width 59 height 25
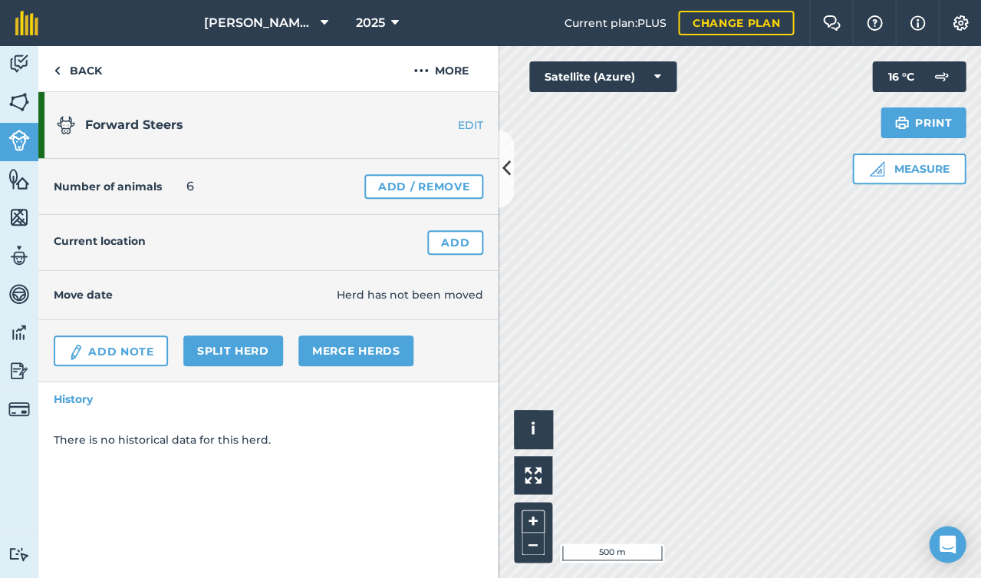
click at [436, 242] on link "Add" at bounding box center [455, 242] width 56 height 25
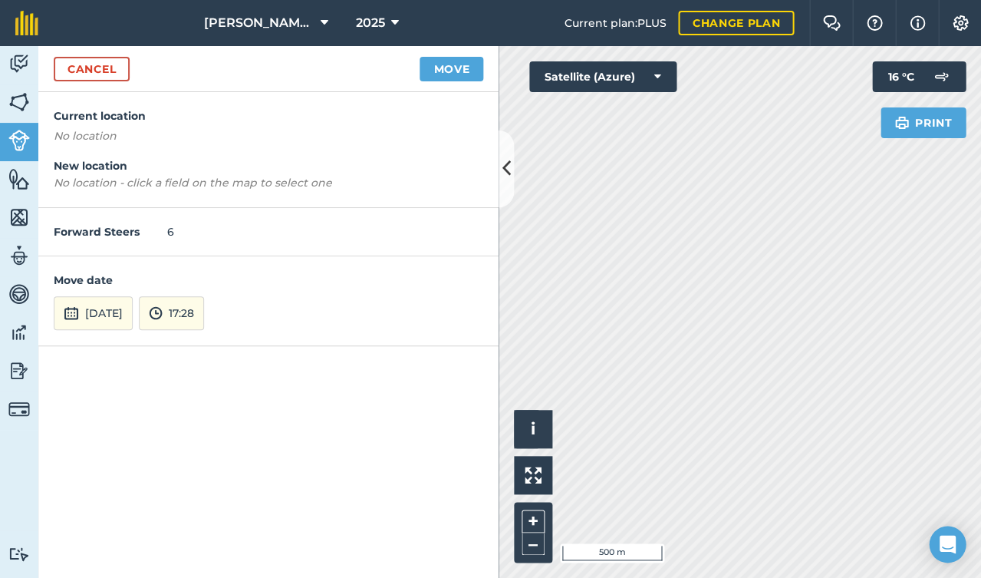
click at [133, 301] on button "[DATE]" at bounding box center [93, 313] width 79 height 34
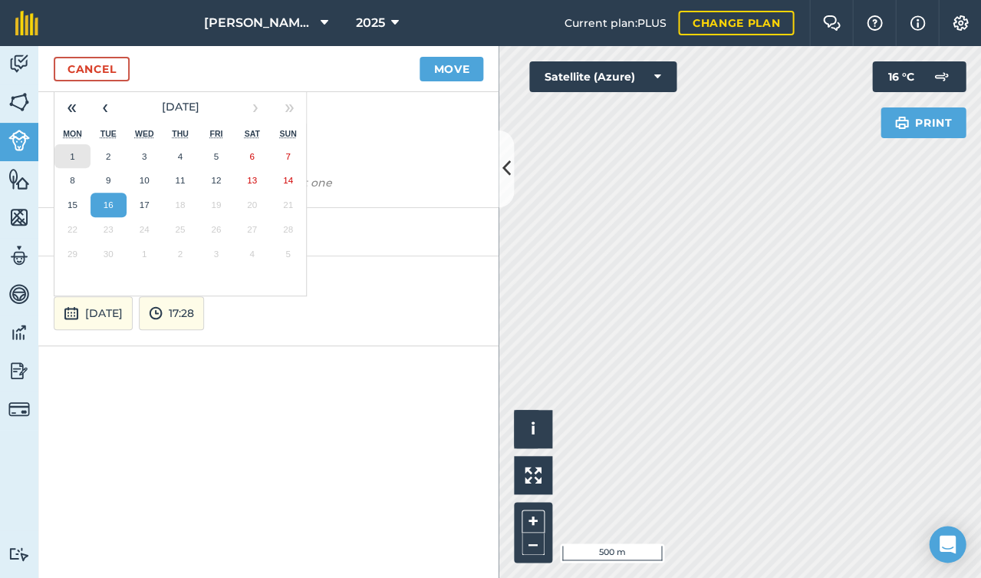
click at [72, 151] on abbr "1" at bounding box center [72, 156] width 5 height 10
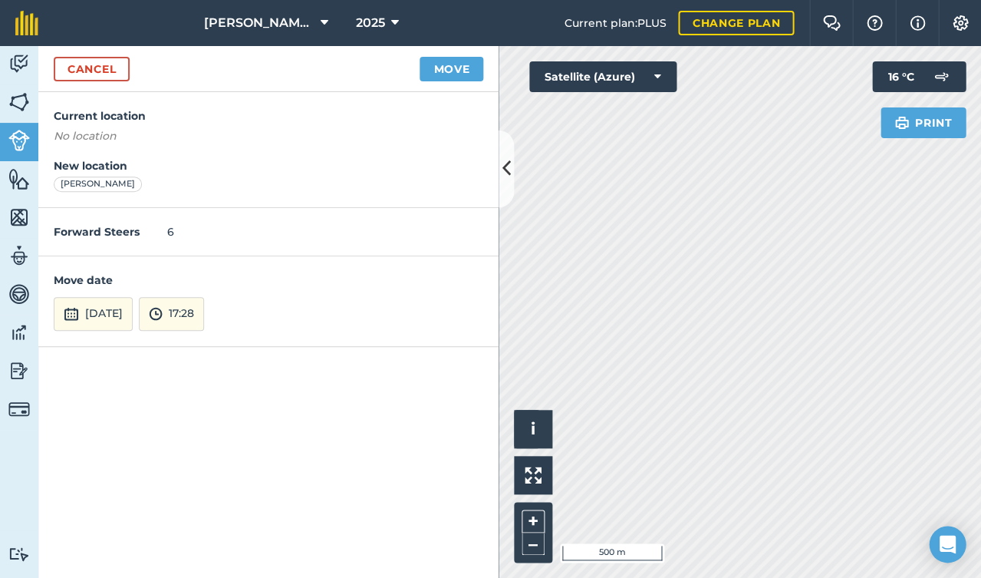
click at [458, 68] on button "Move" at bounding box center [452, 69] width 64 height 25
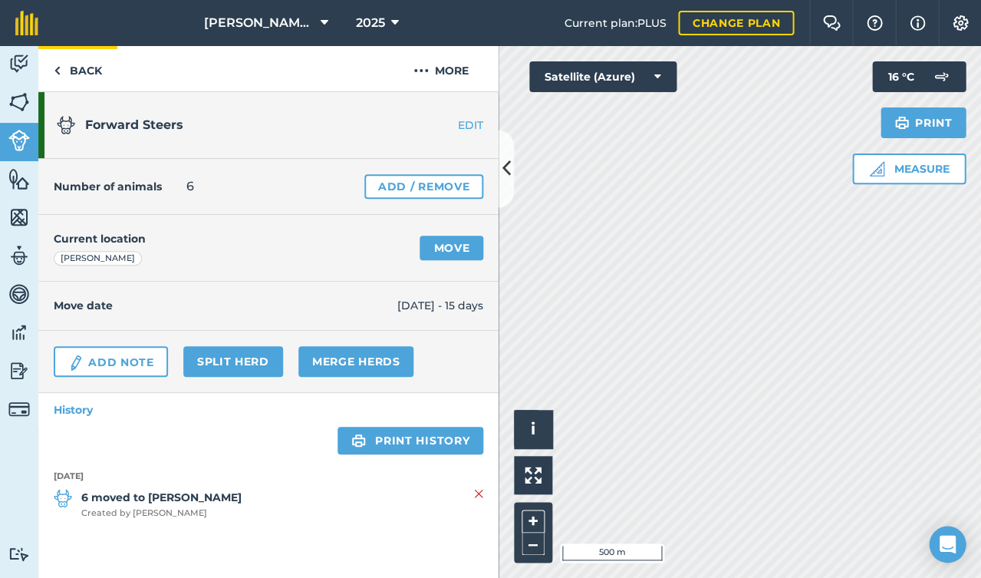
click at [67, 75] on link "Back" at bounding box center [77, 68] width 79 height 45
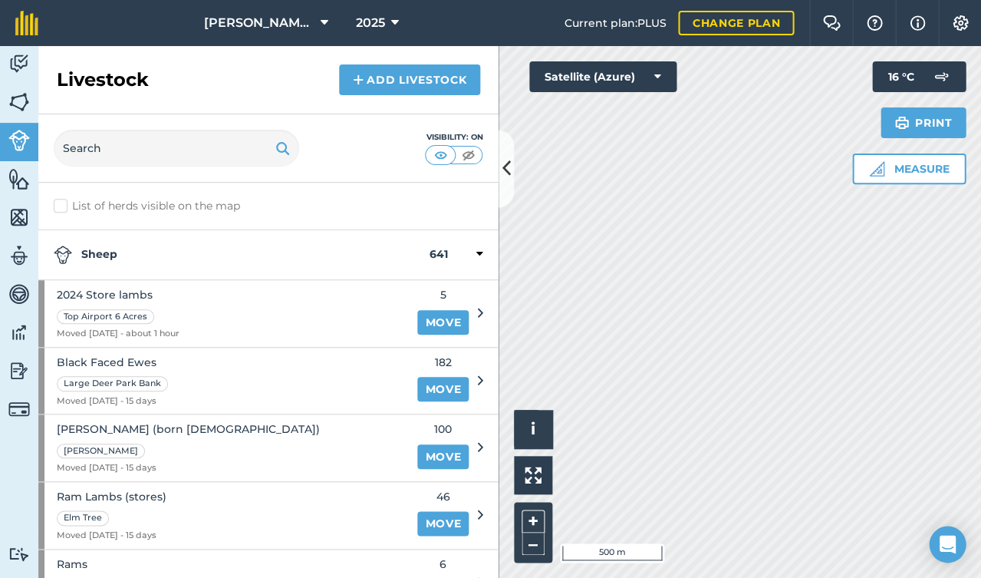
click at [466, 246] on div at bounding box center [465, 254] width 36 height 18
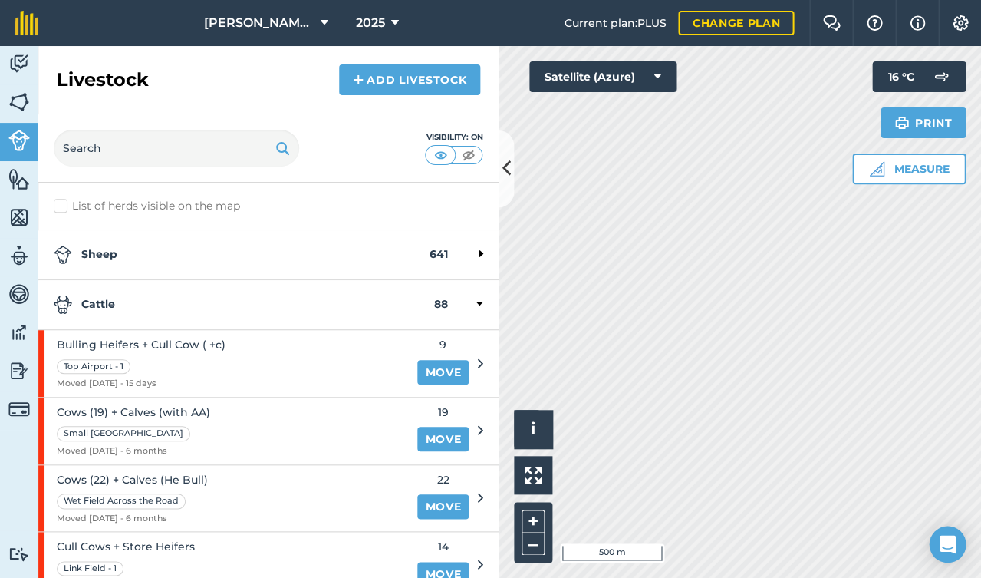
click at [469, 301] on div at bounding box center [465, 304] width 36 height 18
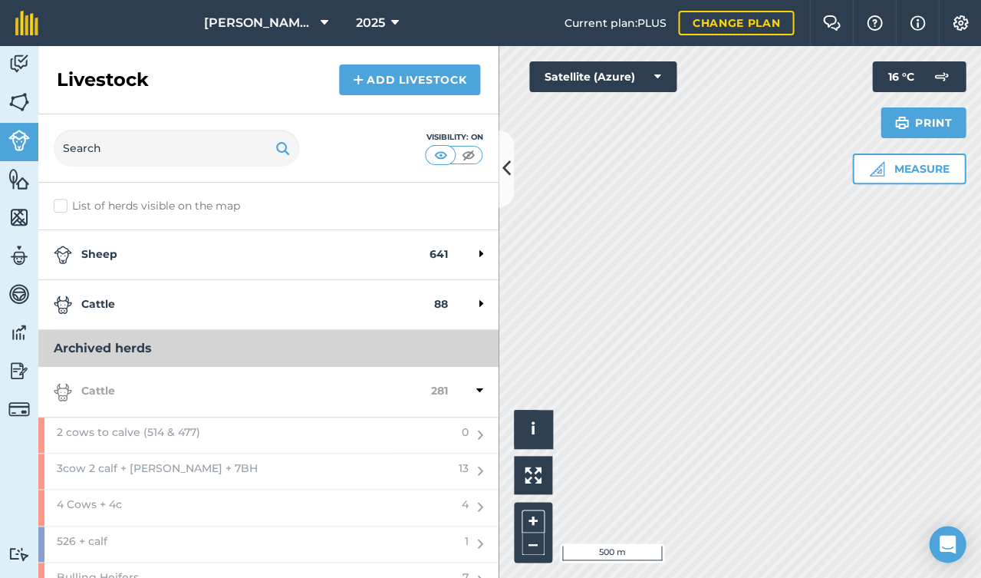
click at [477, 297] on div at bounding box center [465, 304] width 36 height 18
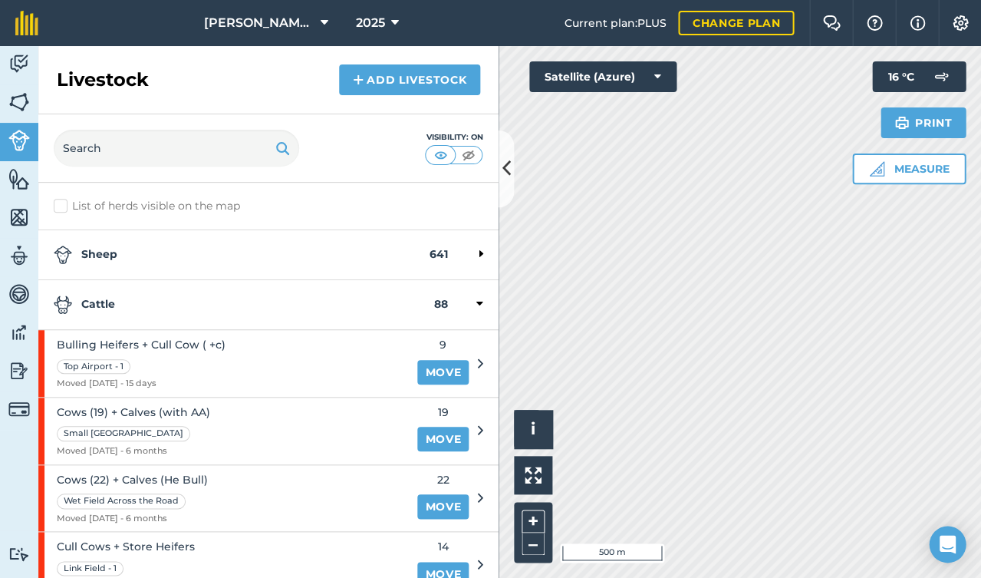
click at [466, 291] on div "Cattle 88" at bounding box center [268, 305] width 460 height 50
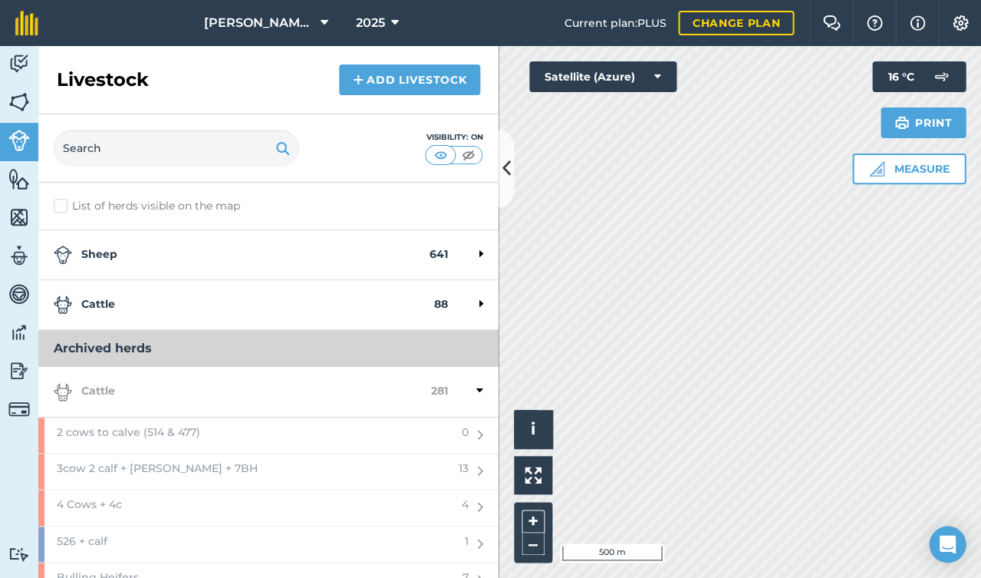
click at [18, 130] on img at bounding box center [18, 140] width 21 height 21
click at [496, 180] on div "Visibility: On" at bounding box center [268, 148] width 460 height 68
click at [504, 173] on icon at bounding box center [506, 168] width 8 height 27
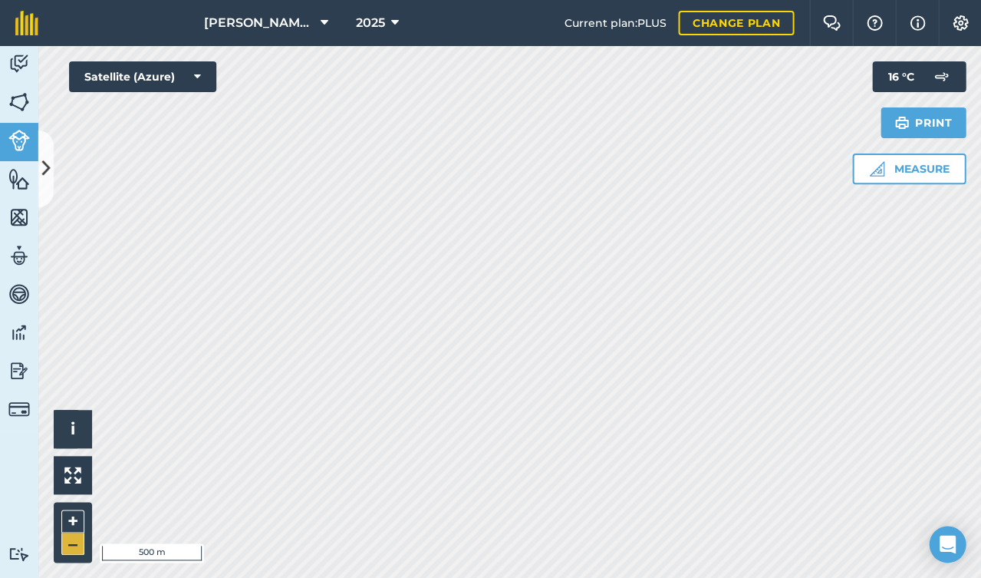
click at [72, 542] on button "–" at bounding box center [72, 543] width 23 height 22
click at [71, 515] on button "+" at bounding box center [72, 520] width 23 height 23
